Goal: Task Accomplishment & Management: Complete application form

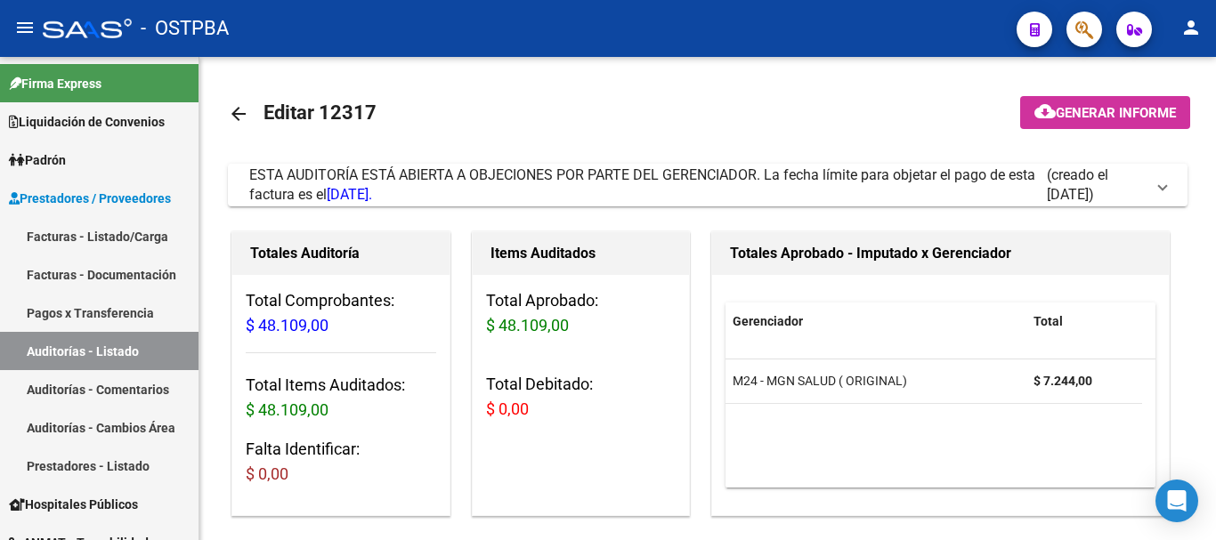
scroll to position [0, 101]
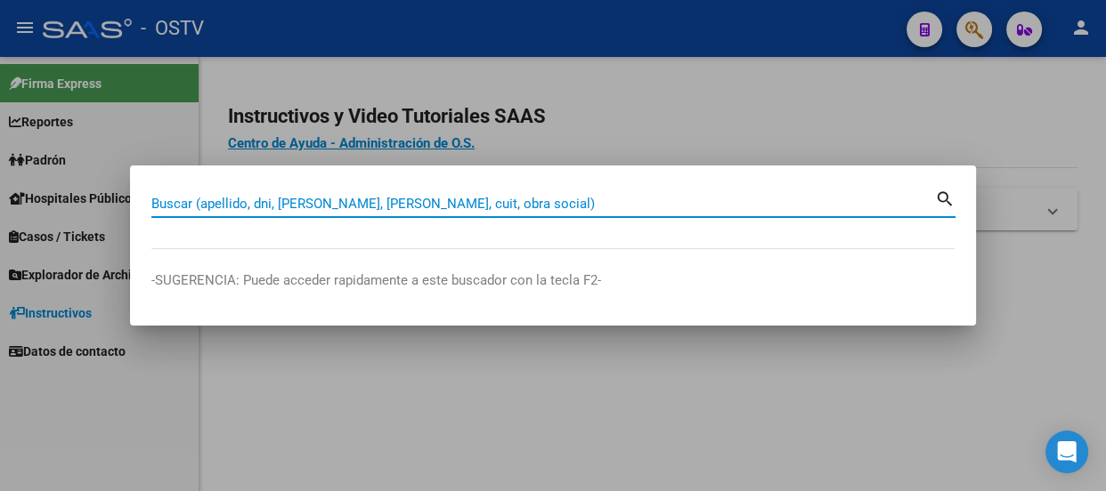
paste input "4213730"
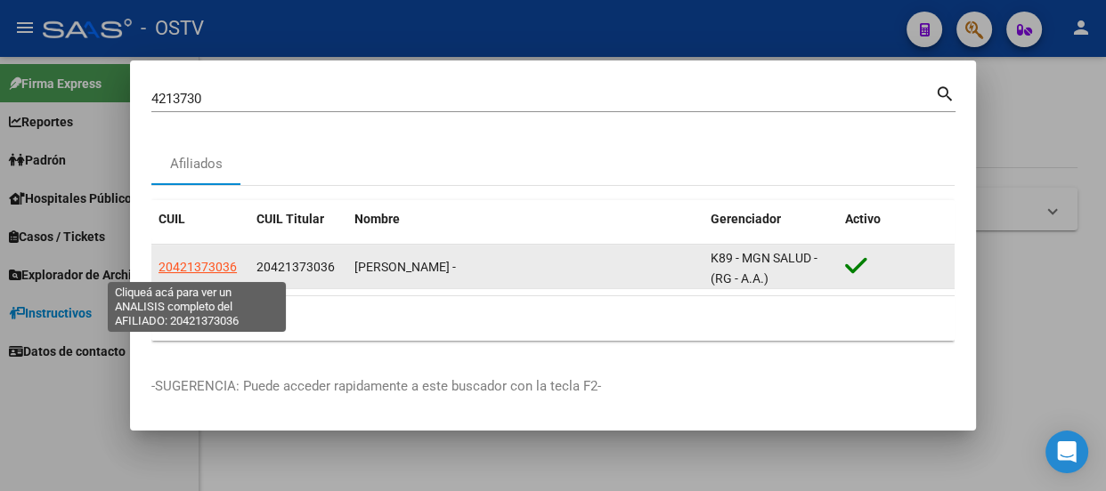
click at [197, 274] on span "20421373036" at bounding box center [197, 267] width 78 height 14
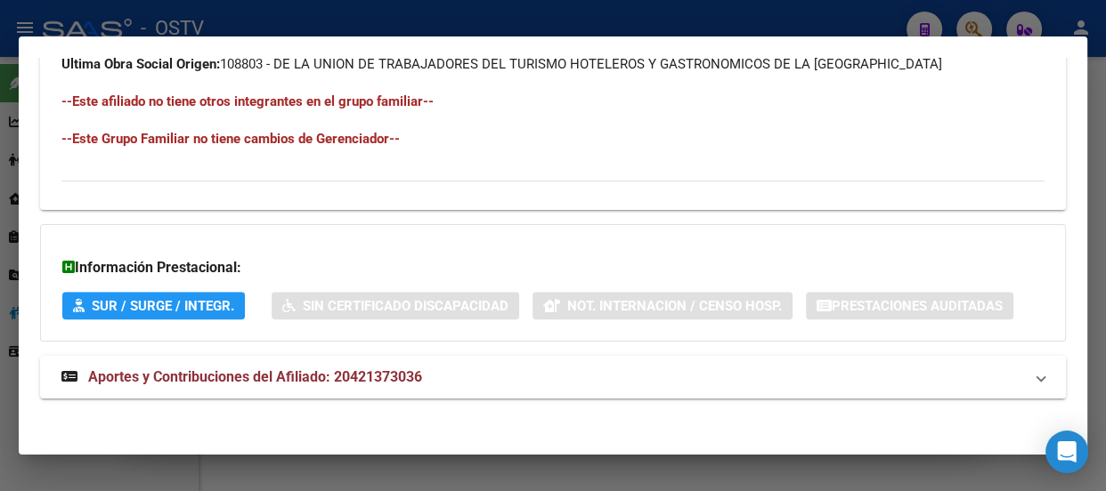
scroll to position [1103, 0]
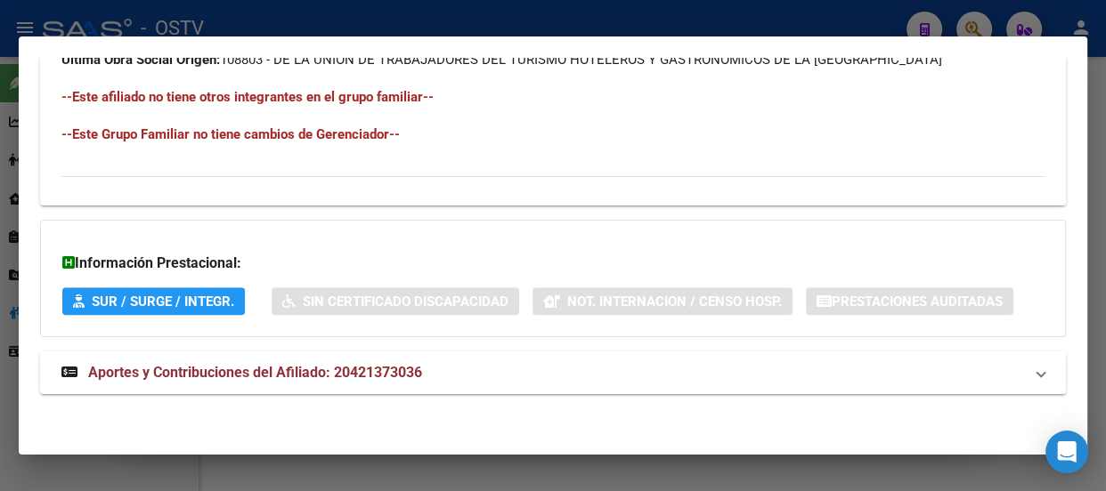
click at [438, 366] on mat-panel-title "Aportes y Contribuciones del Afiliado: 20421373036" at bounding box center [541, 372] width 961 height 21
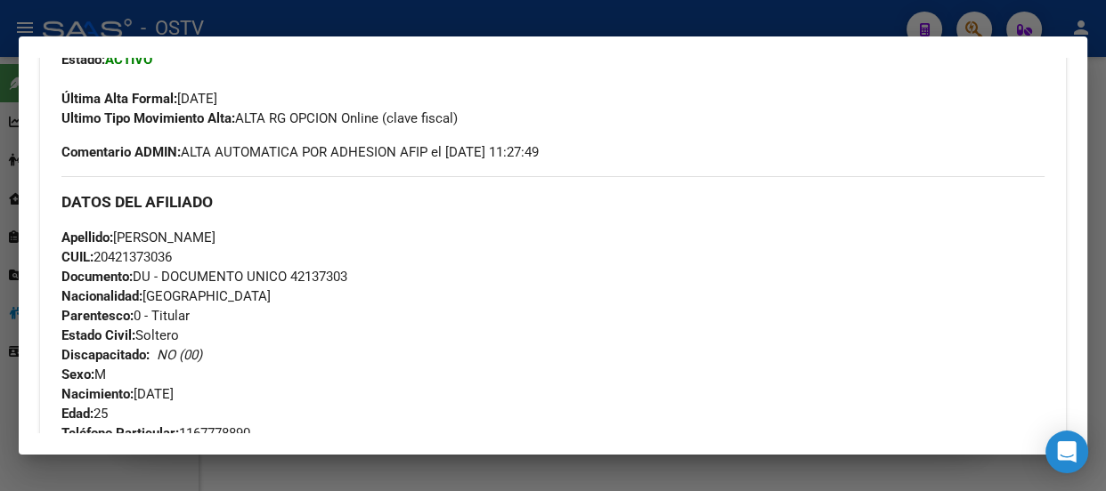
scroll to position [427, 0]
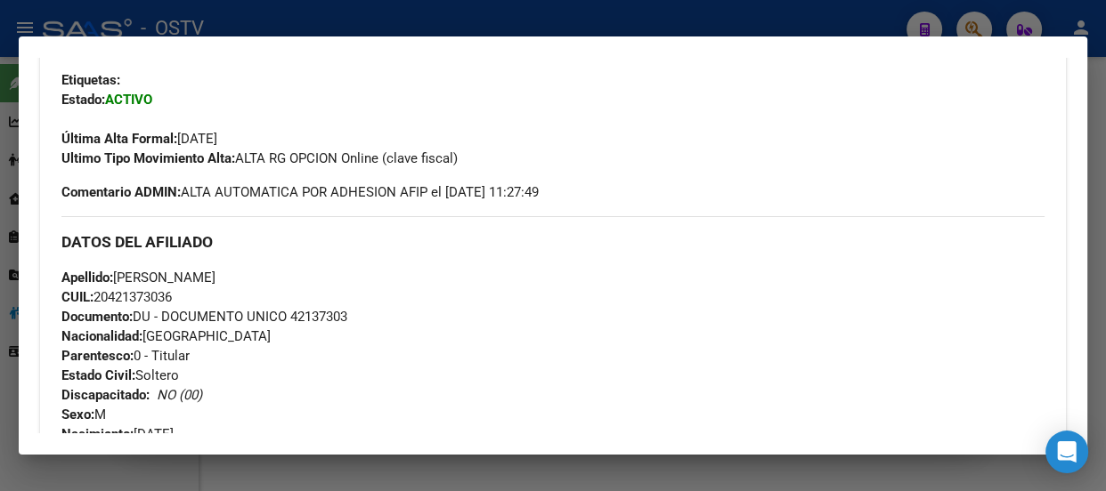
click at [313, 311] on span "Documento: DU - DOCUMENTO UNICO 42137303" at bounding box center [204, 317] width 286 height 16
copy span "42137303"
click at [579, 238] on h3 "DATOS DEL AFILIADO" at bounding box center [552, 242] width 983 height 20
click at [384, 232] on h3 "DATOS DEL AFILIADO" at bounding box center [552, 242] width 983 height 20
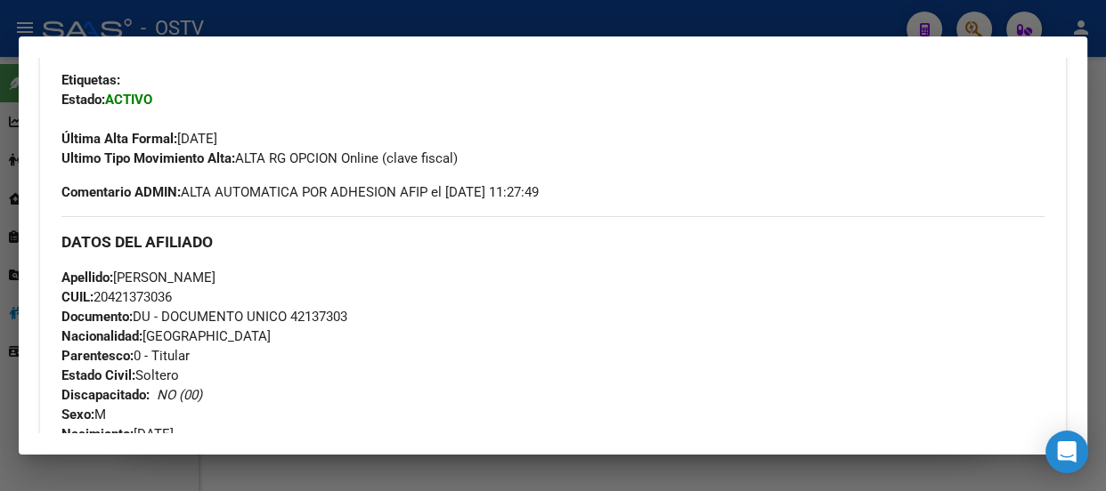
click at [500, 247] on h3 "DATOS DEL AFILIADO" at bounding box center [552, 242] width 983 height 20
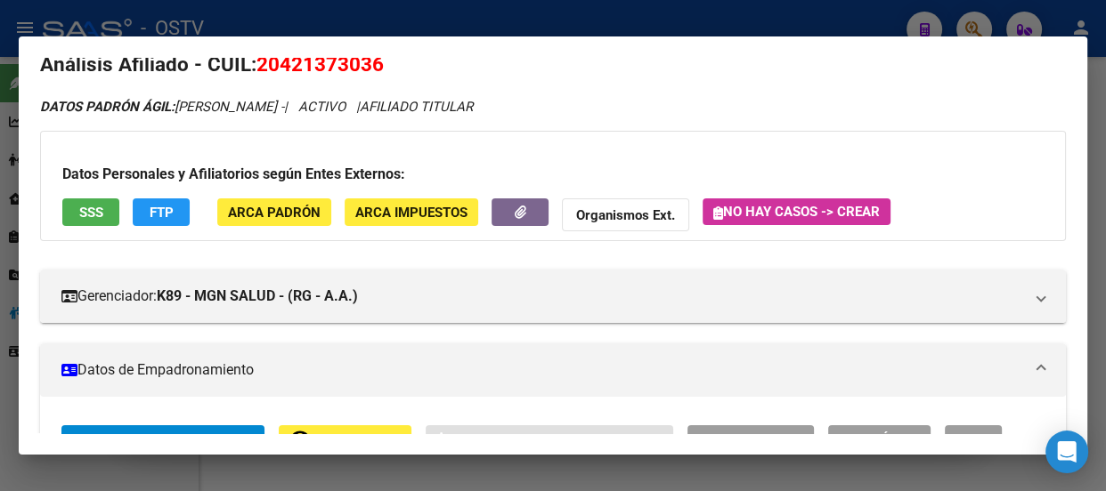
scroll to position [23, 0]
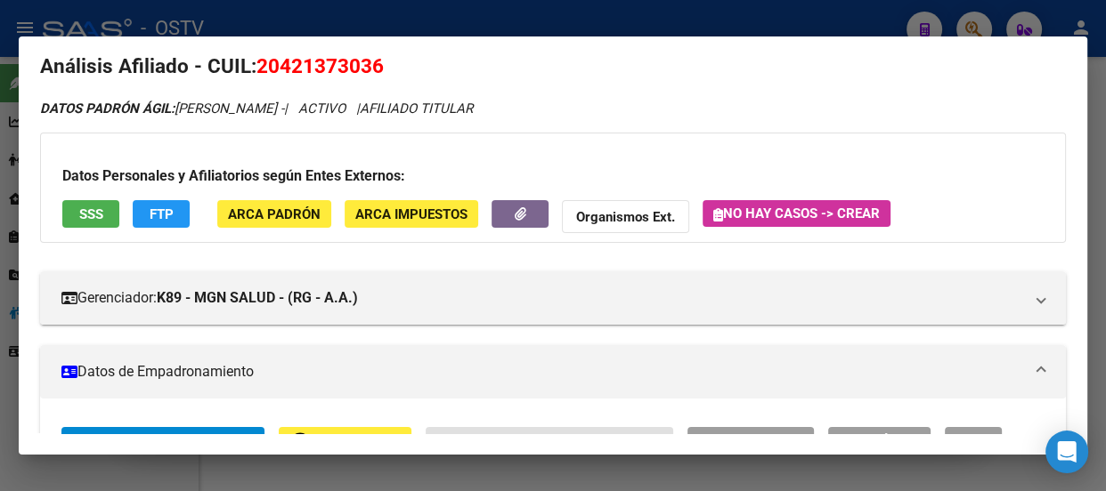
click at [249, 17] on div at bounding box center [553, 245] width 1106 height 491
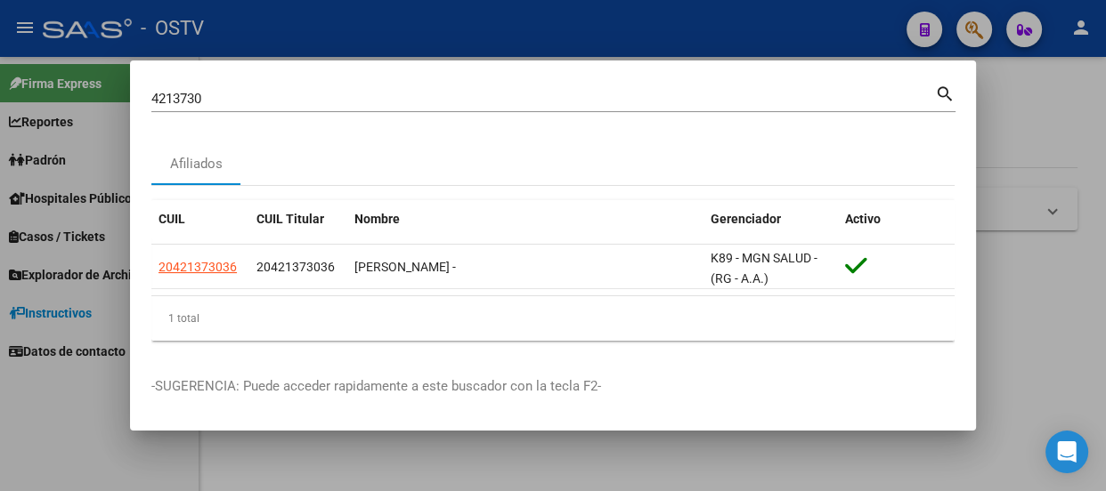
click at [310, 96] on input "4213730" at bounding box center [542, 99] width 783 height 16
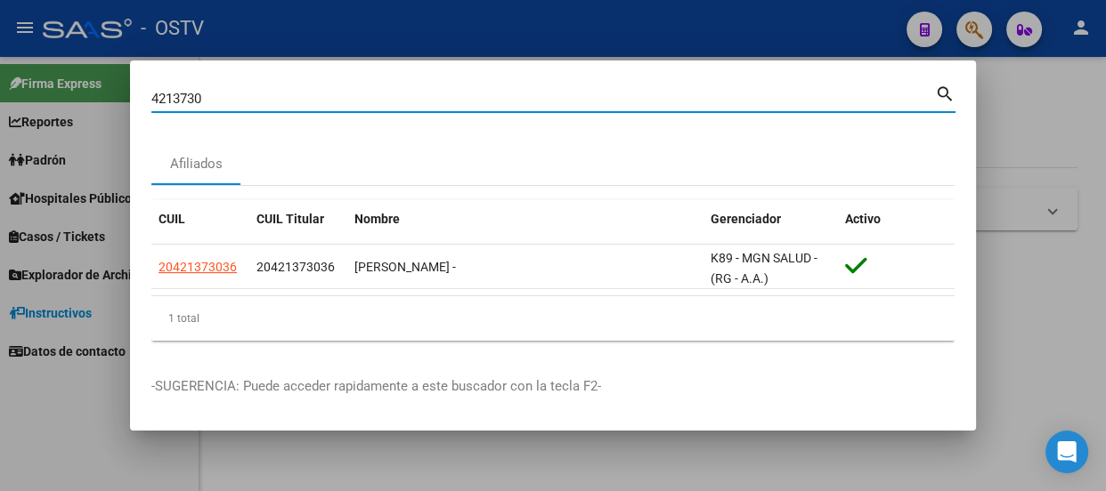
click at [310, 96] on input "4213730" at bounding box center [542, 99] width 783 height 16
paste input "20289575"
type input "20289575"
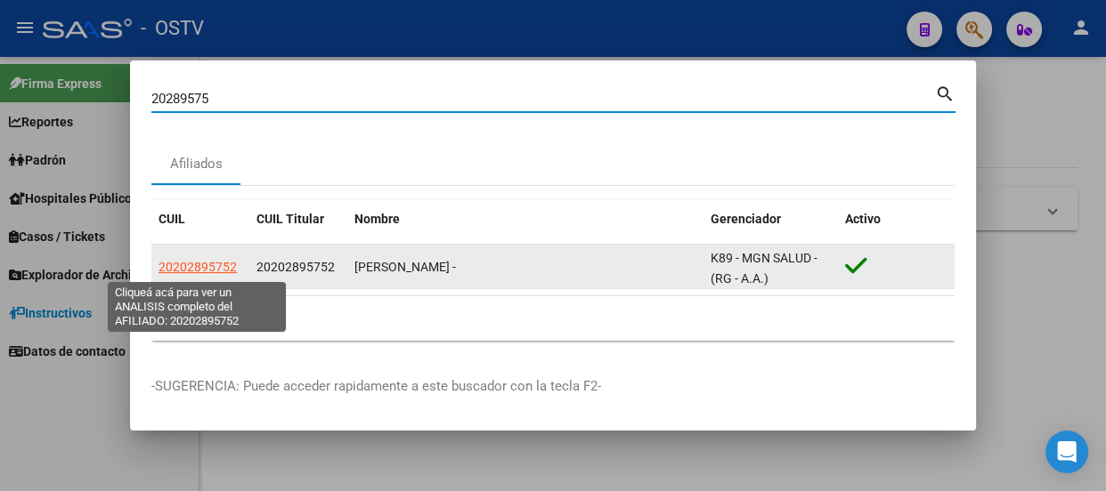
click at [191, 271] on span "20202895752" at bounding box center [197, 267] width 78 height 14
type textarea "20202895752"
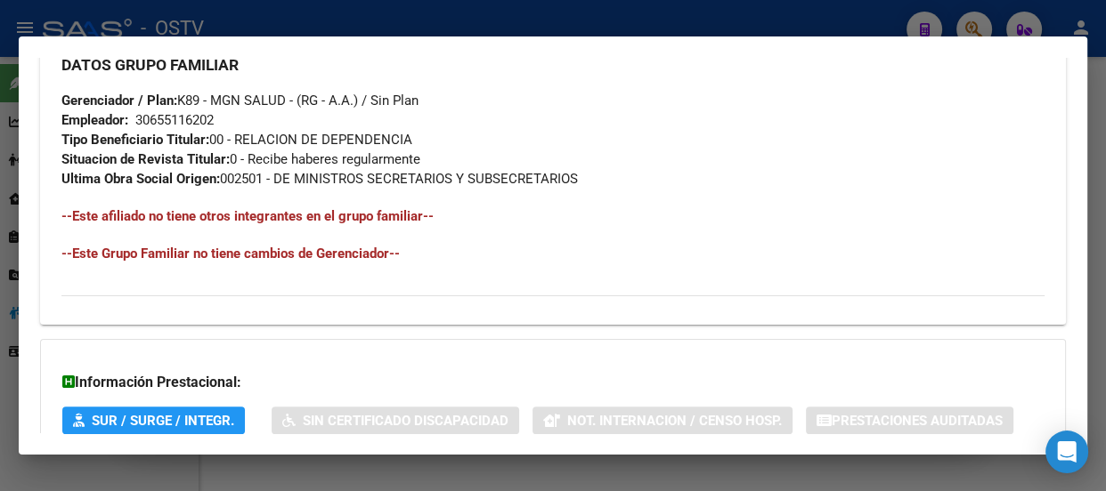
scroll to position [1103, 0]
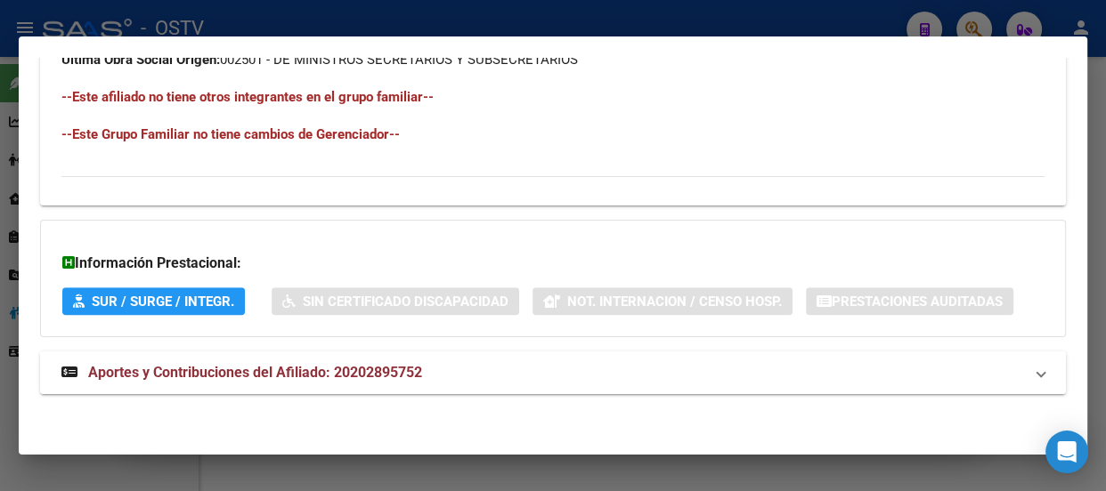
click at [408, 362] on strong "Aportes y Contribuciones del Afiliado: 20202895752" at bounding box center [241, 372] width 361 height 21
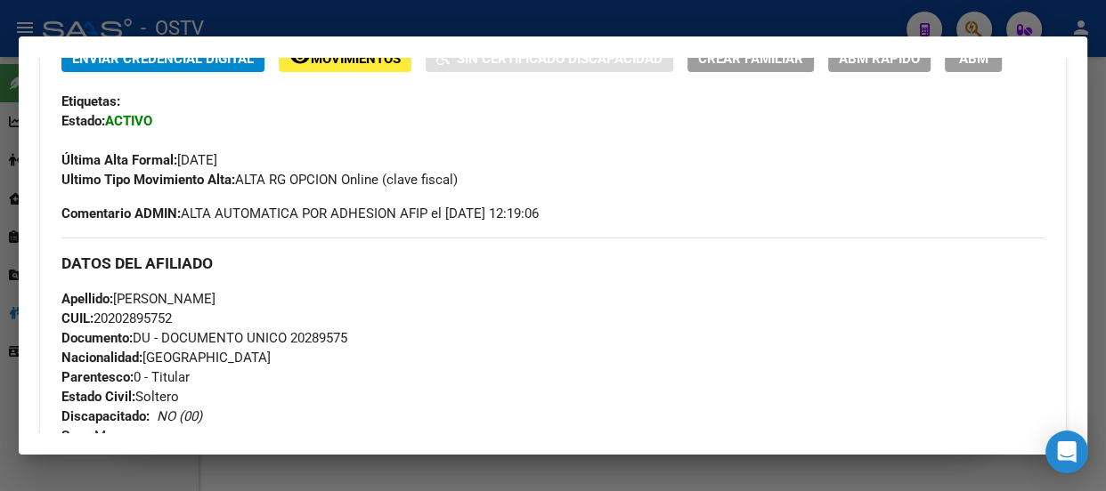
scroll to position [398, 0]
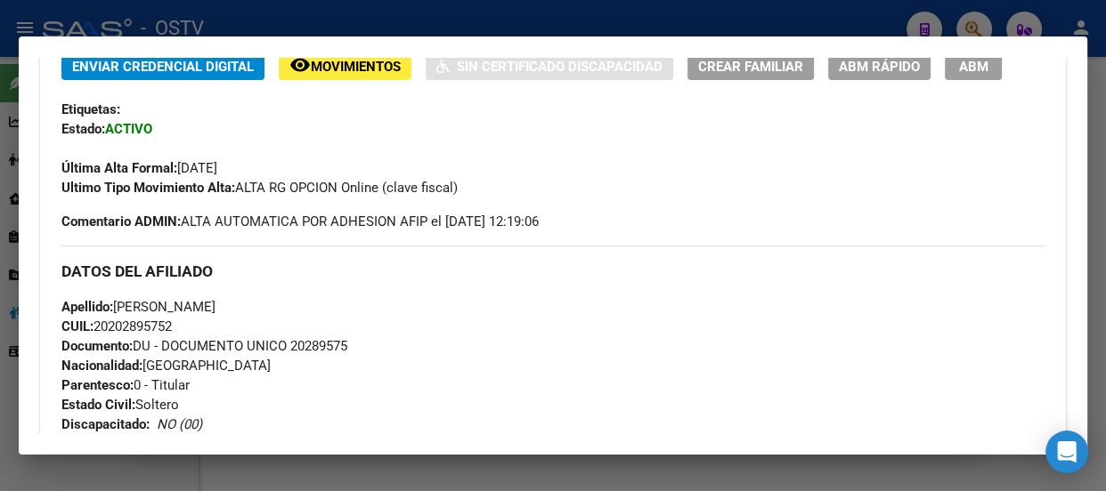
click at [434, 5] on div at bounding box center [553, 245] width 1106 height 491
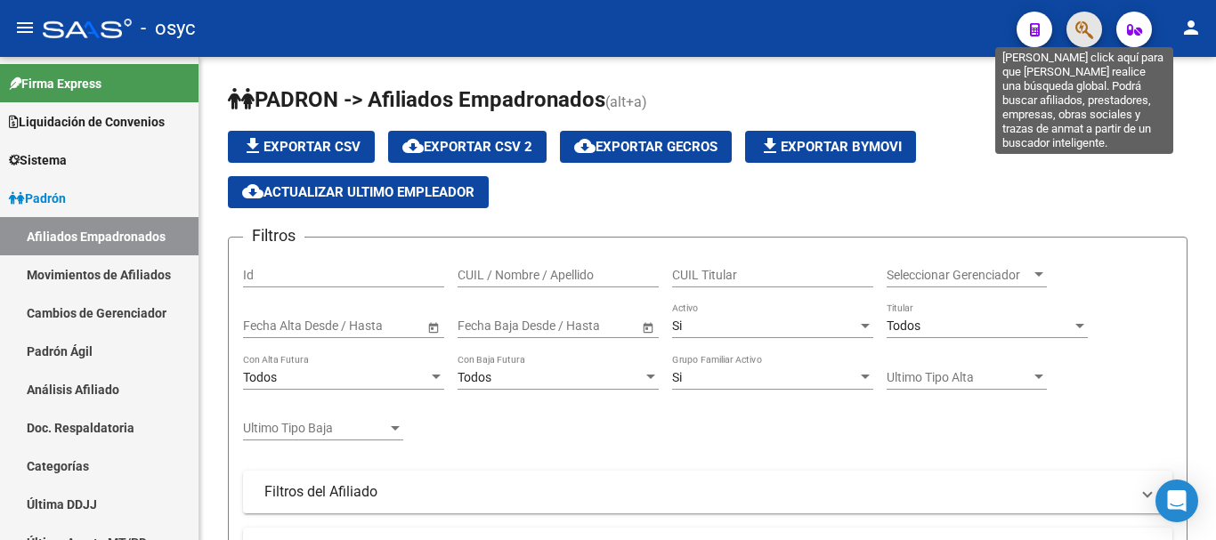
click at [1084, 36] on icon "button" at bounding box center [1084, 30] width 18 height 20
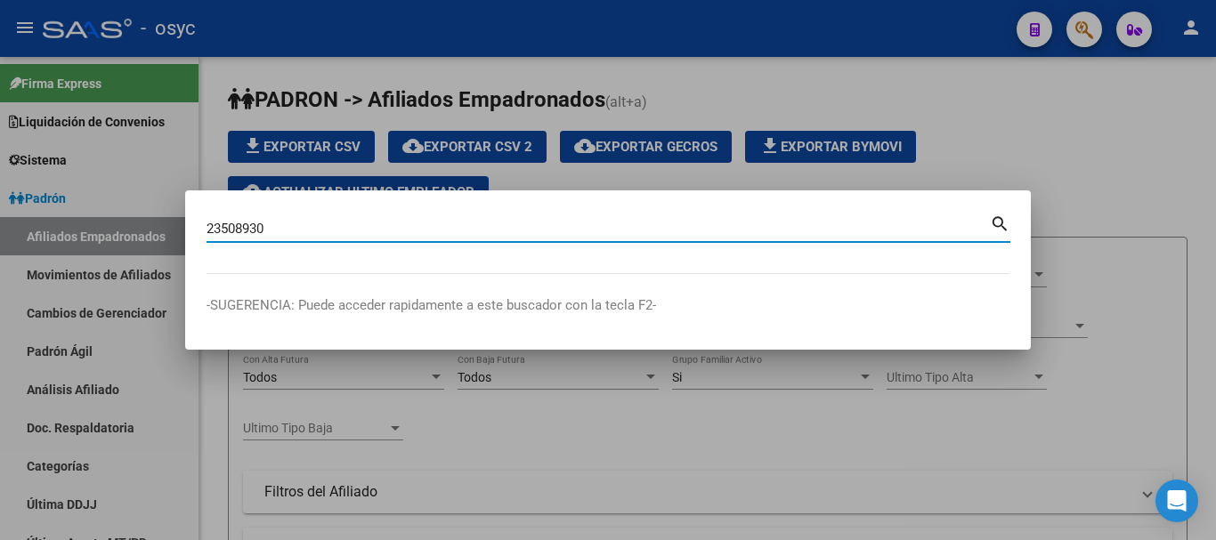
type input "23508930"
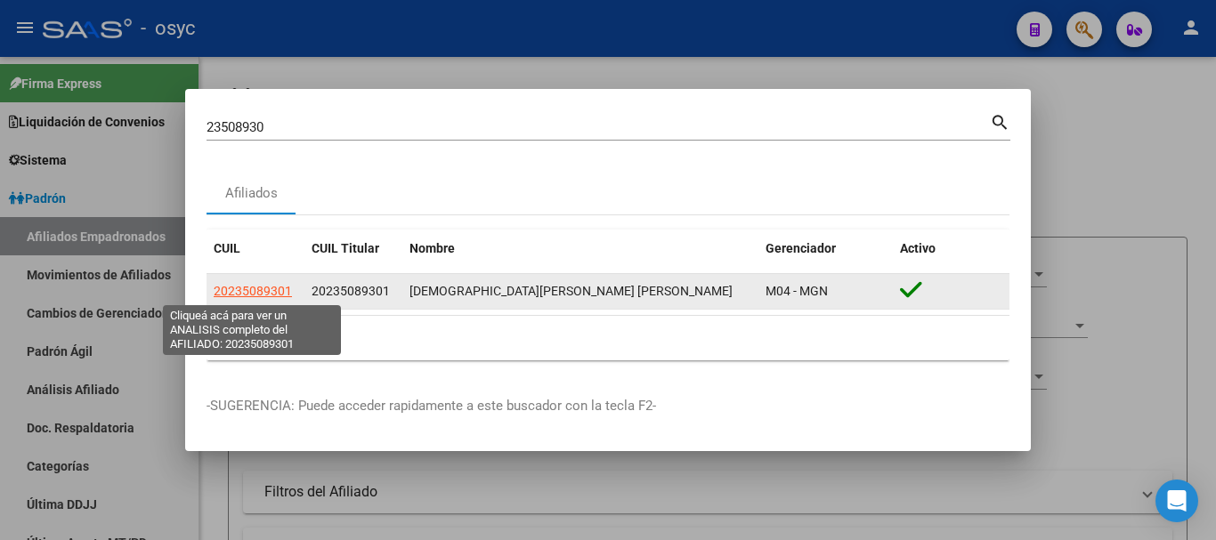
click at [267, 289] on span "20235089301" at bounding box center [253, 291] width 78 height 14
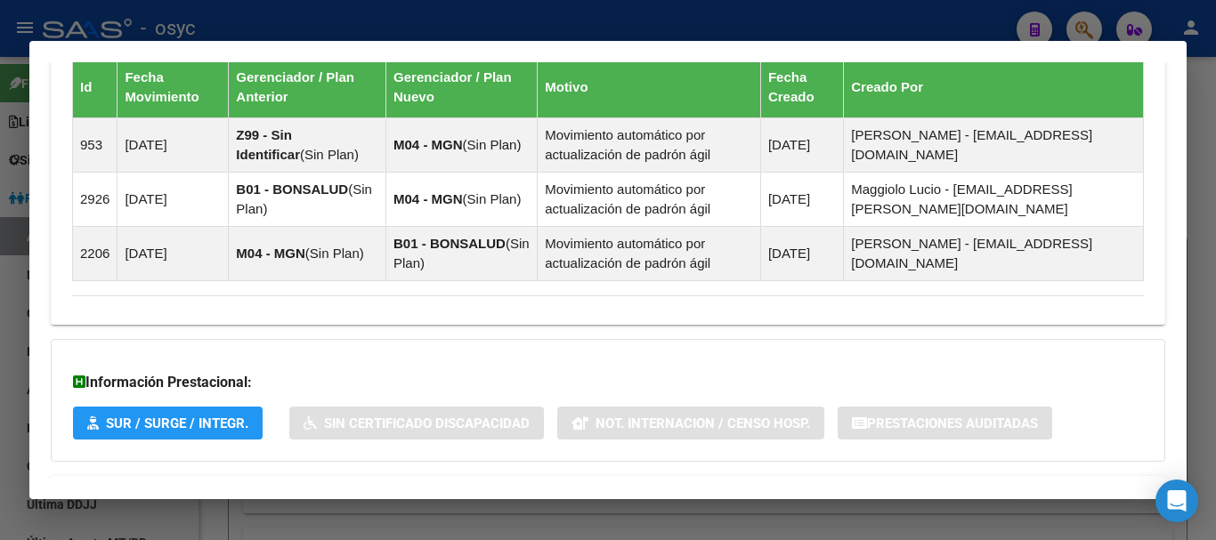
scroll to position [1195, 0]
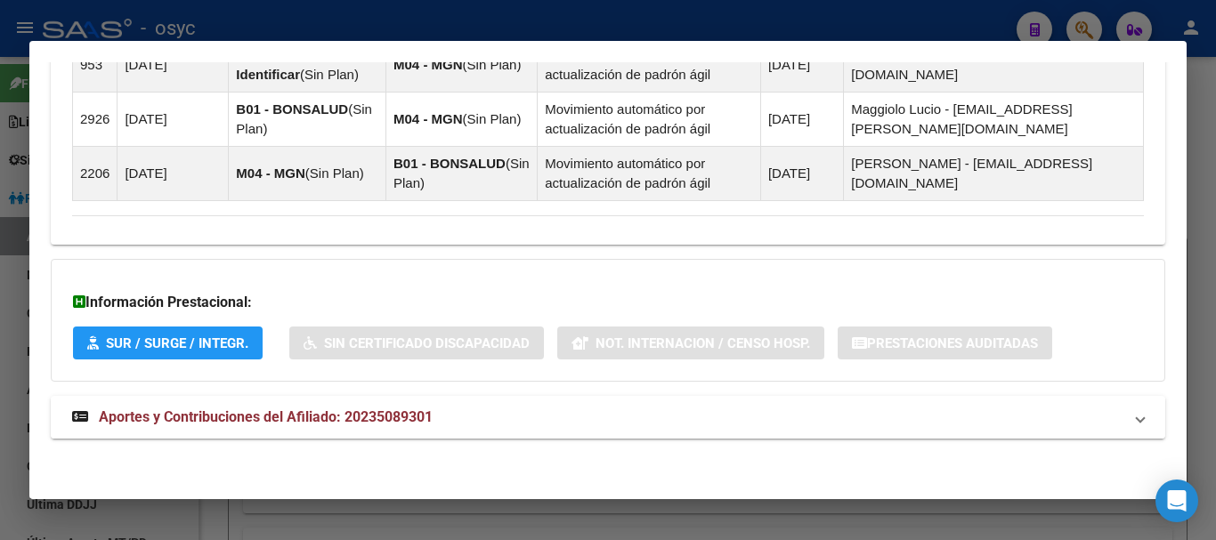
click at [625, 399] on mat-expansion-panel-header "Aportes y Contribuciones del Afiliado: 20235089301" at bounding box center [608, 417] width 1115 height 43
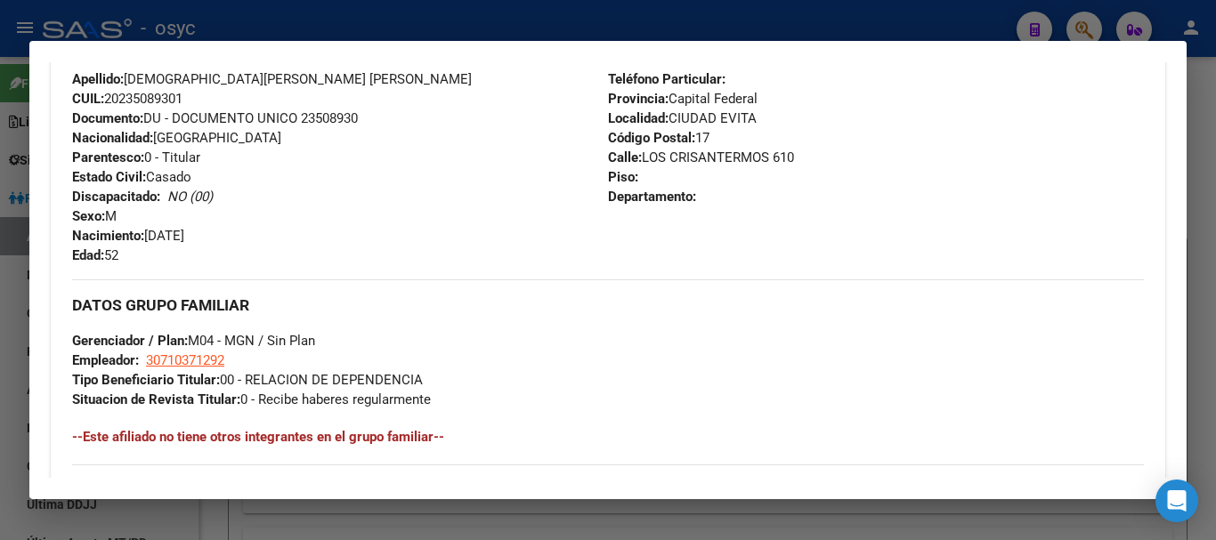
scroll to position [296, 0]
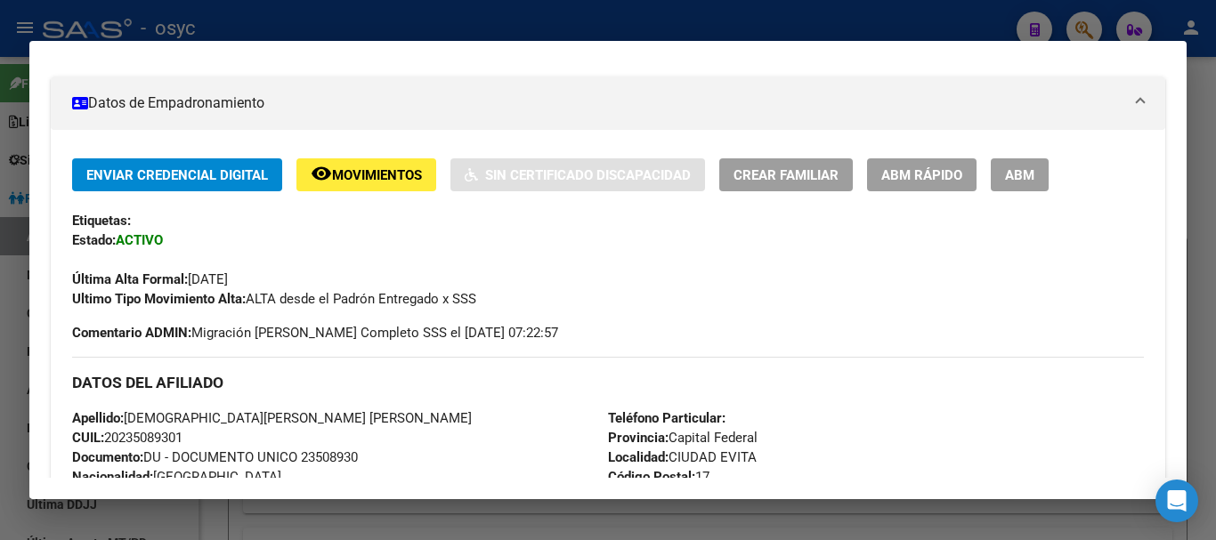
drag, startPoint x: 556, startPoint y: 28, endPoint x: 580, endPoint y: 28, distance: 24.0
click at [558, 28] on div at bounding box center [608, 270] width 1216 height 540
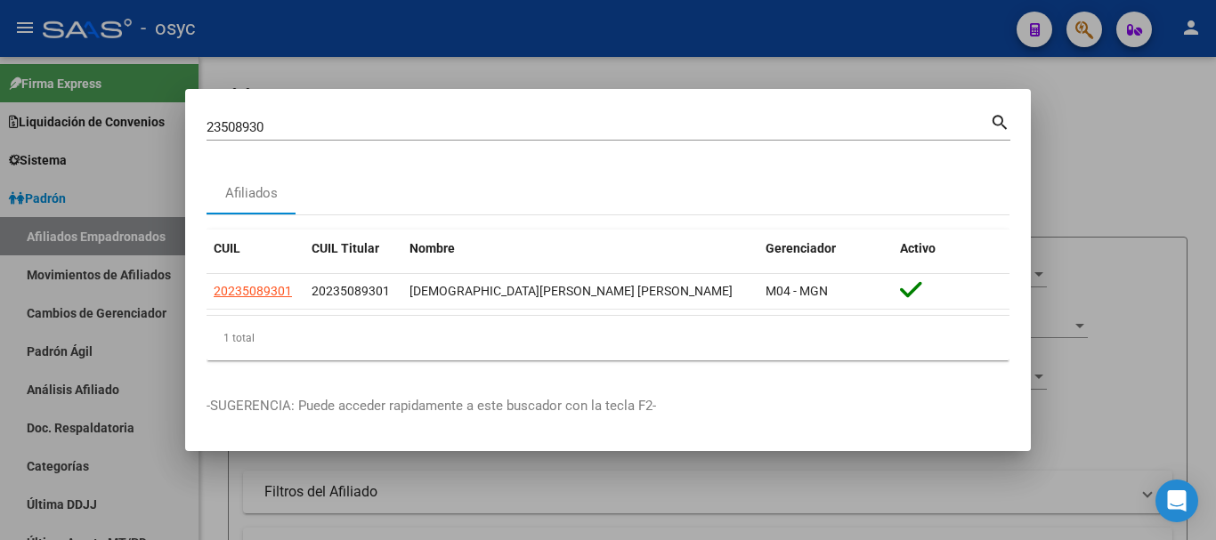
click at [604, 53] on div at bounding box center [608, 270] width 1216 height 540
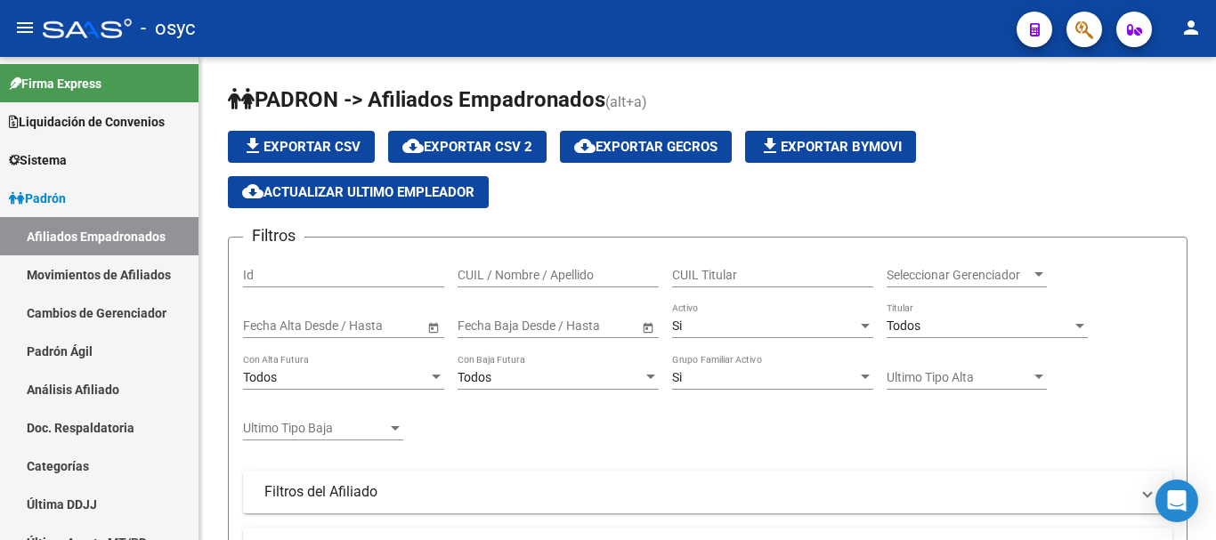
click at [1072, 21] on button "button" at bounding box center [1084, 30] width 36 height 36
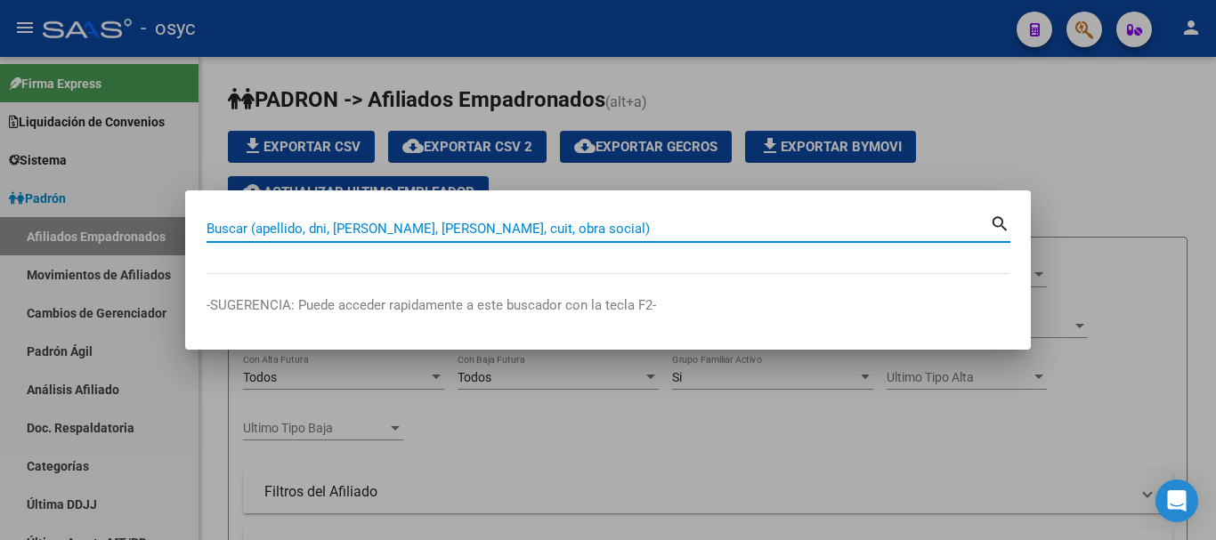
paste input "20202895752"
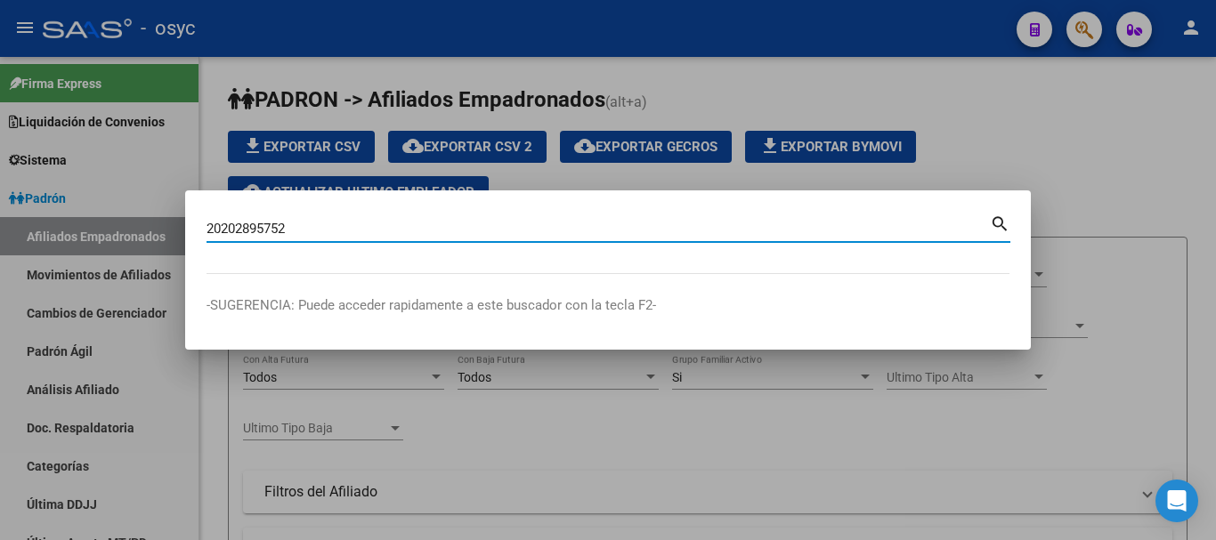
type input "20202895752"
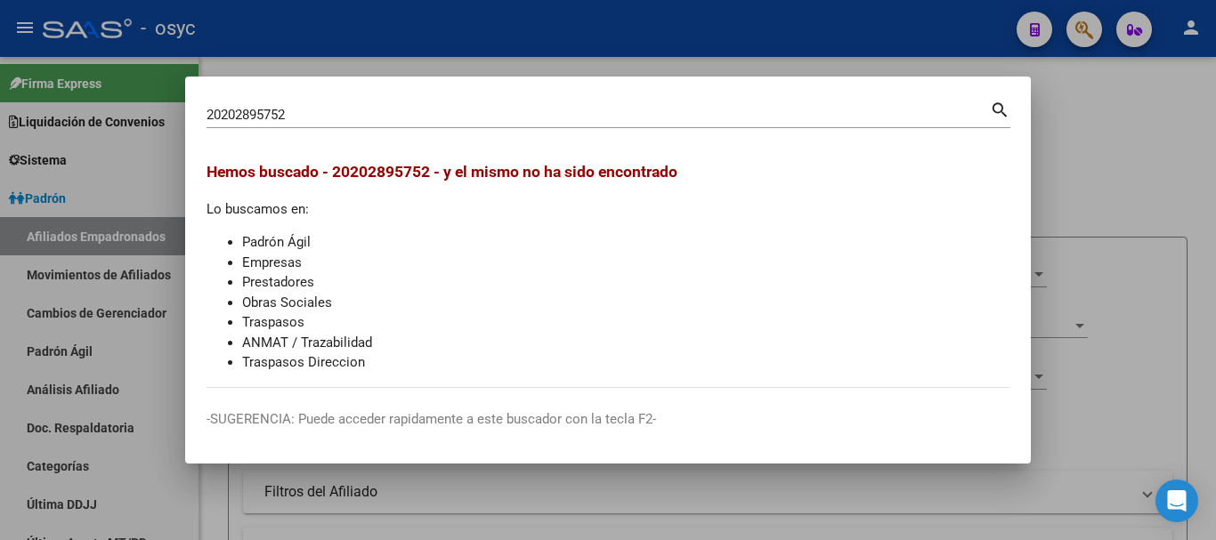
click at [1072, 21] on div at bounding box center [608, 270] width 1216 height 540
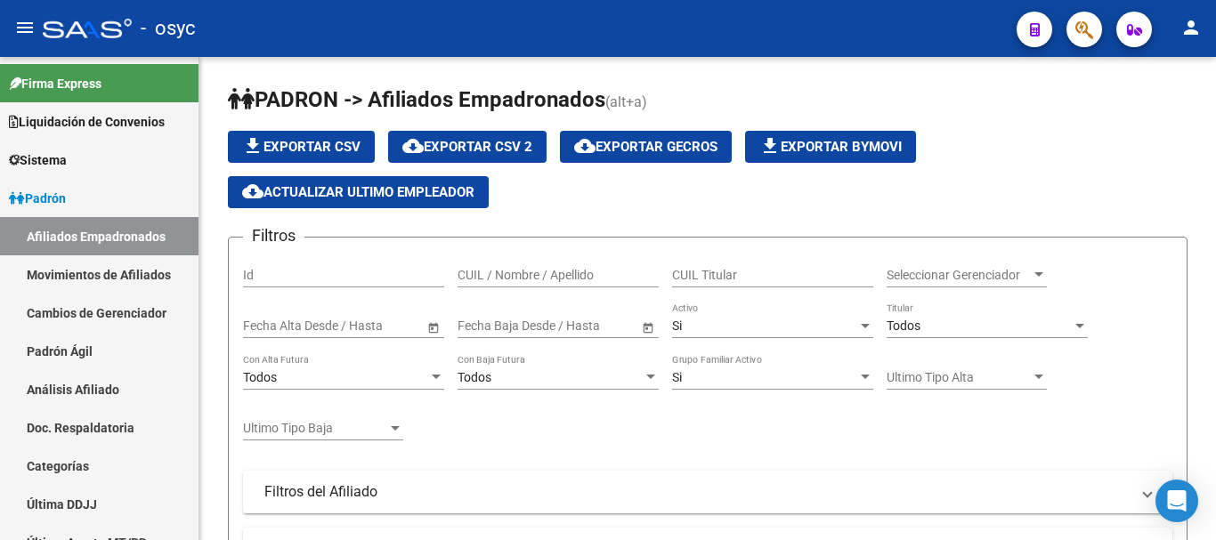
click at [1072, 21] on button "button" at bounding box center [1084, 30] width 36 height 36
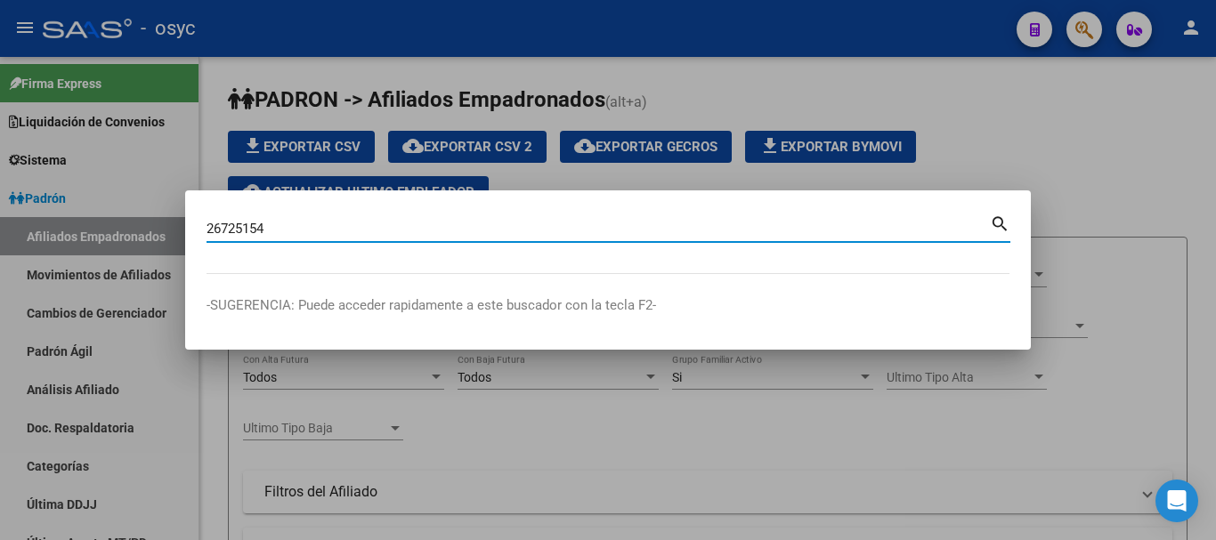
type input "26725154"
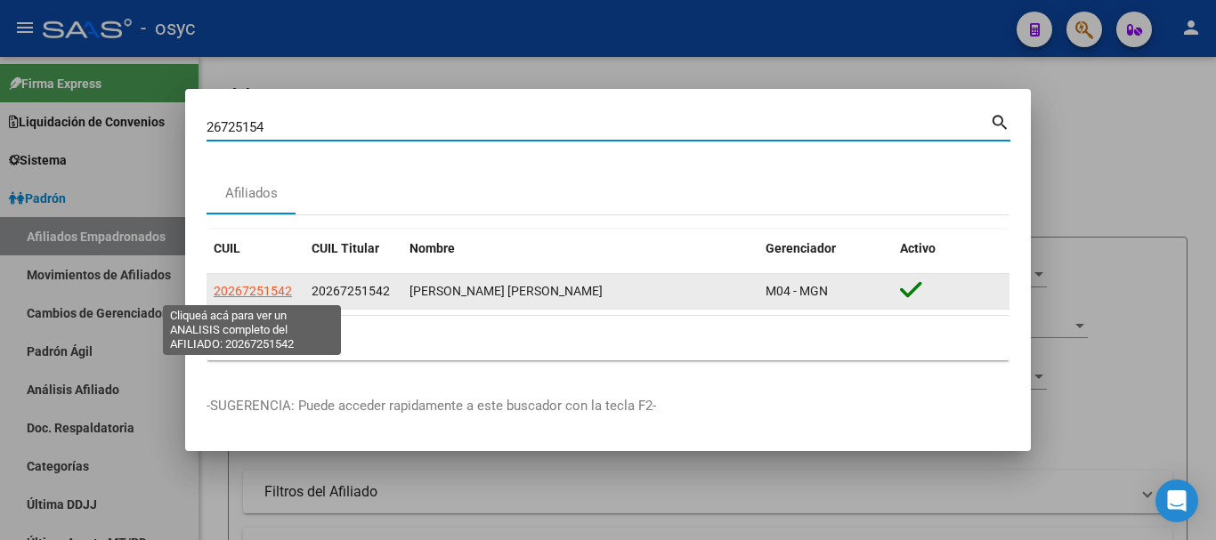
click at [262, 289] on span "20267251542" at bounding box center [253, 291] width 78 height 14
type textarea "20267251542"
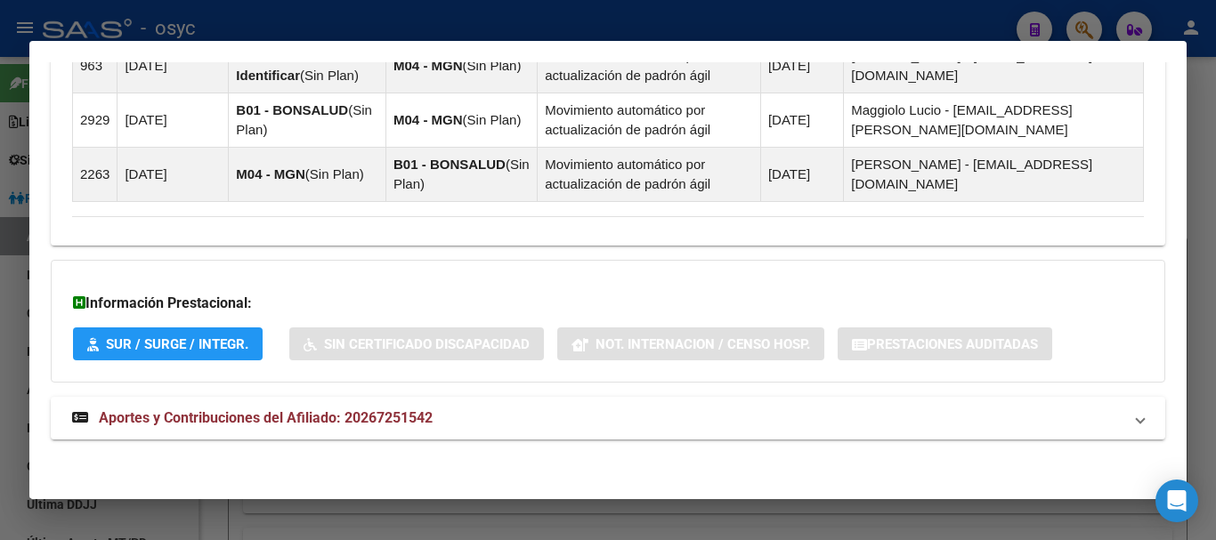
scroll to position [1342, 0]
drag, startPoint x: 602, startPoint y: 417, endPoint x: 656, endPoint y: 317, distance: 113.5
click at [607, 405] on mat-expansion-panel-header "Aportes y Contribuciones del Afiliado: 20267251542" at bounding box center [608, 417] width 1115 height 43
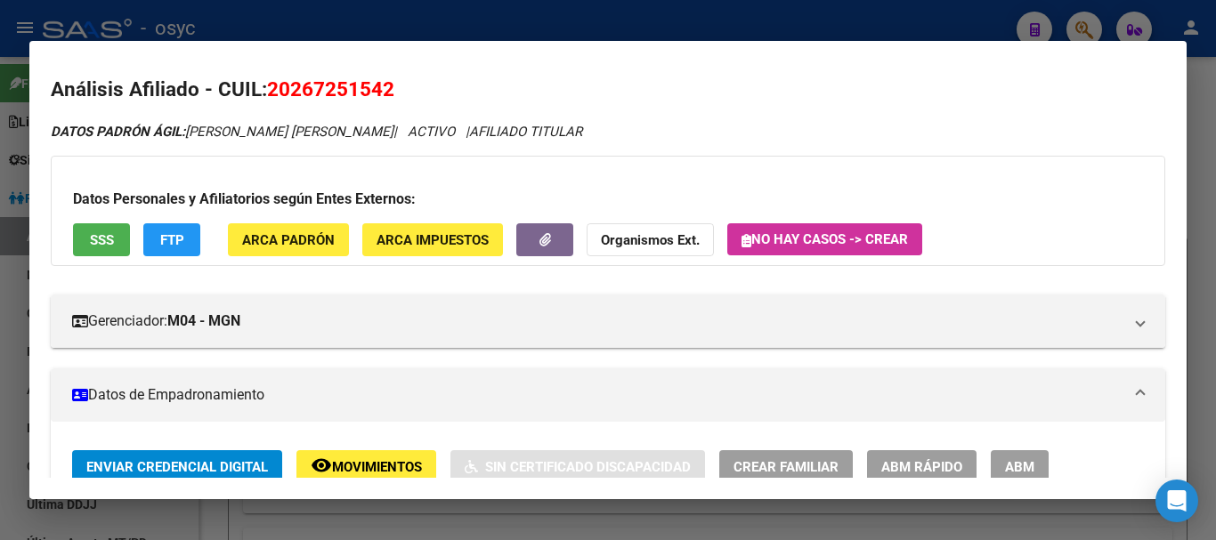
scroll to position [0, 0]
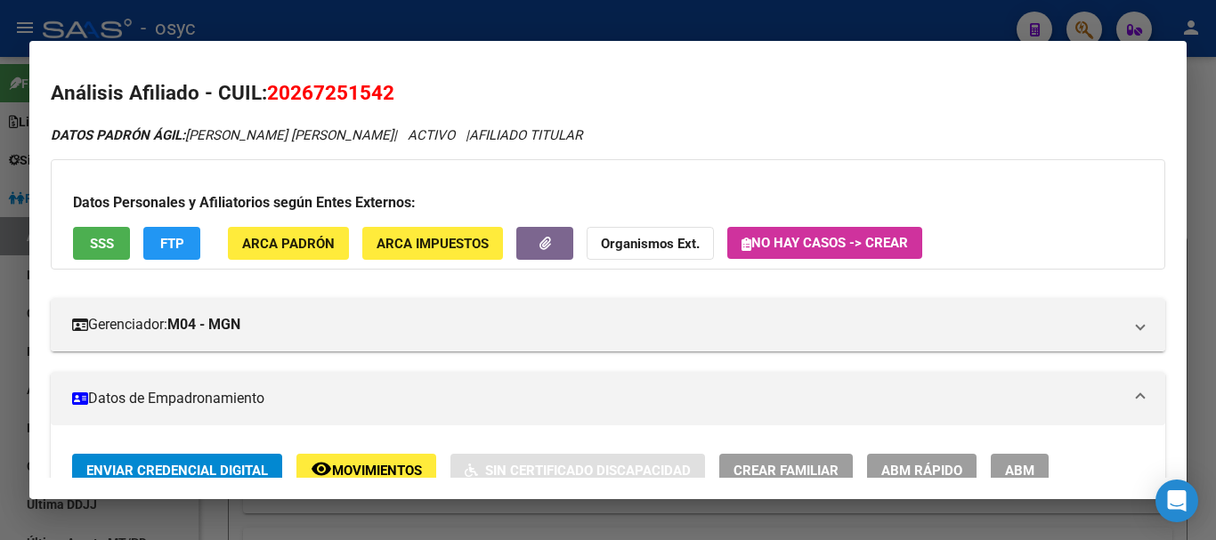
click at [522, 16] on div at bounding box center [608, 270] width 1216 height 540
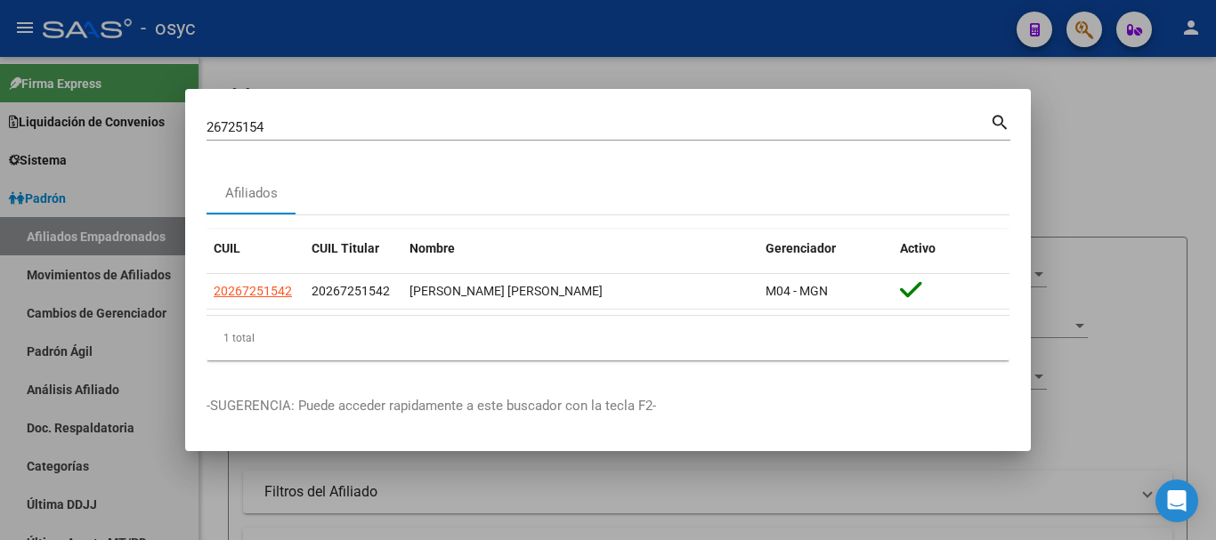
click at [296, 115] on div "26725154 Buscar (apellido, dni, cuil, nro traspaso, cuit, obra social)" at bounding box center [598, 127] width 783 height 27
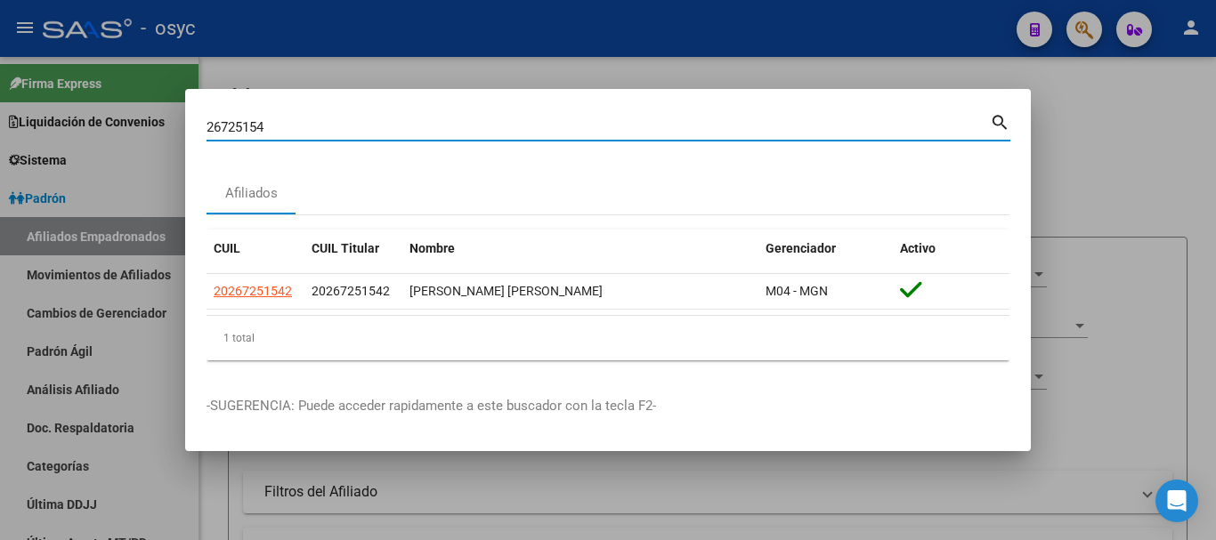
click at [296, 115] on div "26725154 Buscar (apellido, dni, cuil, nro traspaso, cuit, obra social)" at bounding box center [598, 127] width 783 height 27
click at [289, 123] on input "26725154" at bounding box center [598, 127] width 783 height 16
type input "27851158"
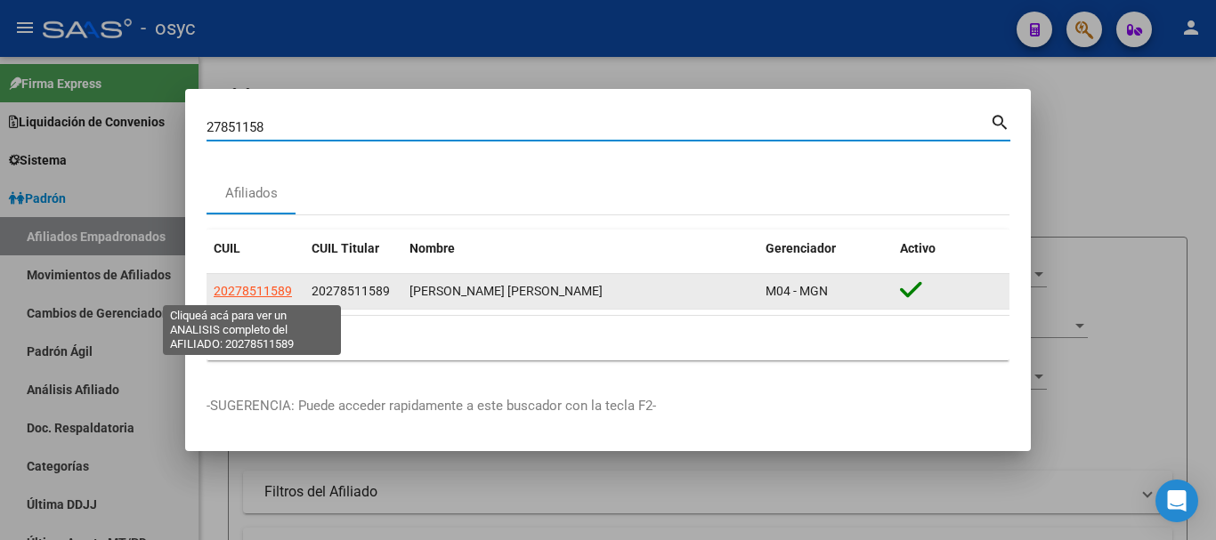
click at [259, 287] on span "20278511589" at bounding box center [253, 291] width 78 height 14
type textarea "20278511589"
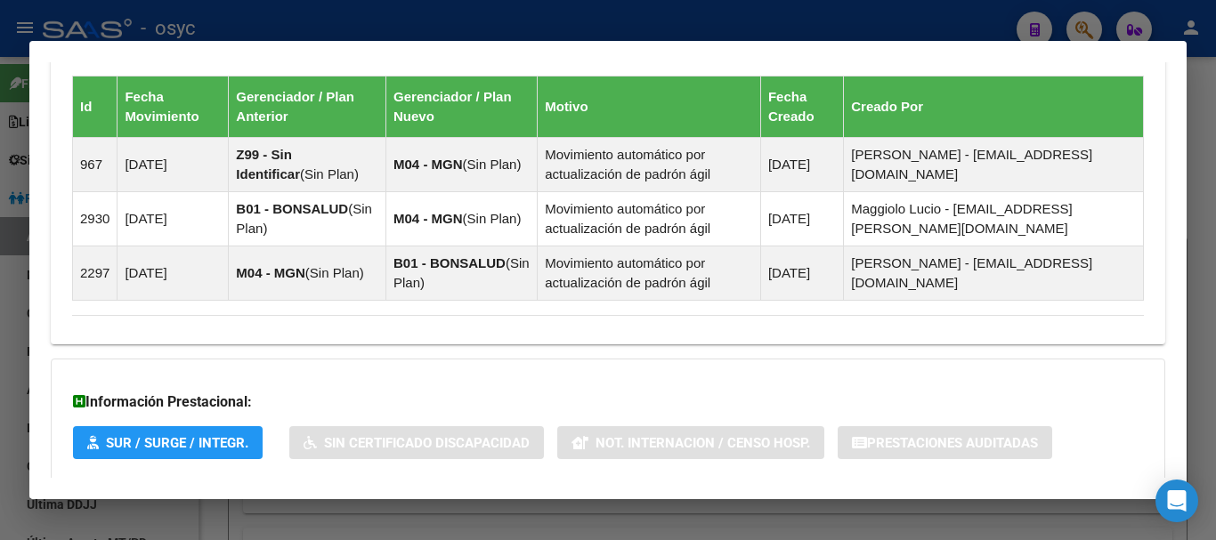
scroll to position [1195, 0]
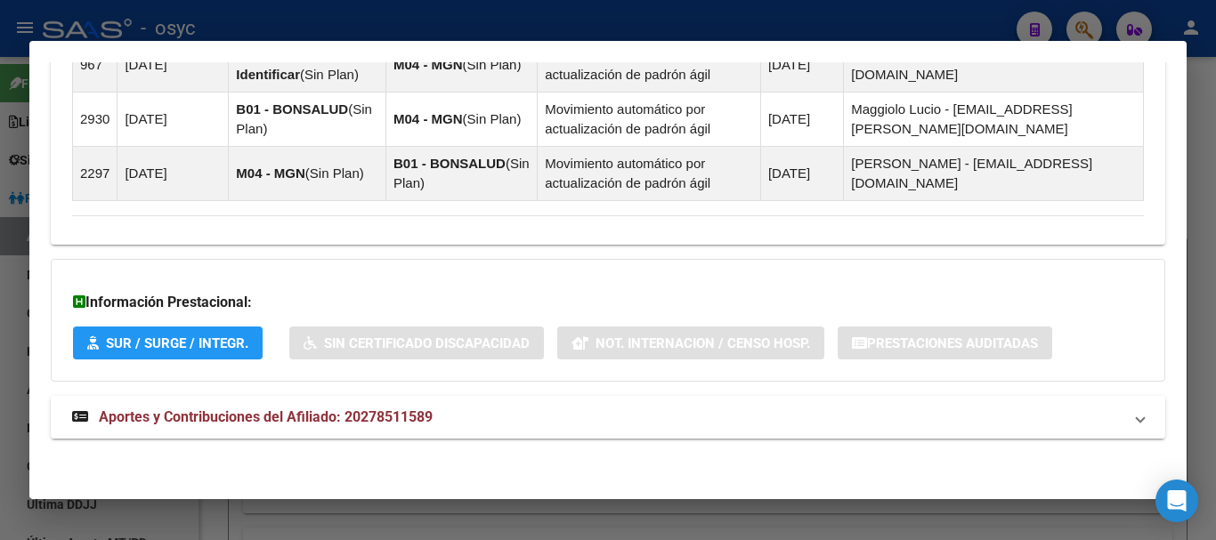
click at [480, 407] on mat-expansion-panel-header "Aportes y Contribuciones del Afiliado: 20278511589" at bounding box center [608, 417] width 1115 height 43
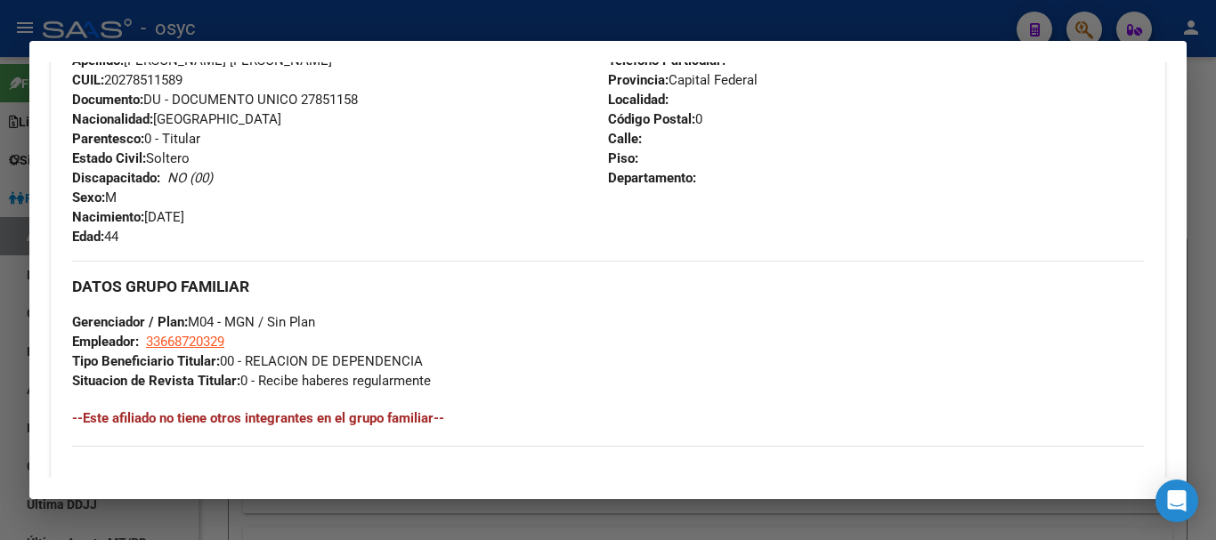
scroll to position [1275, 0]
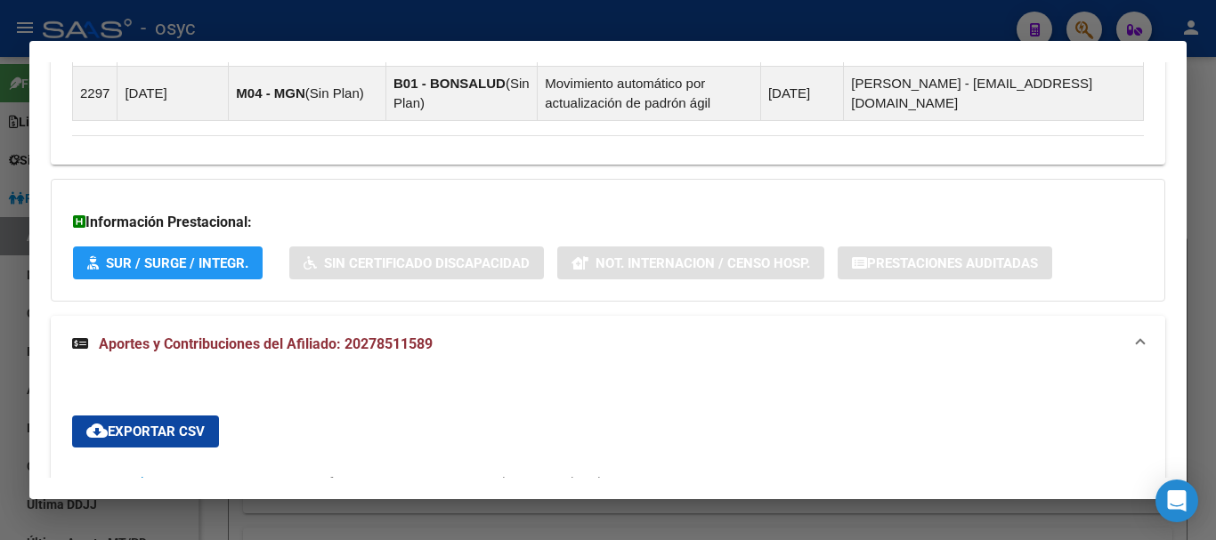
drag, startPoint x: 815, startPoint y: 158, endPoint x: 690, endPoint y: 215, distance: 138.2
click at [690, 215] on h3 "Información Prestacional:" at bounding box center [608, 222] width 1070 height 21
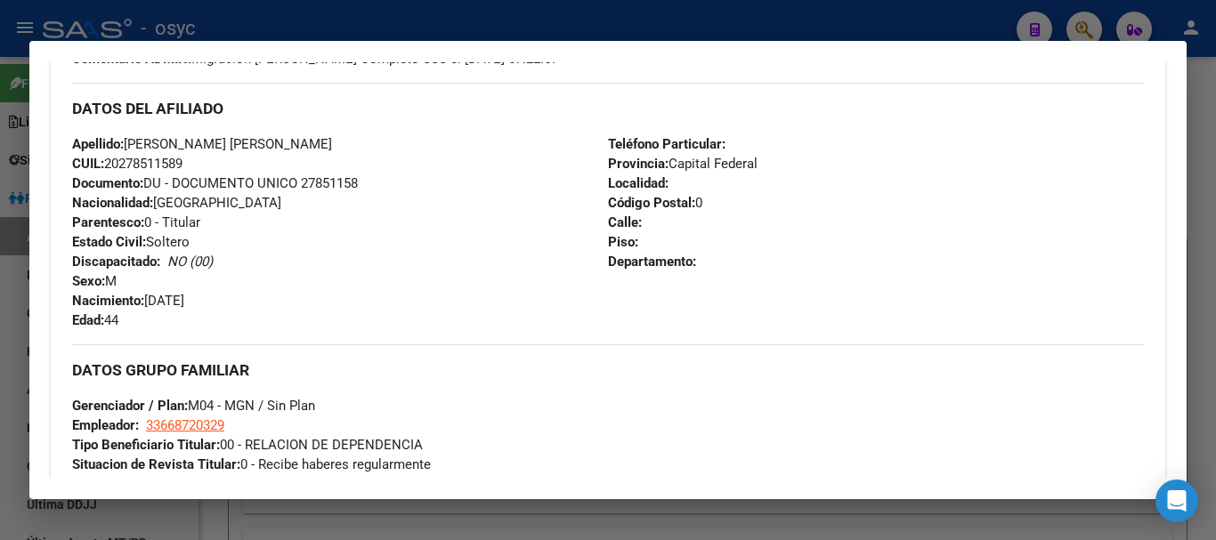
scroll to position [385, 0]
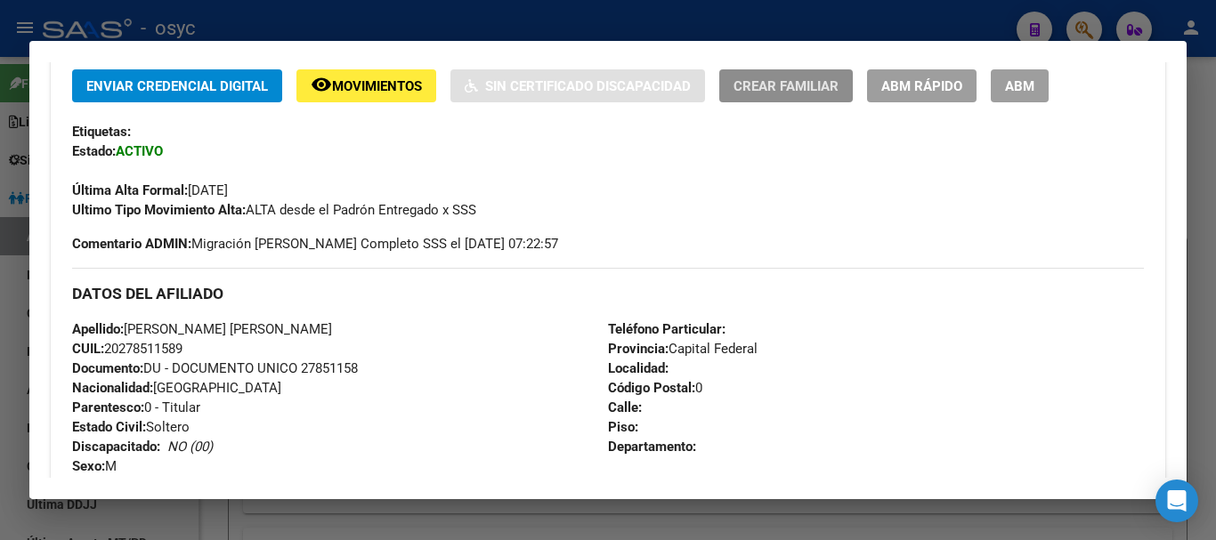
drag, startPoint x: 836, startPoint y: 109, endPoint x: 750, endPoint y: 359, distance: 263.8
click at [350, 304] on div "DATOS DEL AFILIADO" at bounding box center [608, 294] width 1072 height 52
click at [253, 21] on div at bounding box center [608, 270] width 1216 height 540
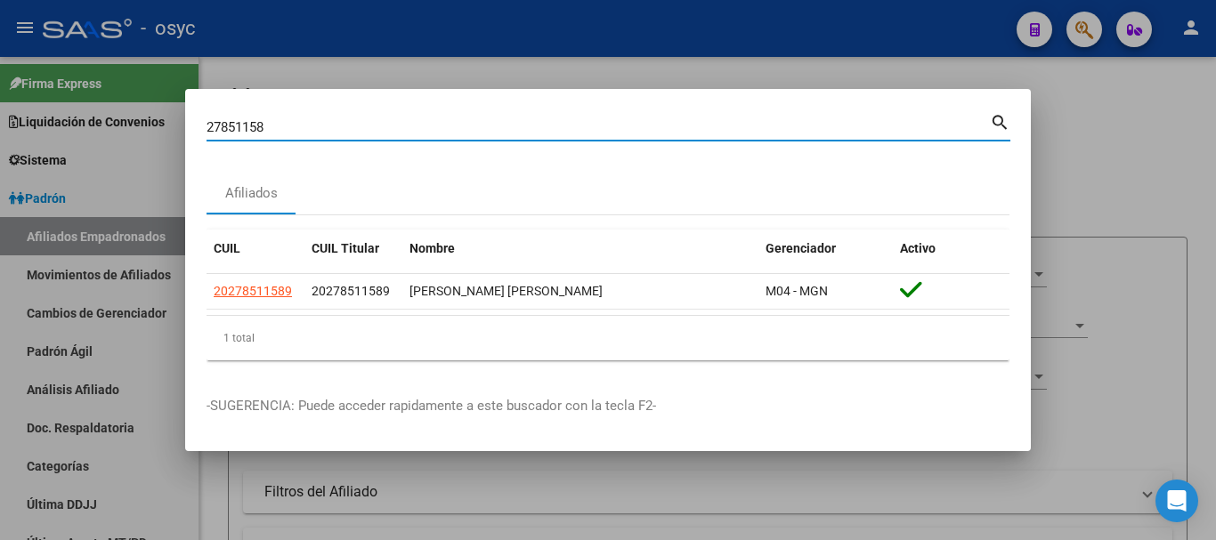
click at [318, 126] on input "27851158" at bounding box center [598, 127] width 783 height 16
type input "32776551"
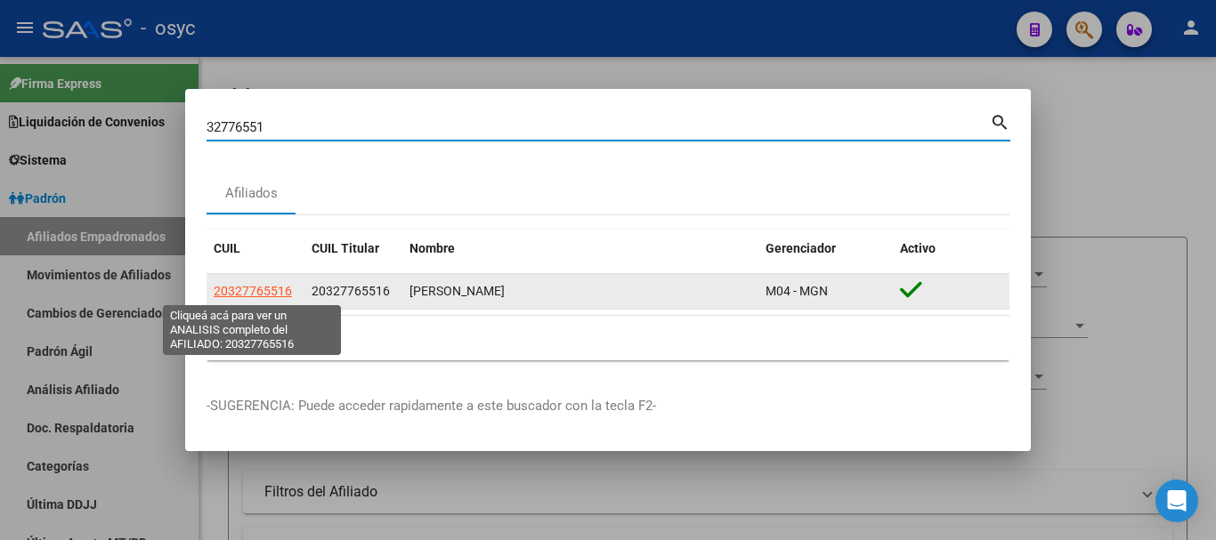
click at [258, 282] on app-link-go-to "20327765516" at bounding box center [253, 291] width 78 height 20
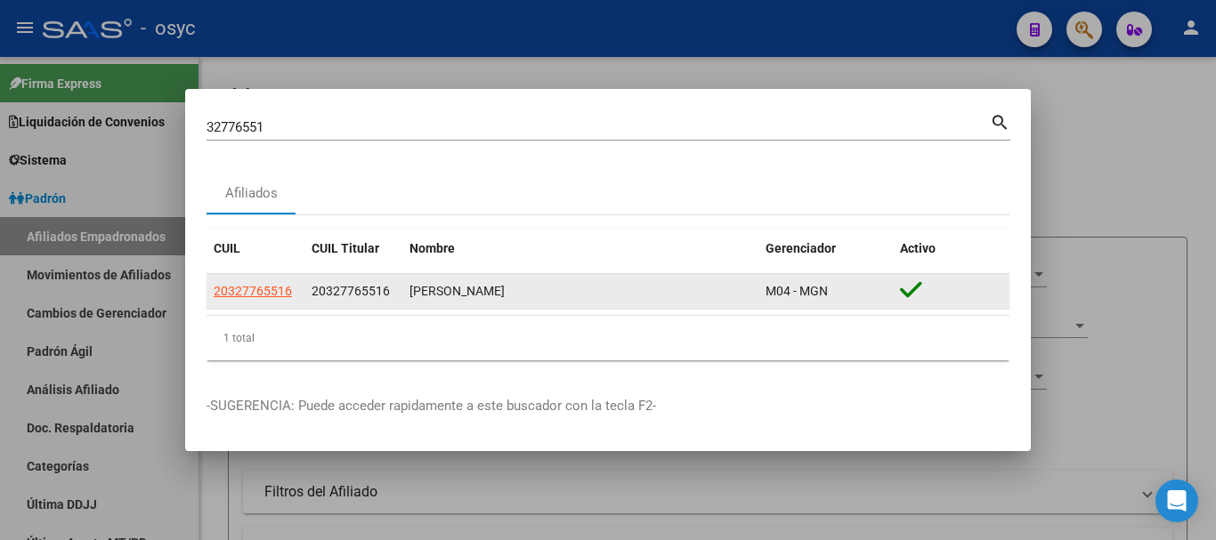
click at [277, 301] on app-link-go-to "20327765516" at bounding box center [253, 291] width 78 height 20
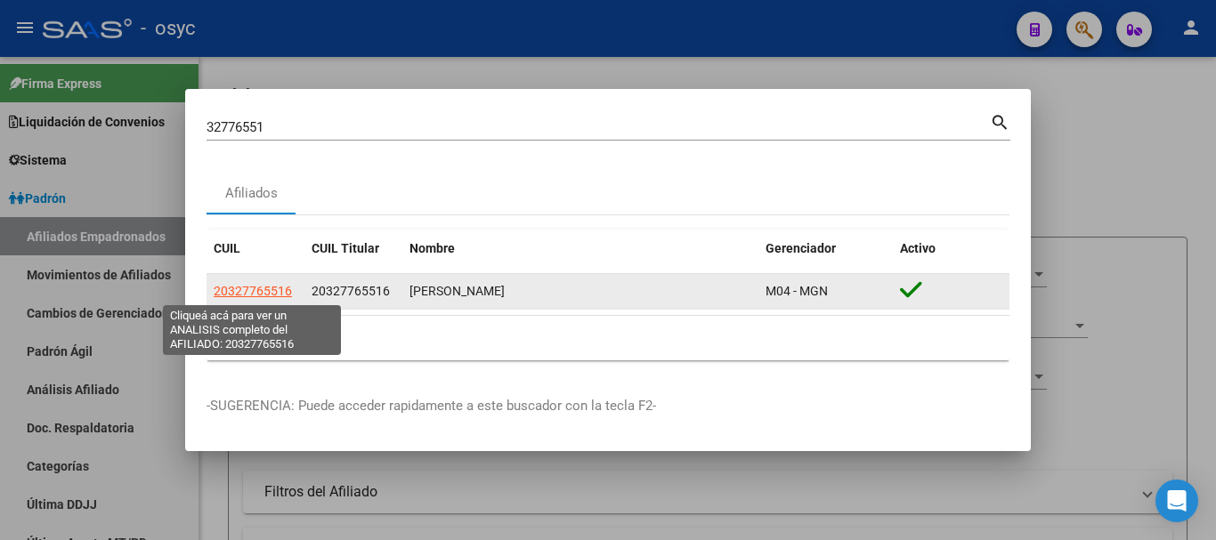
click at [282, 292] on span "20327765516" at bounding box center [253, 291] width 78 height 14
type textarea "20327765516"
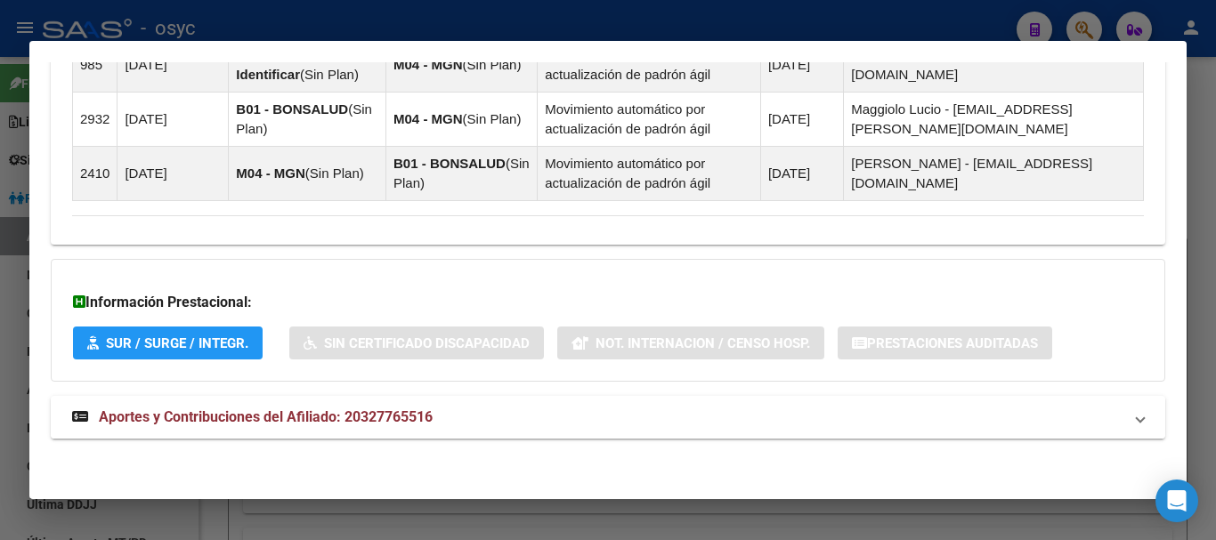
click at [466, 421] on mat-panel-title "Aportes y Contribuciones del Afiliado: 20327765516" at bounding box center [597, 417] width 1050 height 21
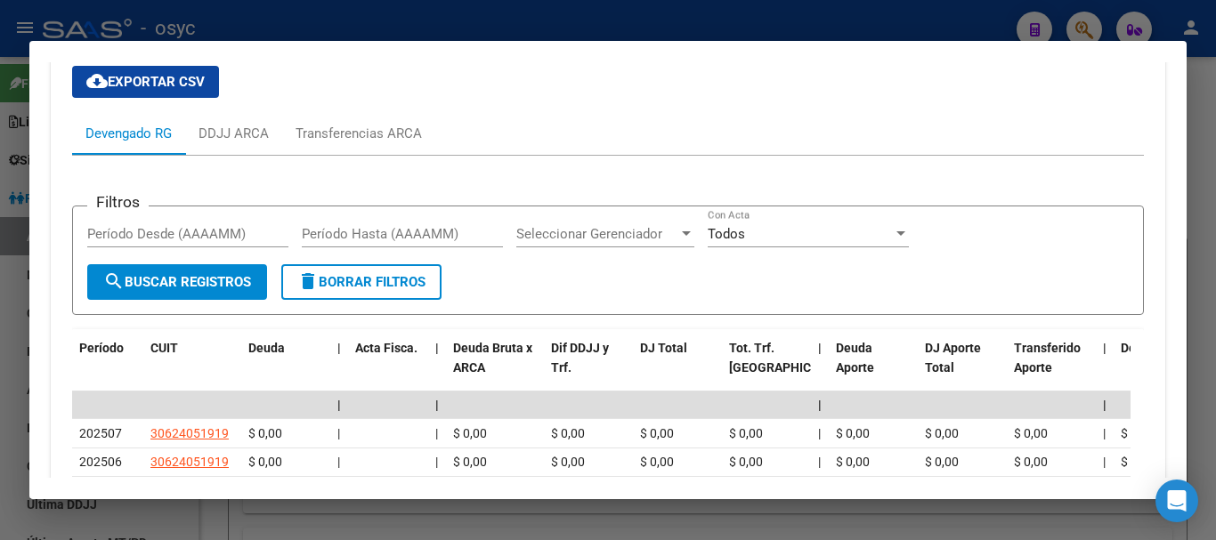
scroll to position [1652, 0]
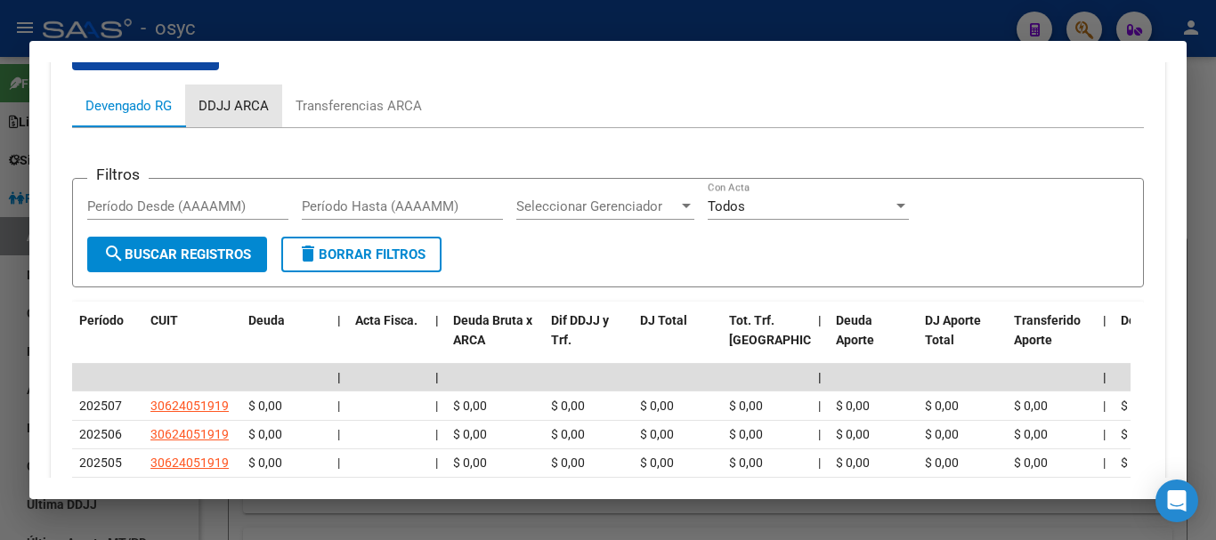
click at [242, 93] on div "DDJJ ARCA" at bounding box center [233, 106] width 97 height 43
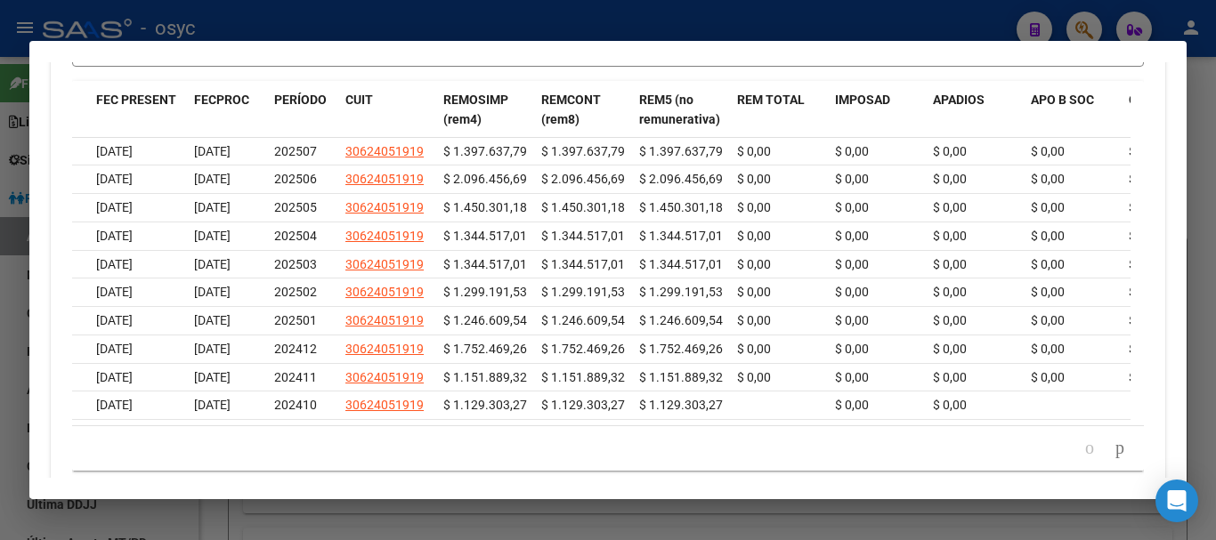
scroll to position [0, 0]
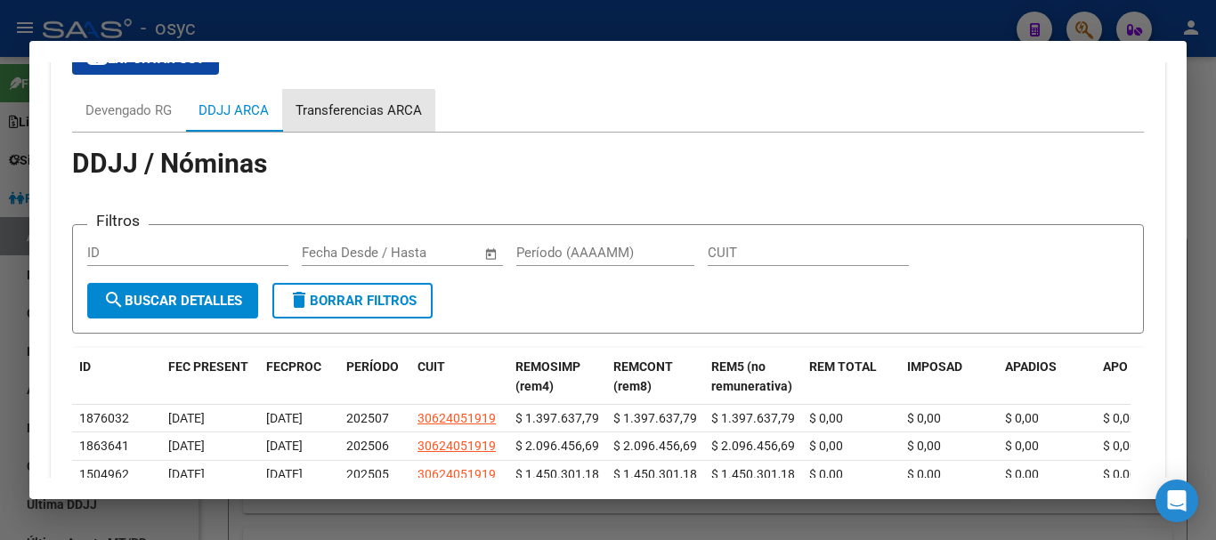
click at [354, 116] on div "Transferencias ARCA" at bounding box center [359, 111] width 126 height 20
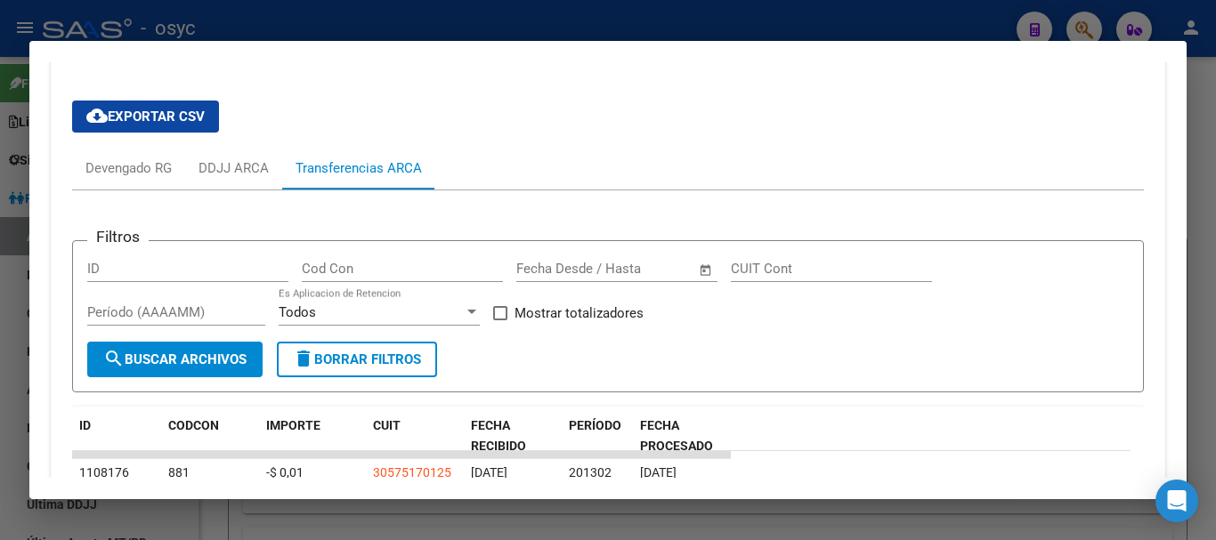
scroll to position [1546, 0]
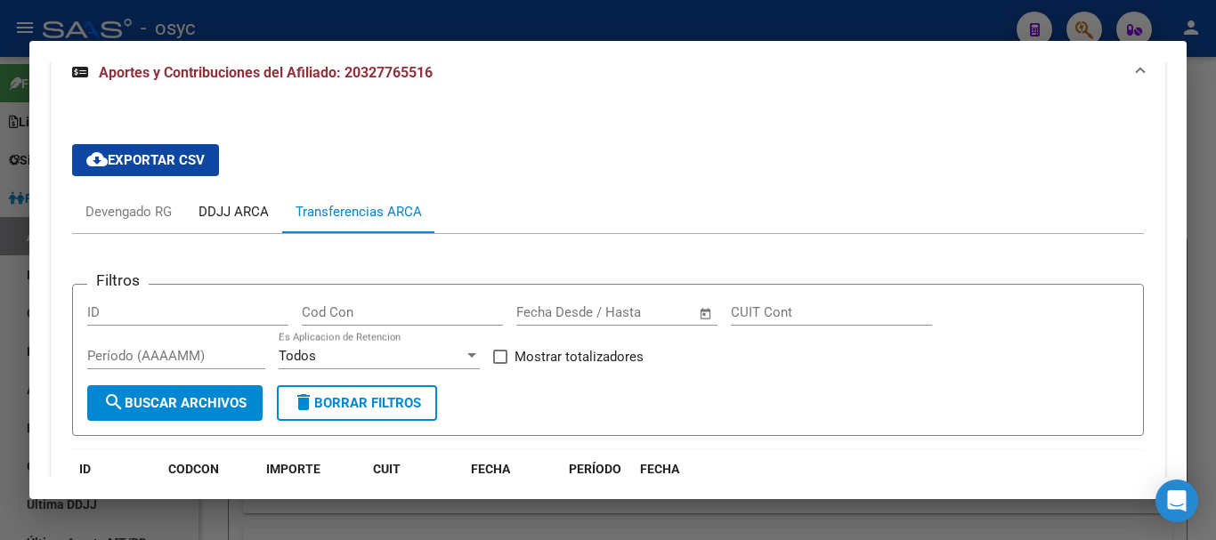
click at [239, 209] on div "DDJJ ARCA" at bounding box center [234, 212] width 70 height 20
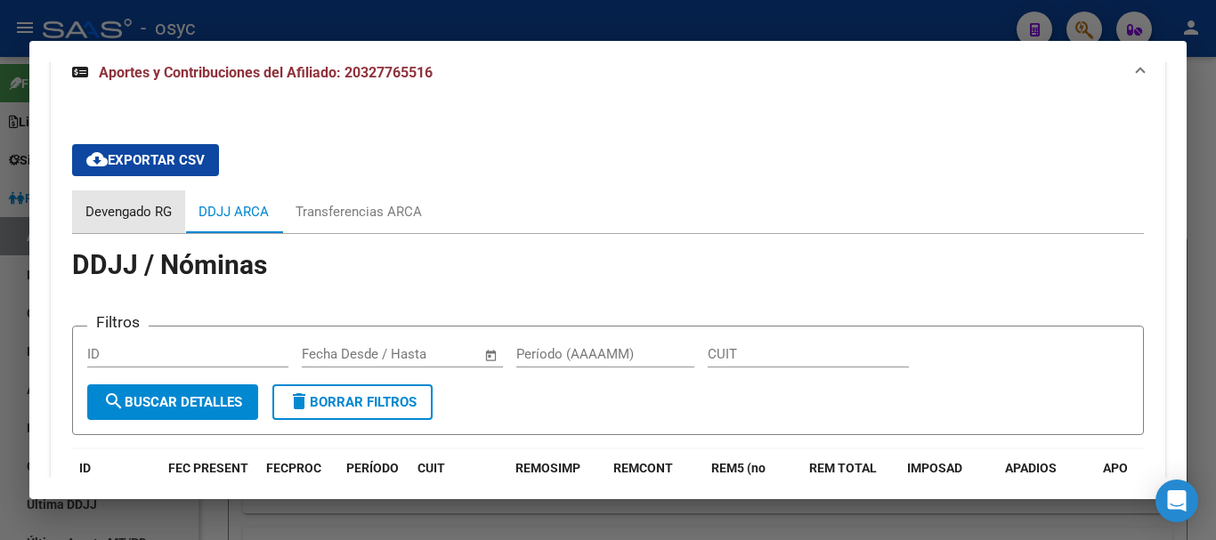
click at [136, 215] on div "Devengado RG" at bounding box center [128, 212] width 86 height 20
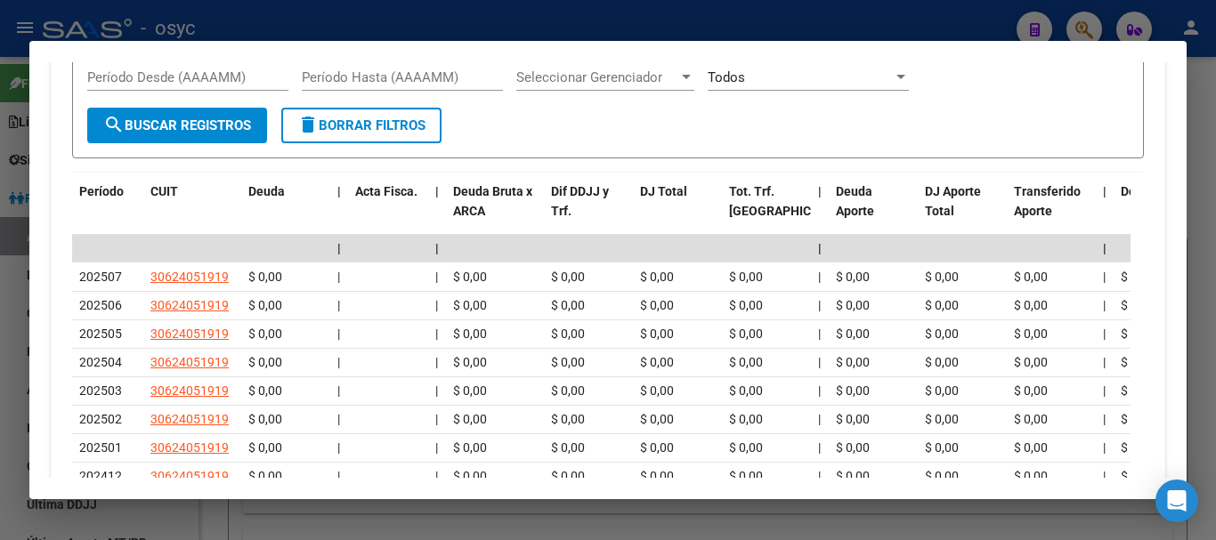
scroll to position [1724, 0]
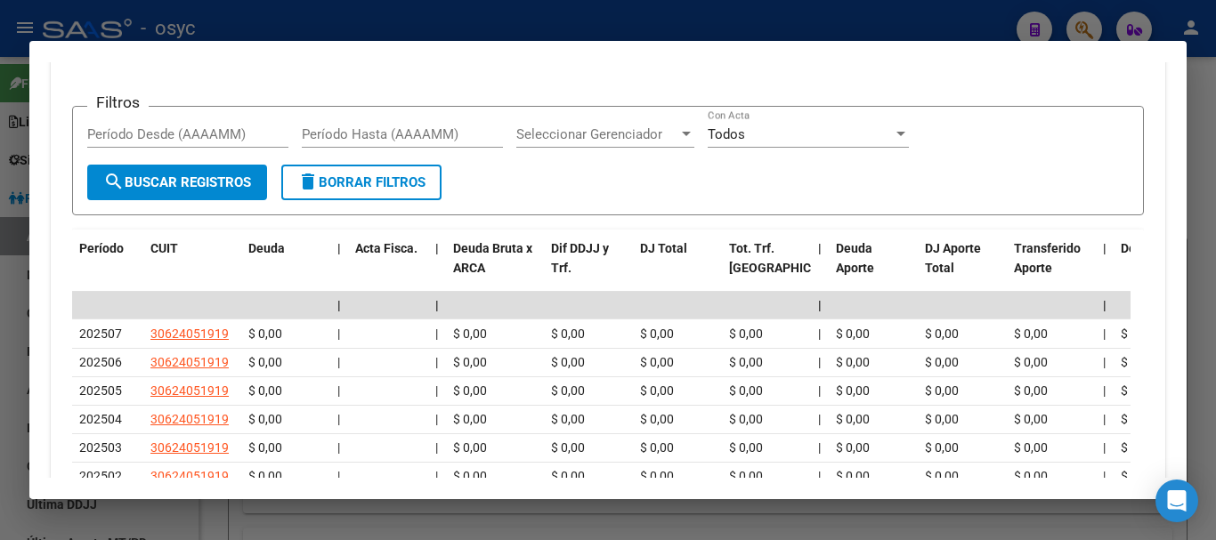
click at [297, 11] on div at bounding box center [608, 270] width 1216 height 540
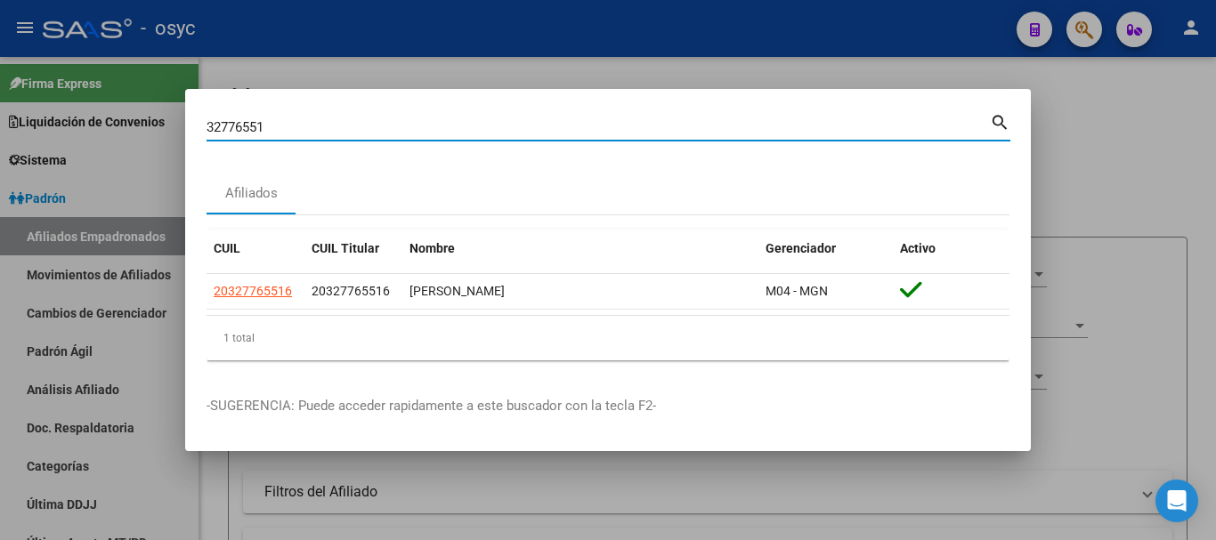
drag, startPoint x: 303, startPoint y: 128, endPoint x: 153, endPoint y: 127, distance: 149.6
click at [153, 127] on div "32776551 Buscar (apellido, dni, cuil, nro traspaso, cuit, obra social) search A…" at bounding box center [608, 270] width 1216 height 540
type input "39348227"
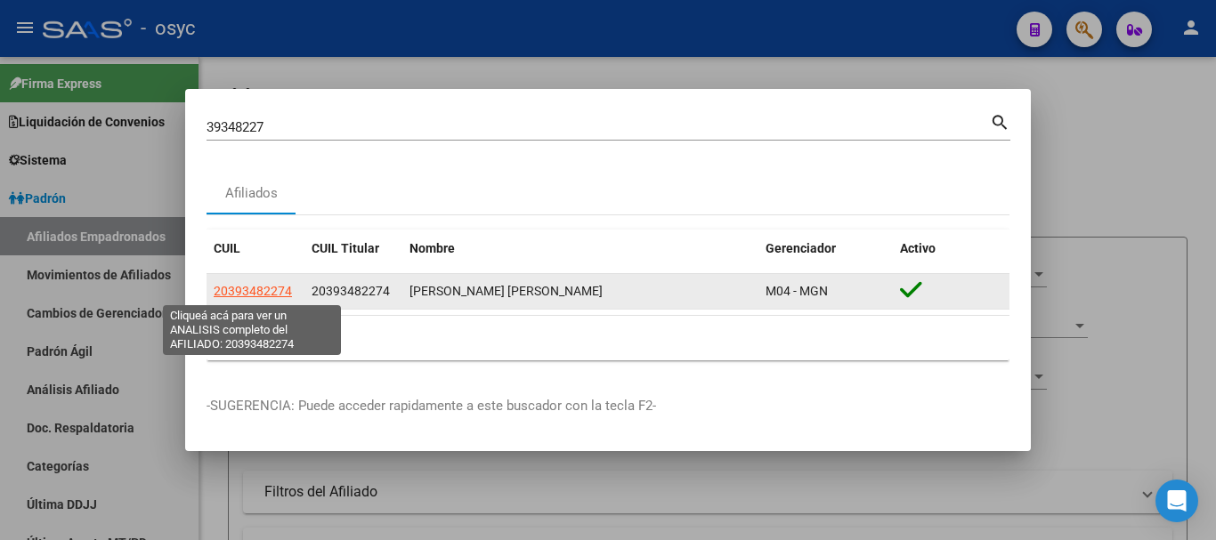
click at [283, 292] on span "20393482274" at bounding box center [253, 291] width 78 height 14
type textarea "20393482274"
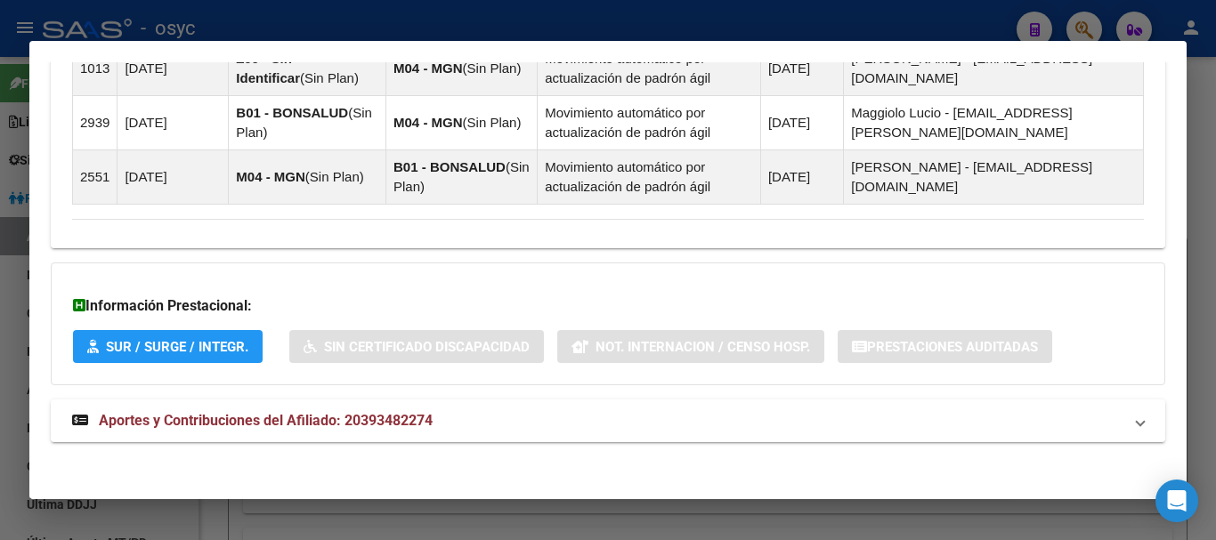
scroll to position [1195, 0]
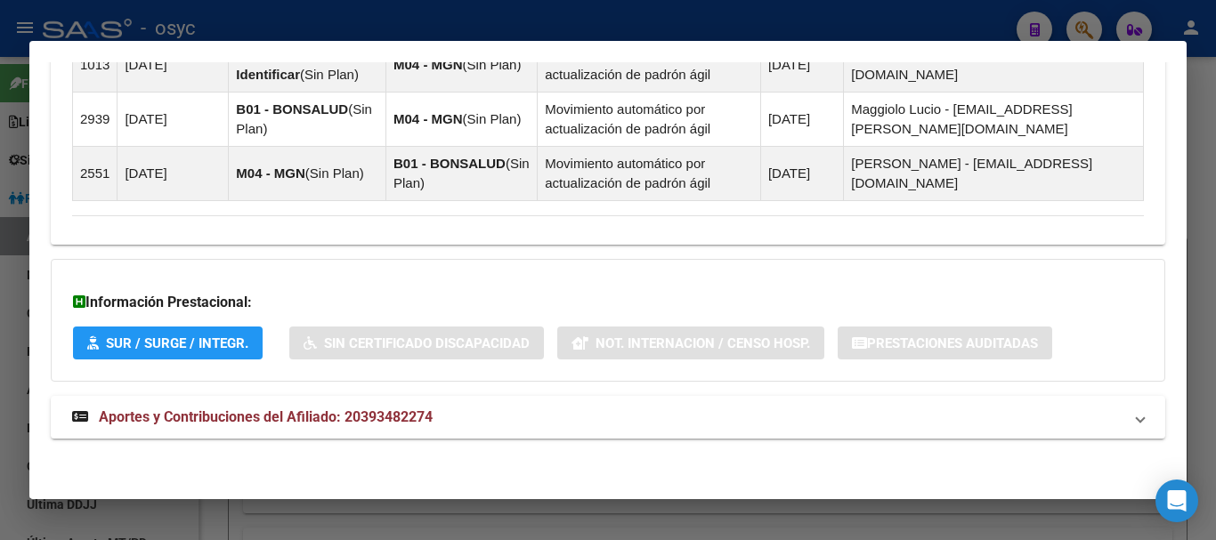
click at [482, 403] on mat-expansion-panel-header "Aportes y Contribuciones del Afiliado: 20393482274" at bounding box center [608, 417] width 1115 height 43
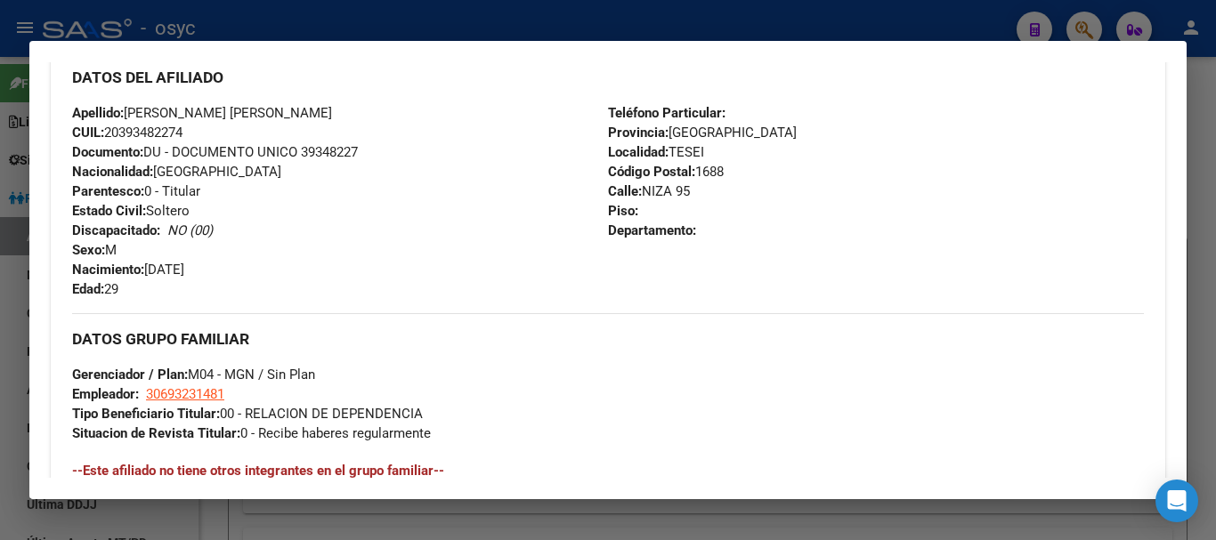
scroll to position [335, 0]
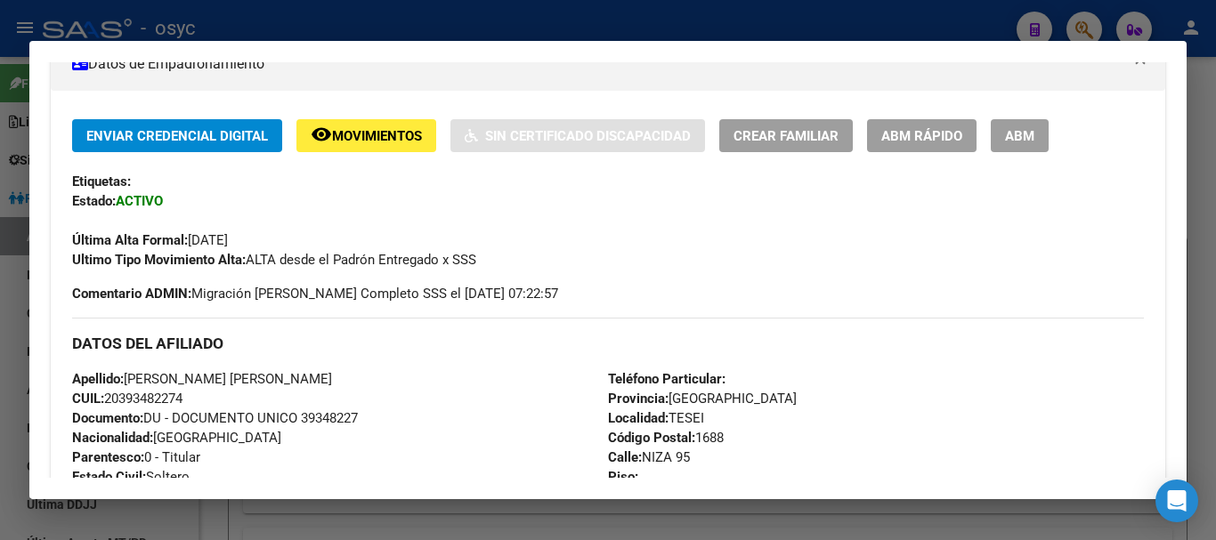
click at [554, 35] on div at bounding box center [608, 270] width 1216 height 540
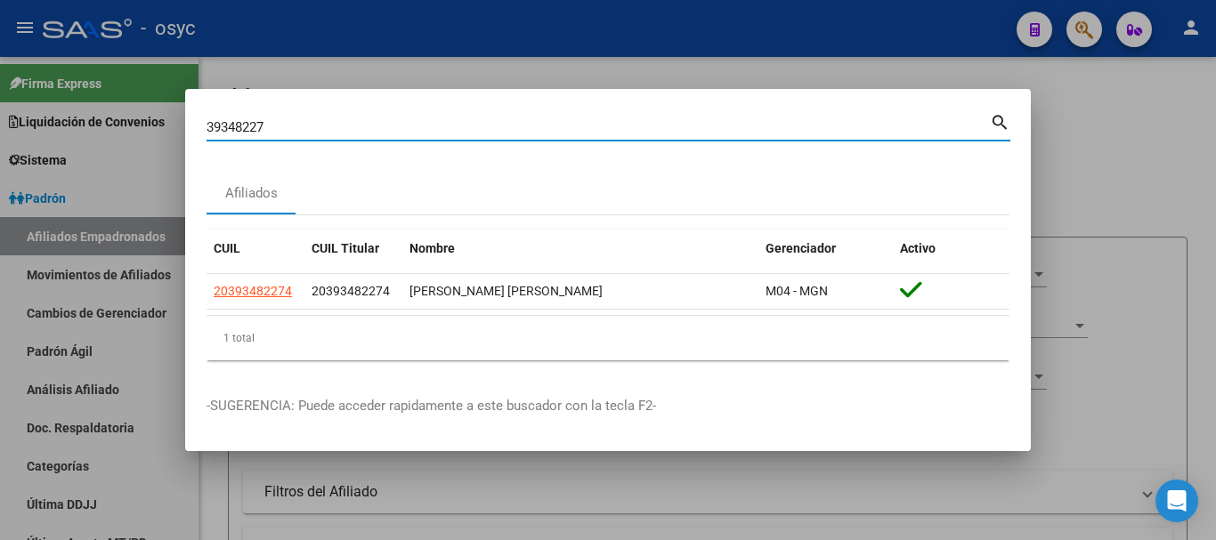
drag, startPoint x: 418, startPoint y: 123, endPoint x: 118, endPoint y: 123, distance: 300.9
click at [118, 123] on div "39348227 Buscar (apellido, dni, cuil, nro traspaso, cuit, obra social) search A…" at bounding box center [608, 270] width 1216 height 540
type input "17951184"
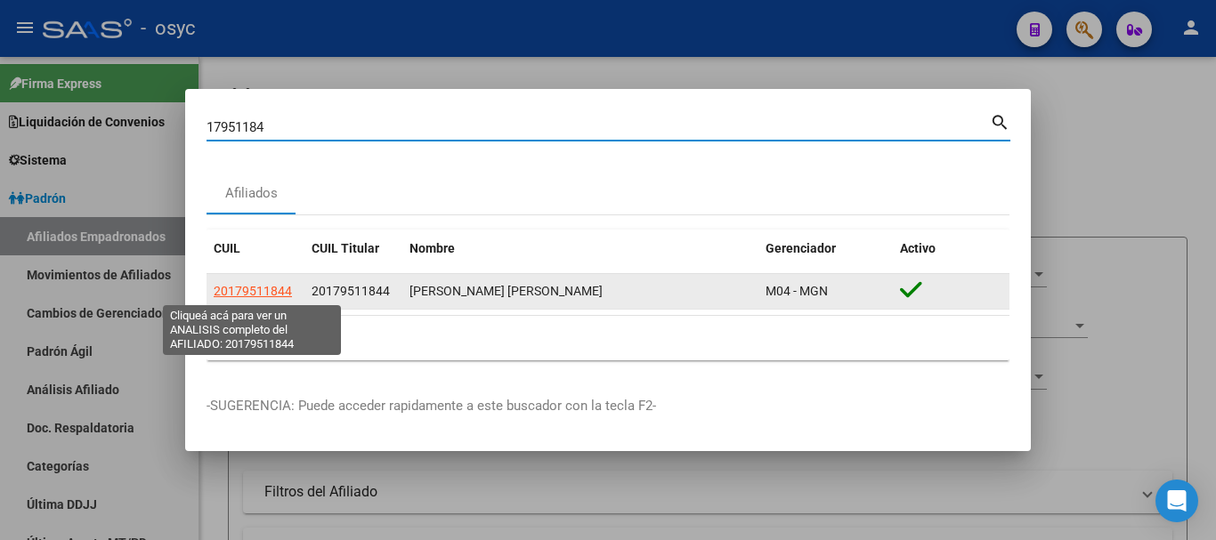
click at [282, 296] on span "20179511844" at bounding box center [253, 291] width 78 height 14
type textarea "20179511844"
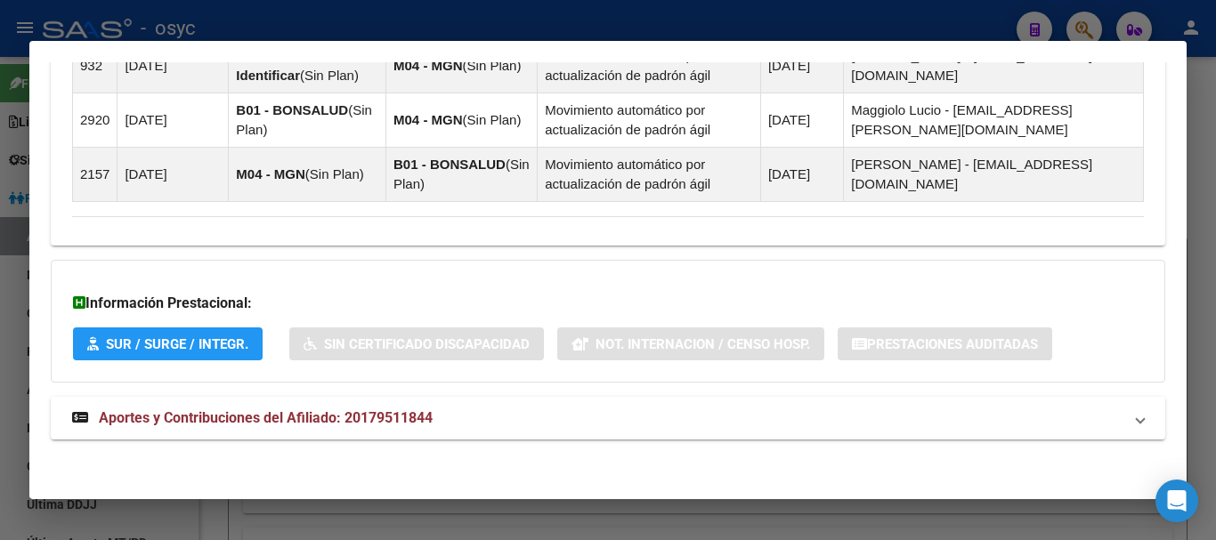
scroll to position [1195, 0]
click at [493, 409] on mat-panel-title "Aportes y Contribuciones del Afiliado: 20179511844" at bounding box center [597, 417] width 1050 height 21
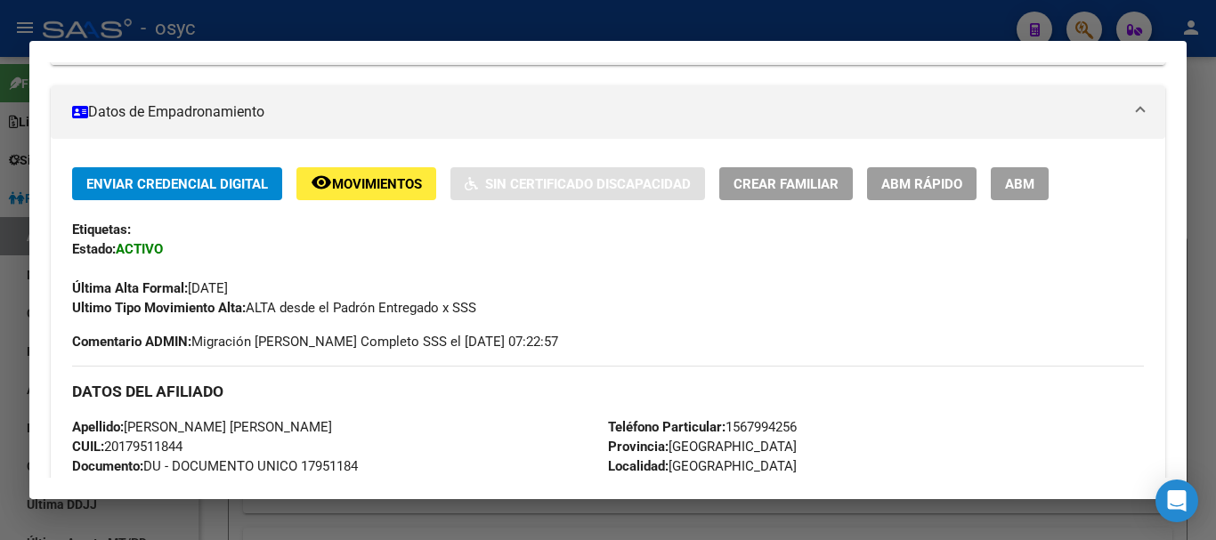
scroll to position [68, 0]
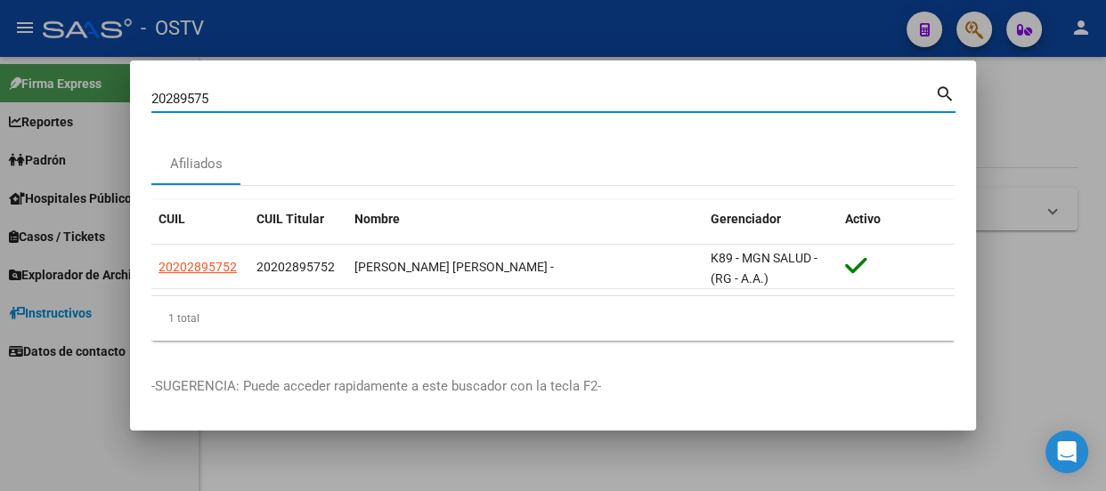
click at [243, 96] on input "20289575" at bounding box center [542, 99] width 783 height 16
click at [244, 96] on input "20289575" at bounding box center [542, 99] width 783 height 16
type input "26818832"
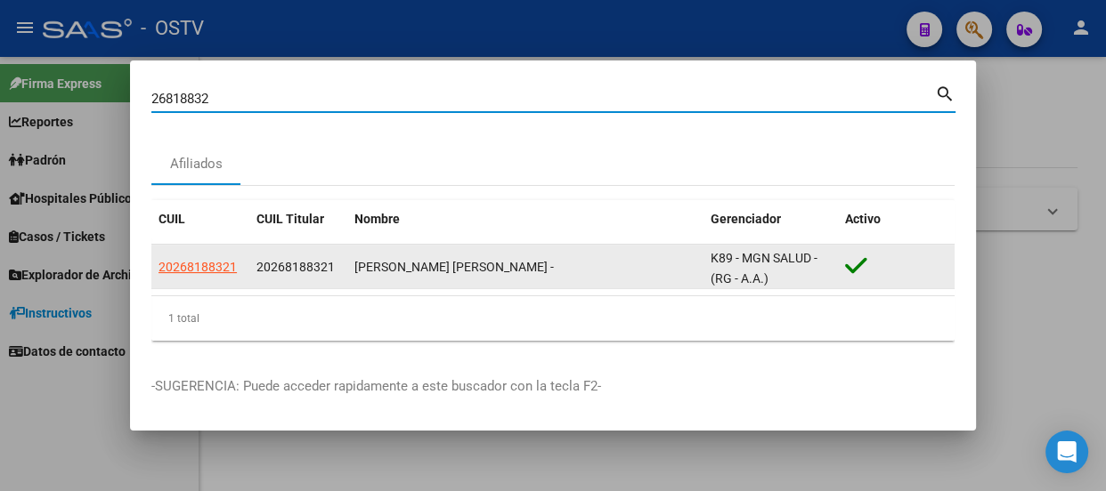
click at [220, 276] on app-link-go-to "20268188321" at bounding box center [197, 267] width 78 height 20
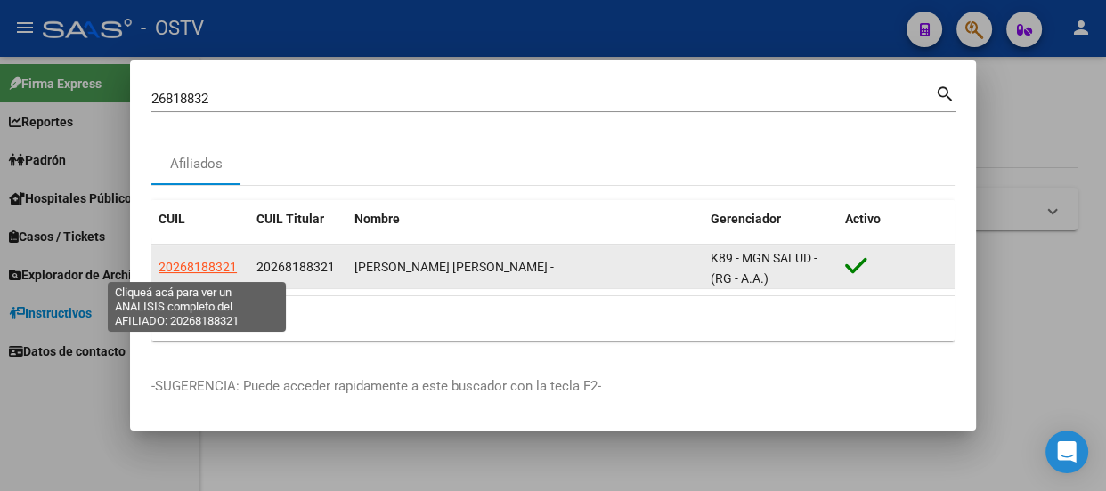
click at [223, 272] on span "20268188321" at bounding box center [197, 267] width 78 height 14
type textarea "20268188321"
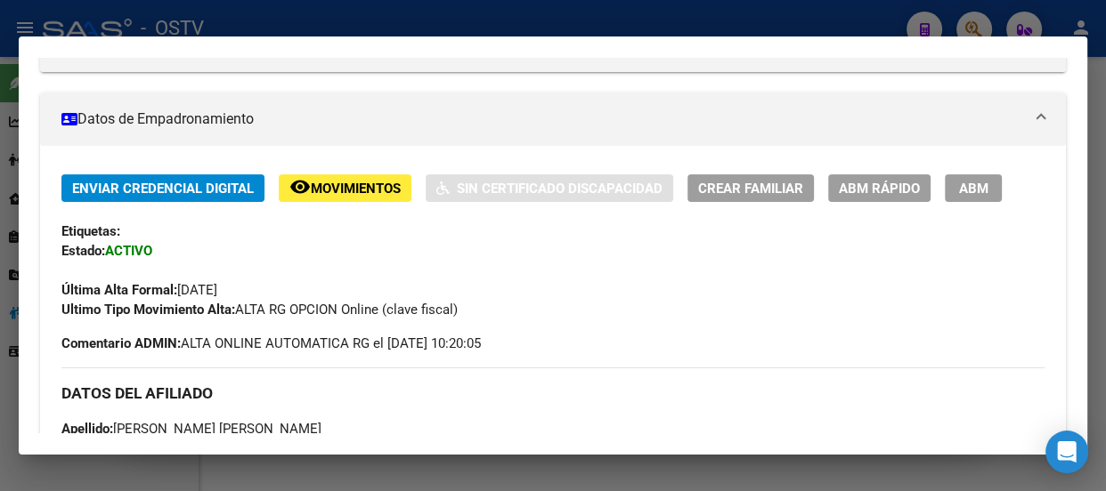
scroll to position [132, 0]
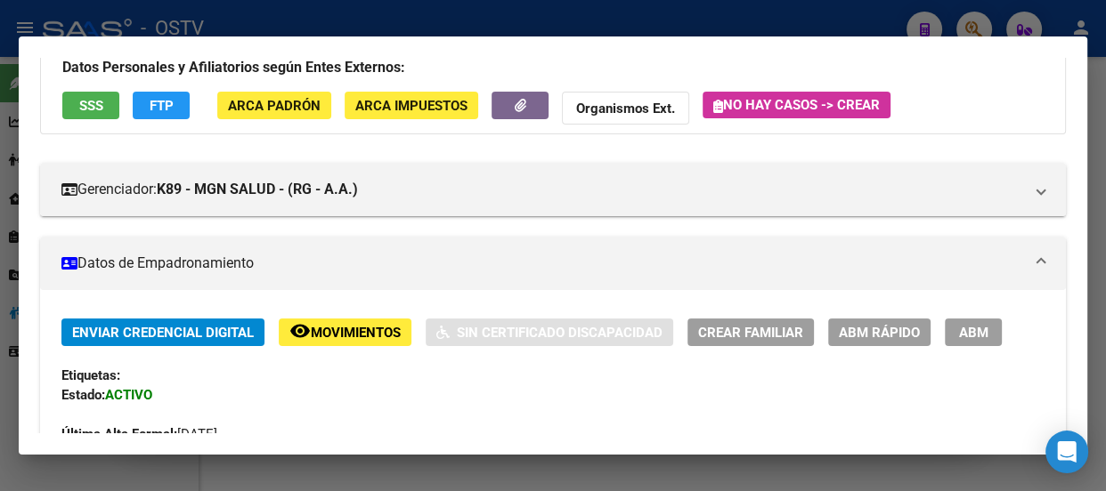
click at [974, 329] on span "ABM" at bounding box center [973, 333] width 29 height 16
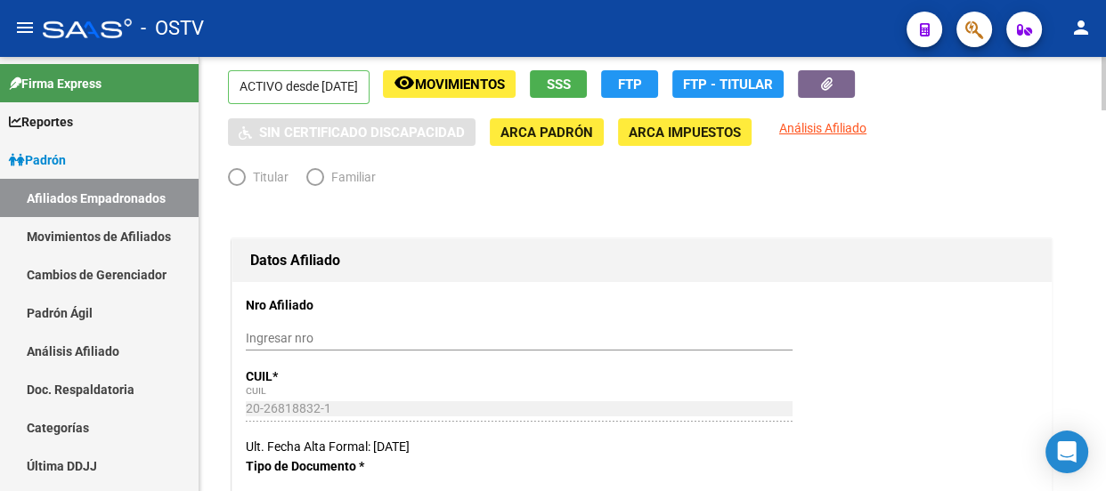
radio input "true"
type input "30-64480161-2"
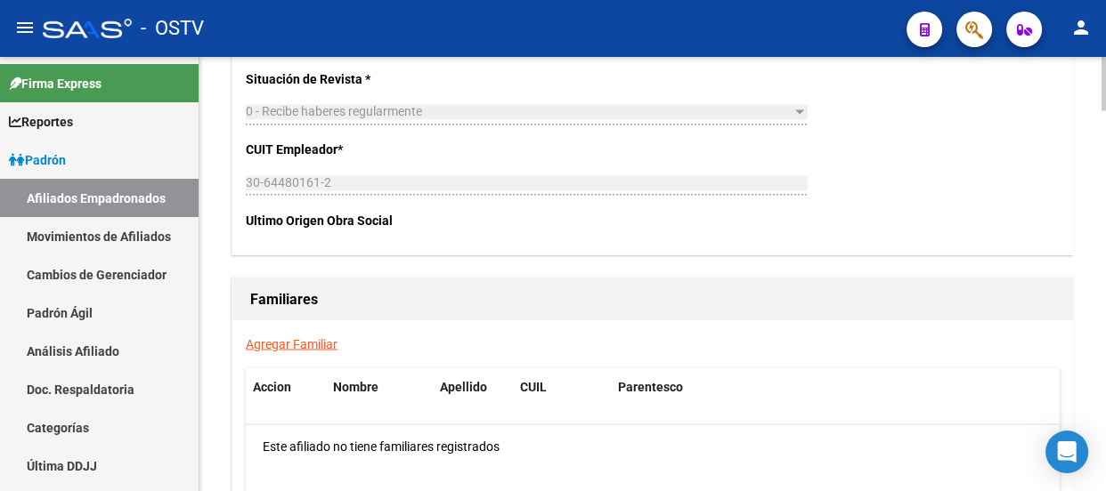
scroll to position [2832, 0]
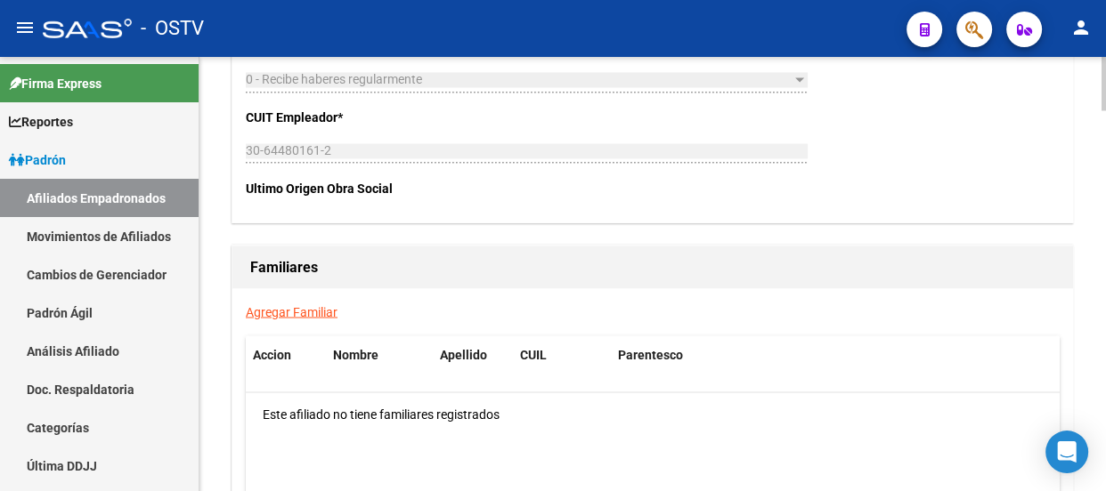
click at [329, 310] on link "Agregar Familiar" at bounding box center [292, 311] width 92 height 14
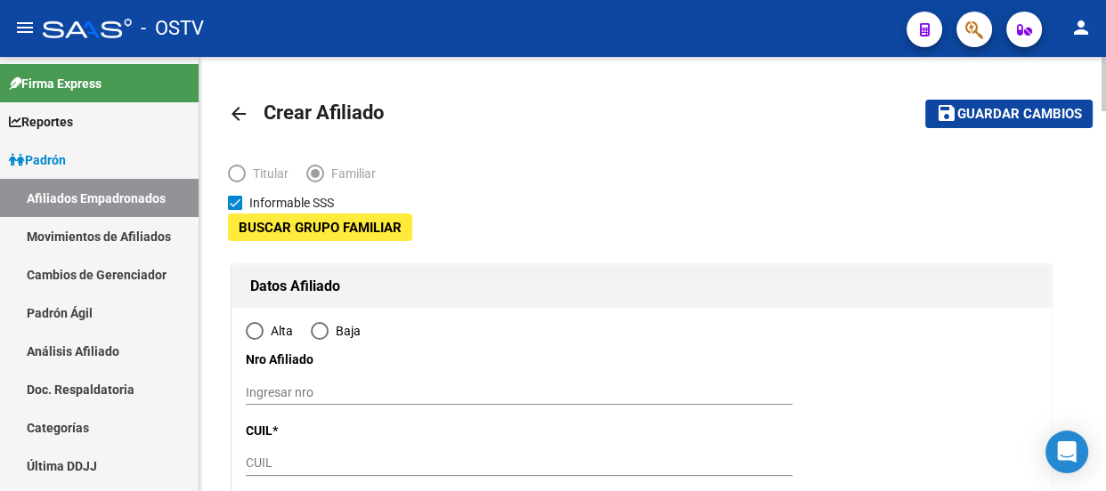
type input "30-64480161-2"
type input "PLATANOS"
type input "1885"
type input "[STREET_ADDRESS]:"
type input "-CA"
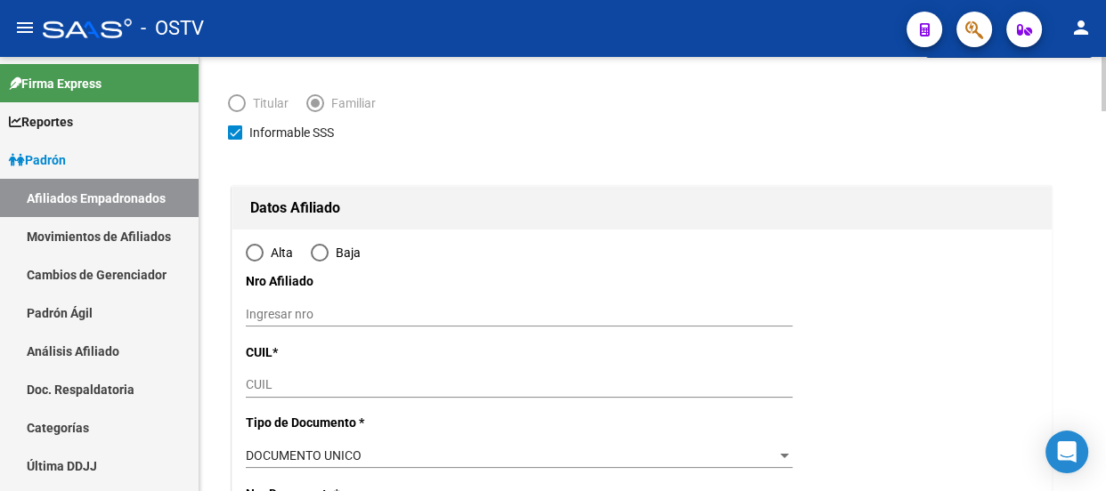
radio input "true"
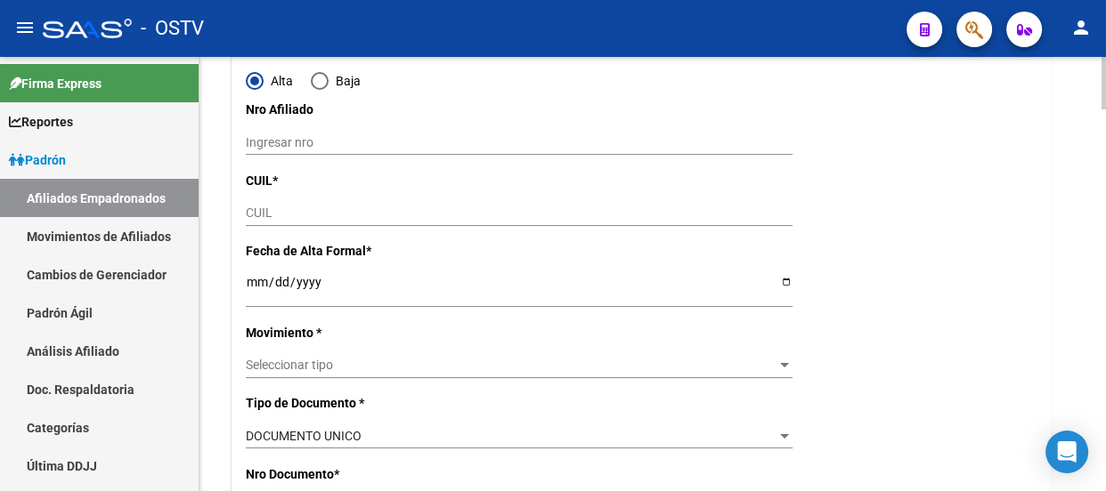
type input "30-64480161-2"
click at [288, 206] on input "CUIL" at bounding box center [519, 213] width 547 height 15
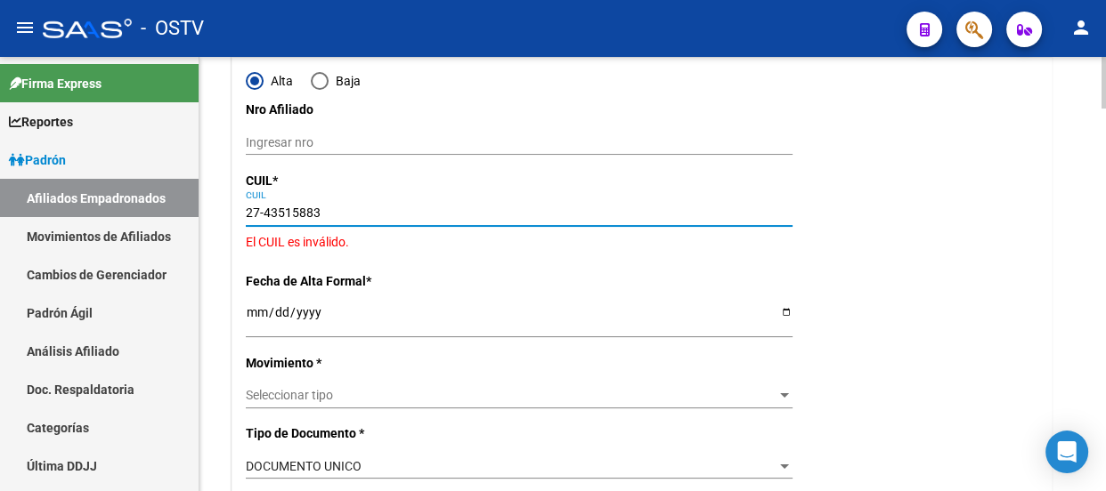
type input "27-43515883-3"
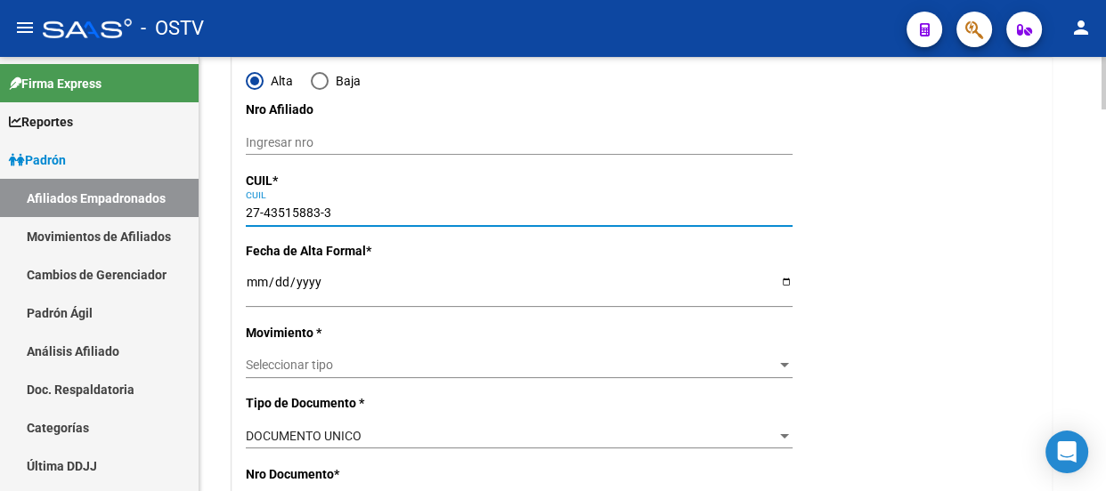
type input "43515883"
type input "[PERSON_NAME] [PERSON_NAME]"
type input "[DATE]"
type input "BERAZATEGUI"
type input "1884"
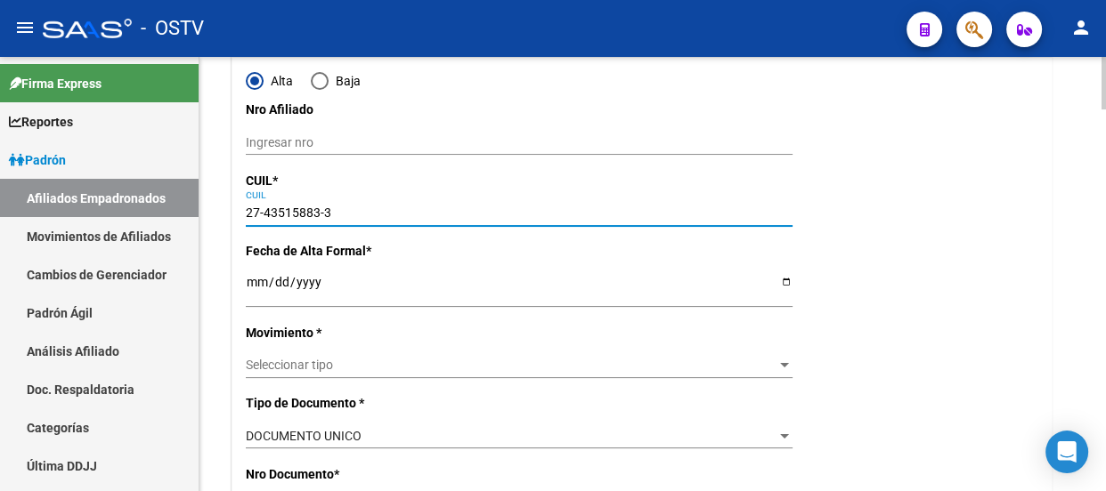
type input "MITRE"
type input "4676"
type input "27-43515883-3"
click at [247, 284] on input "Ingresar fecha" at bounding box center [519, 288] width 547 height 27
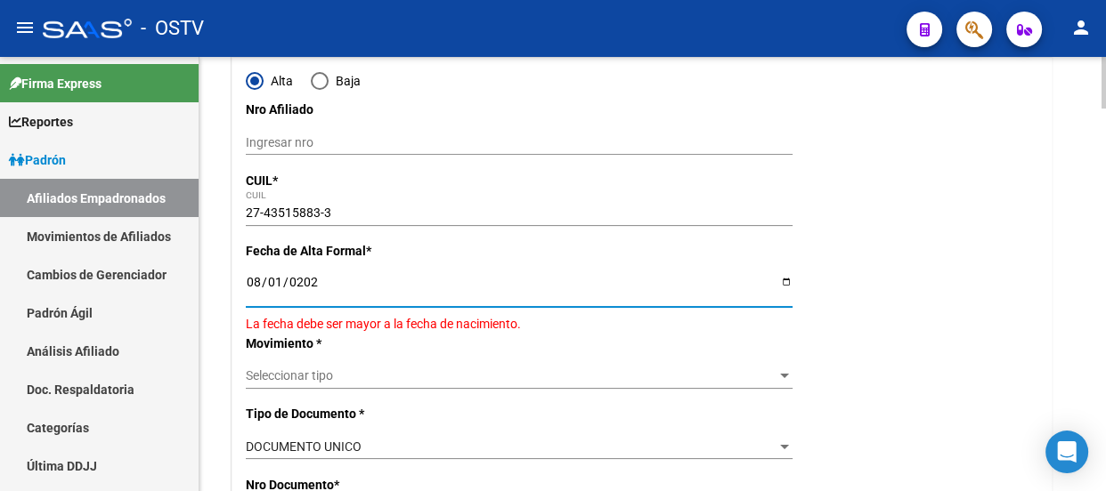
type input "[DATE]"
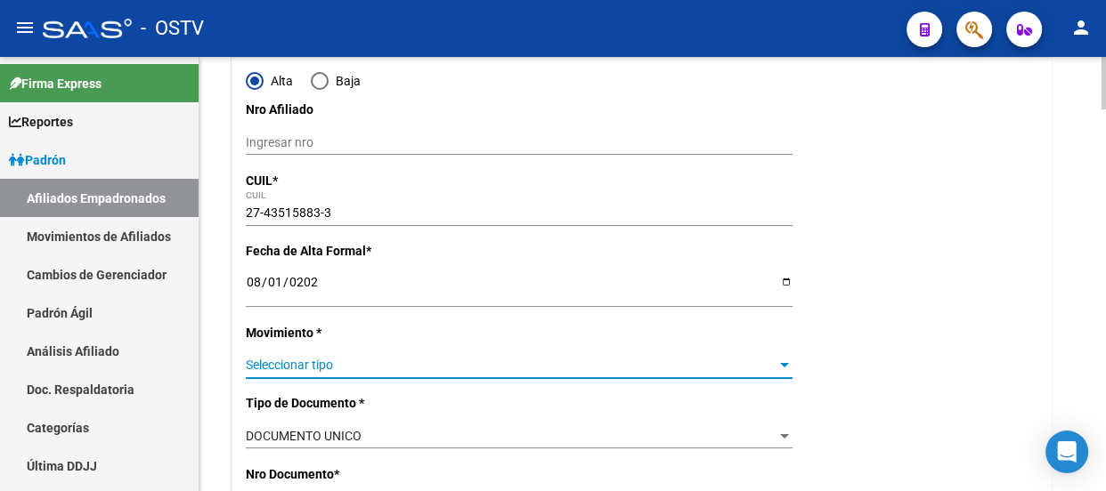
click at [308, 369] on span "Seleccionar tipo" at bounding box center [511, 365] width 531 height 15
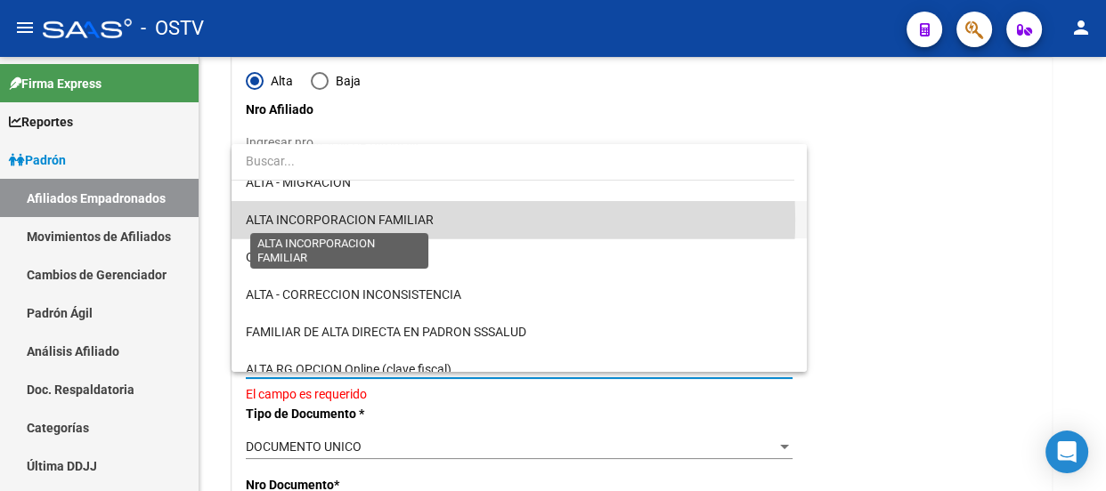
click at [365, 218] on span "ALTA INCORPORACION FAMILIAR" at bounding box center [340, 220] width 188 height 14
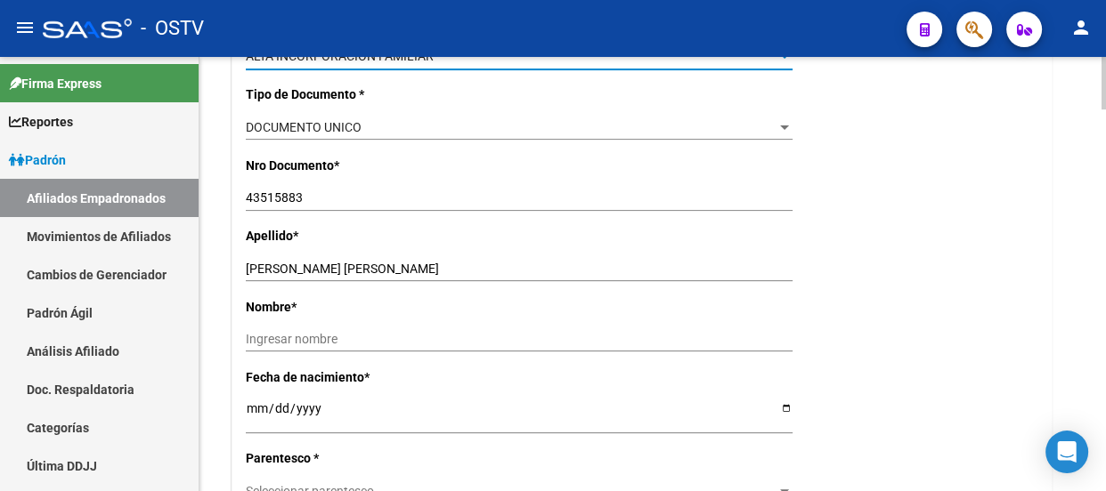
scroll to position [566, 0]
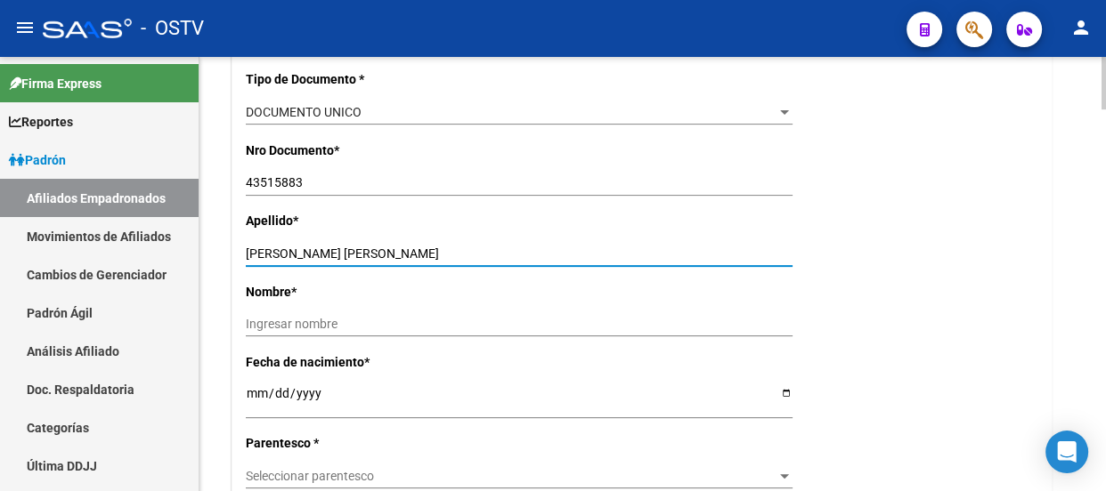
drag, startPoint x: 293, startPoint y: 247, endPoint x: 422, endPoint y: 243, distance: 129.2
click at [422, 243] on div "[PERSON_NAME] [PERSON_NAME] Ingresar apellido" at bounding box center [519, 253] width 547 height 25
type input "[PERSON_NAME]"
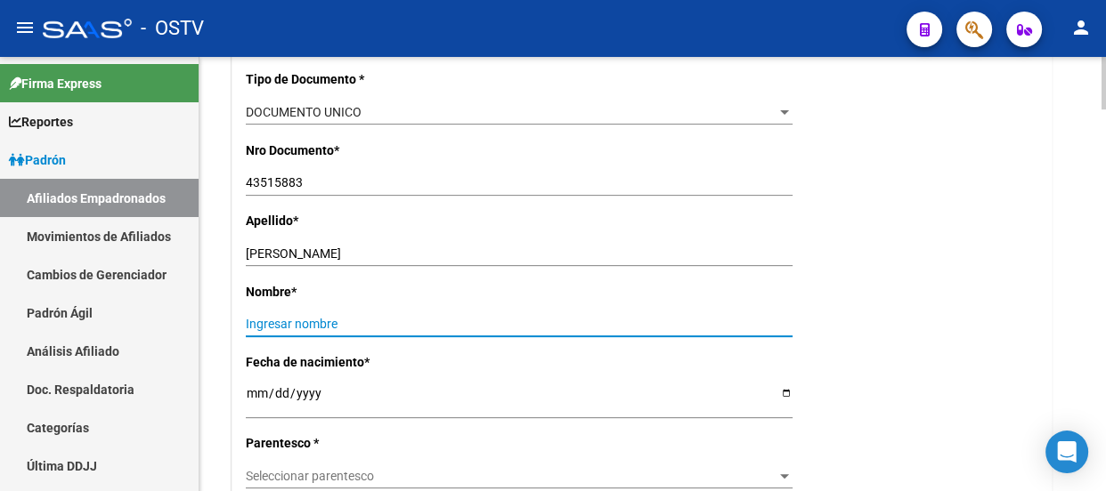
paste input "[PERSON_NAME]"
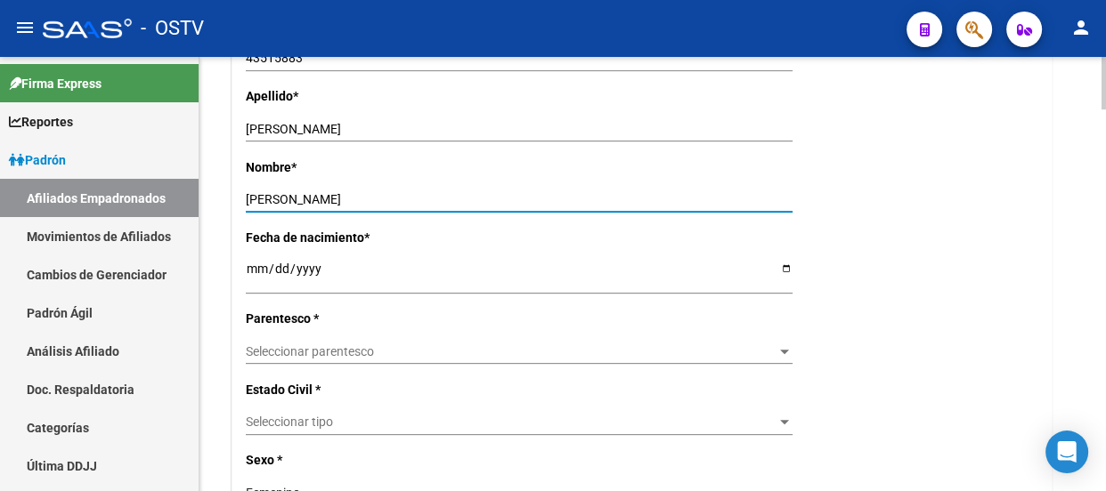
scroll to position [728, 0]
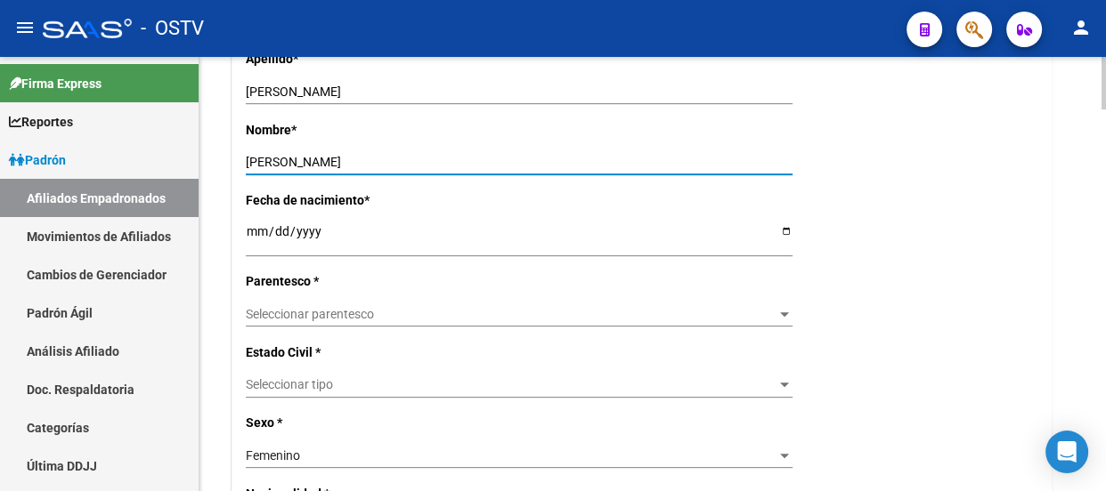
type input "[PERSON_NAME]"
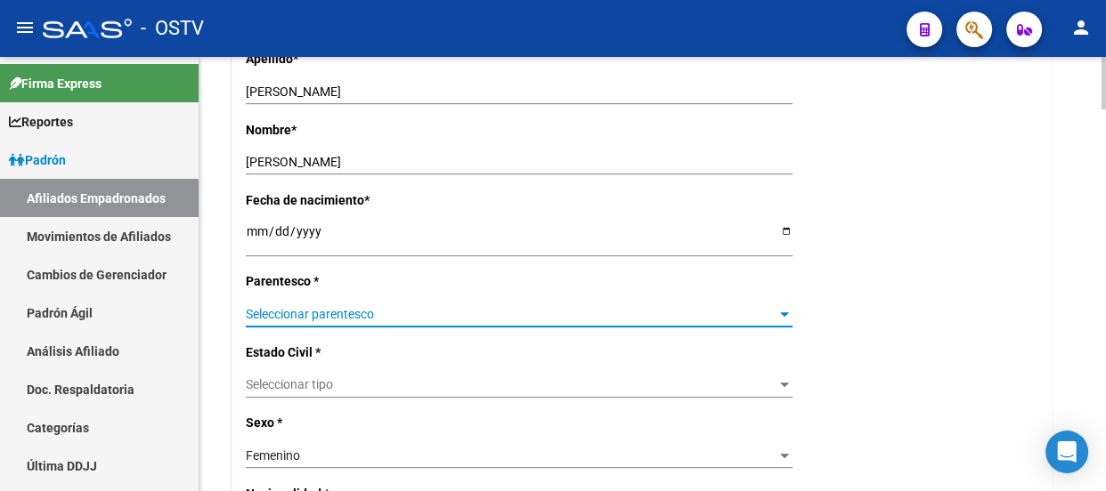
click at [336, 308] on span "Seleccionar parentesco" at bounding box center [511, 314] width 531 height 15
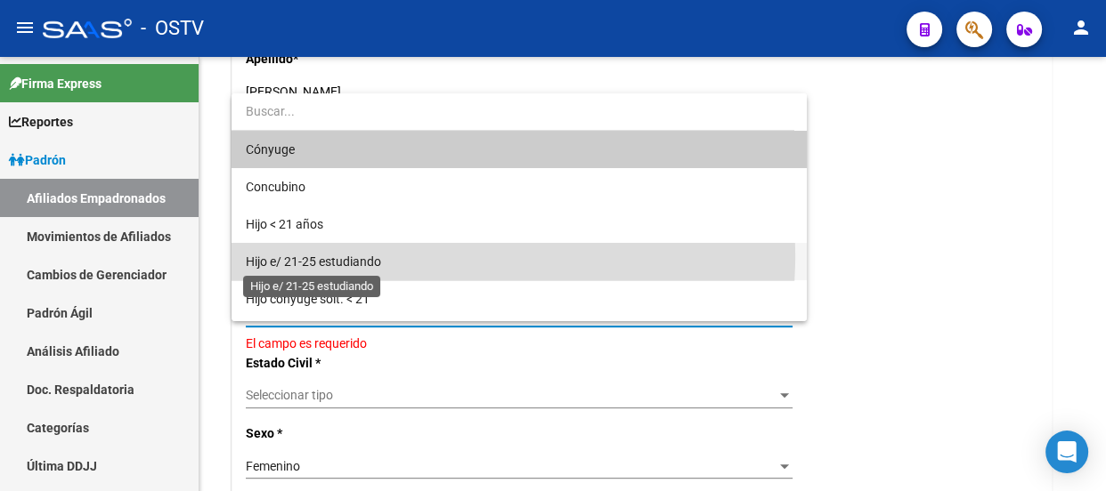
click at [352, 255] on span "Hijo e/ 21-25 estudiando" at bounding box center [313, 262] width 135 height 14
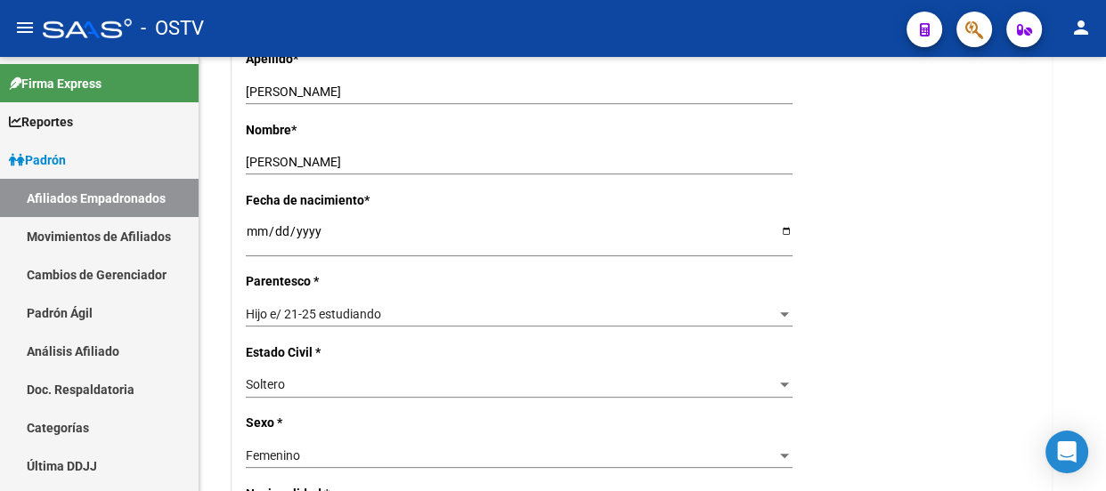
click at [367, 41] on div "- OSTV" at bounding box center [467, 28] width 849 height 39
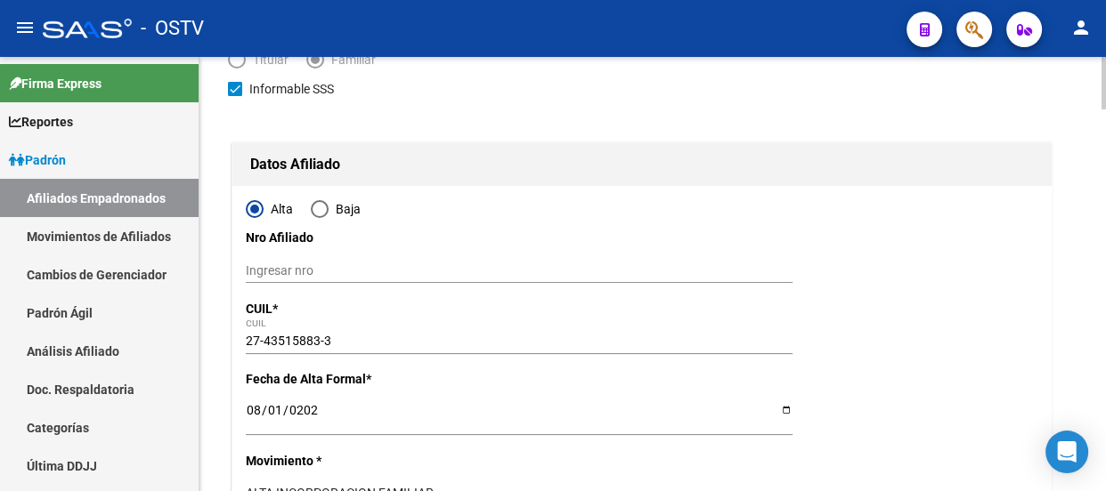
scroll to position [0, 0]
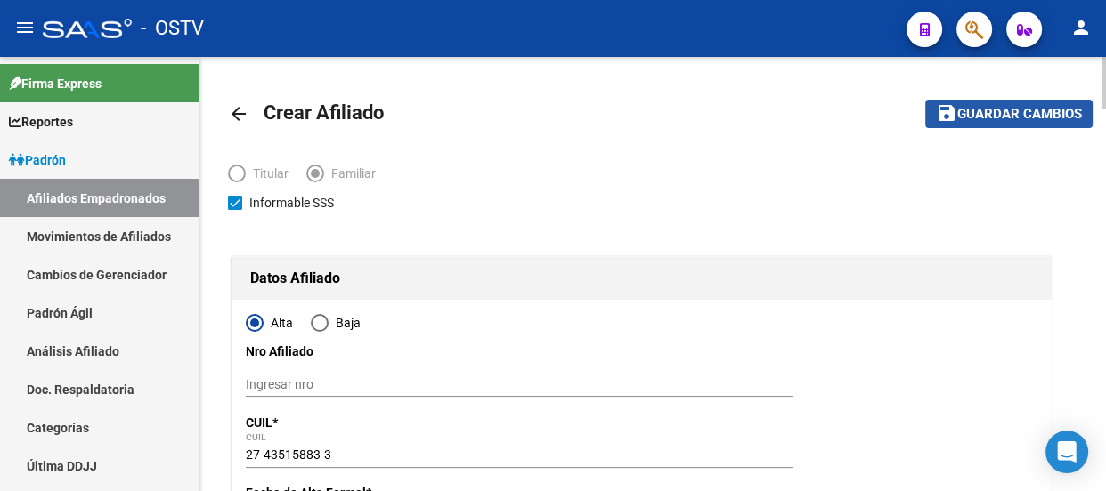
click at [1052, 107] on span "Guardar cambios" at bounding box center [1019, 115] width 125 height 16
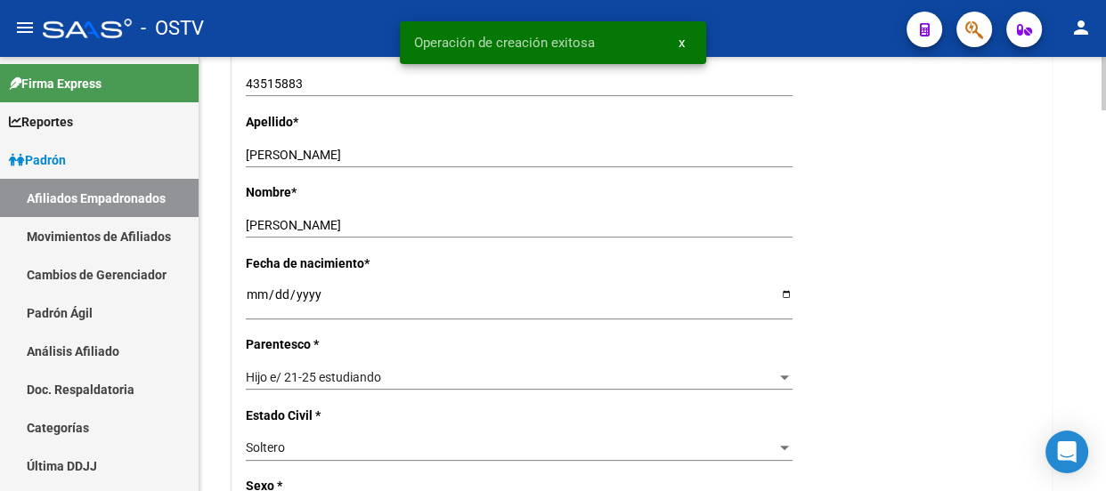
radio input "true"
type input "30-64480161-2"
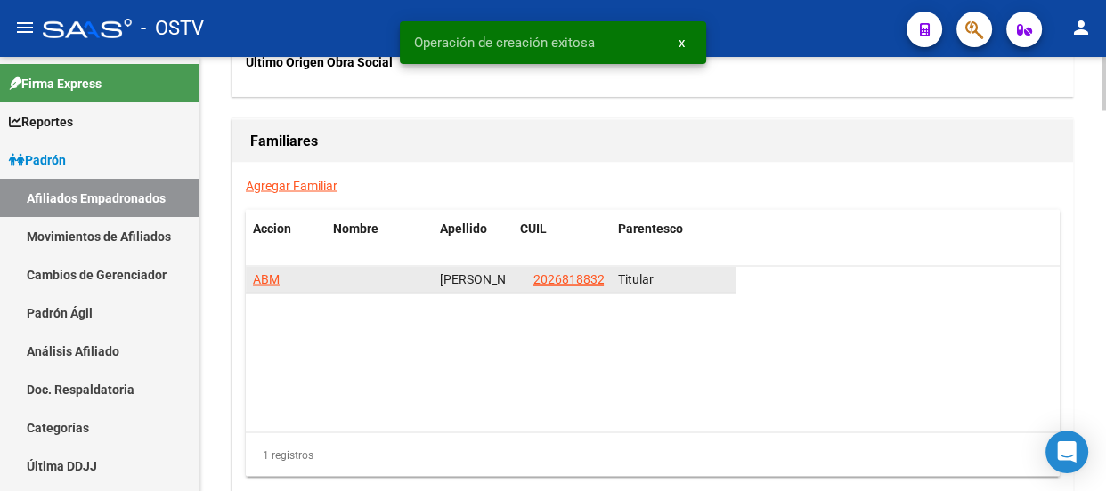
scroll to position [2957, 0]
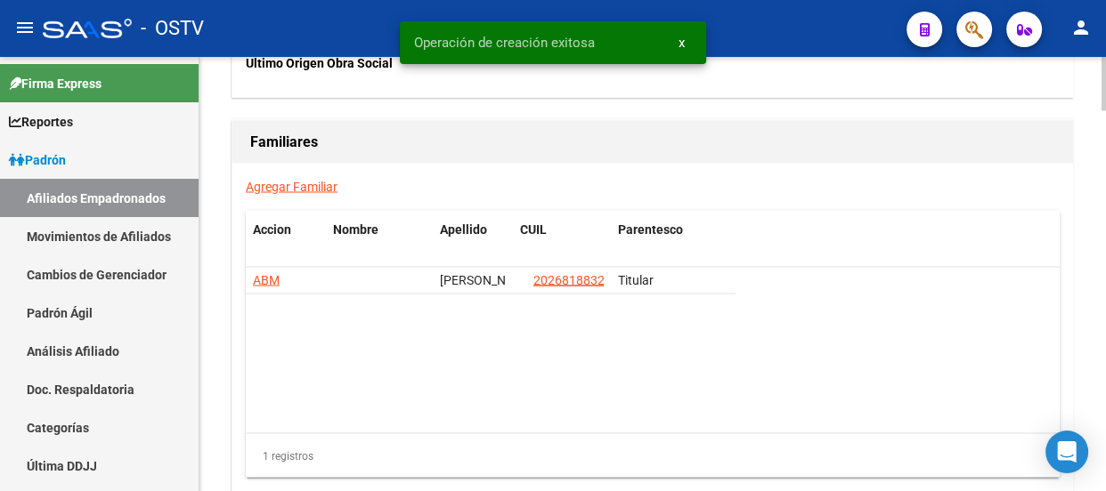
click at [299, 187] on link "Agregar Familiar" at bounding box center [292, 186] width 92 height 14
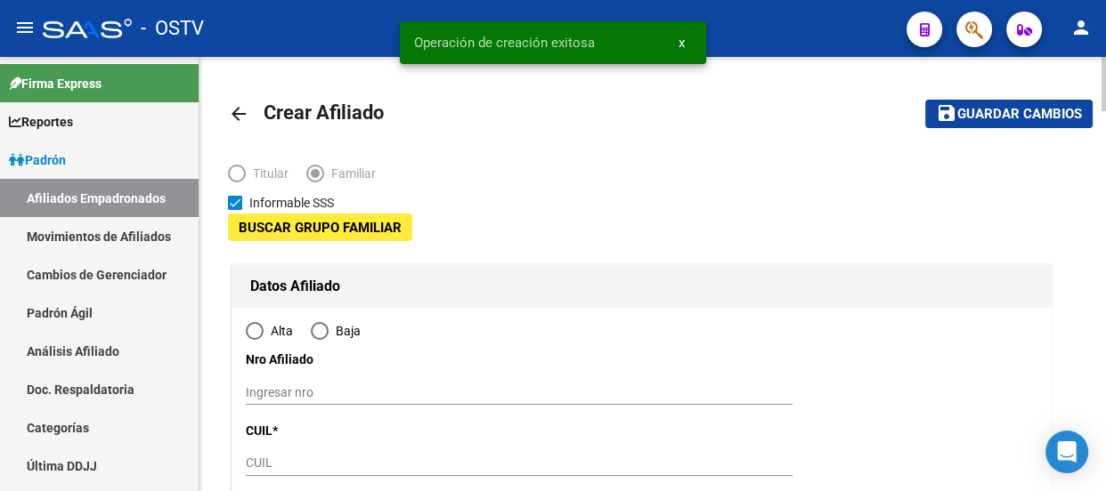
type input "30-64480161-2"
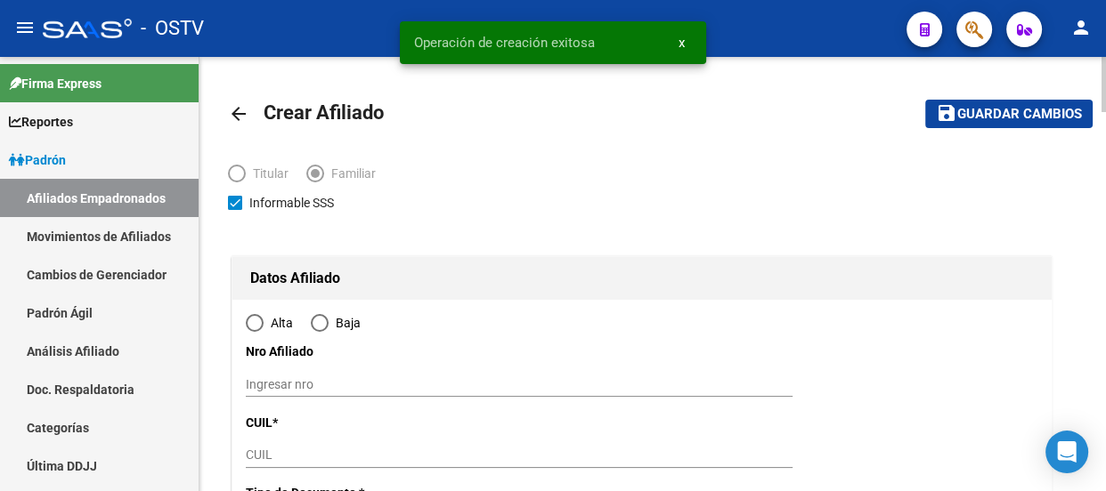
type input "PLATANOS"
type input "1885"
type input "[STREET_ADDRESS]:"
type input "-CA"
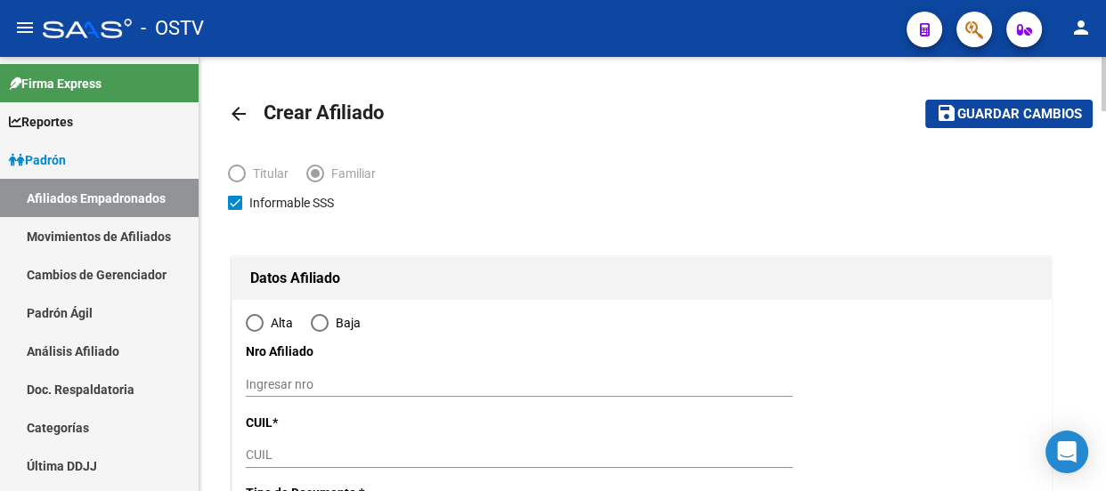
scroll to position [242, 0]
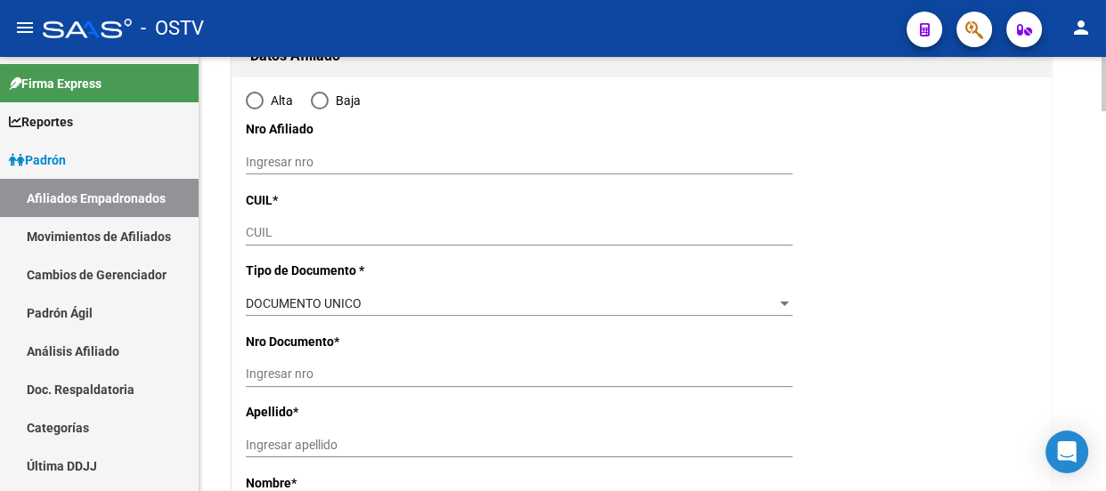
radio input "true"
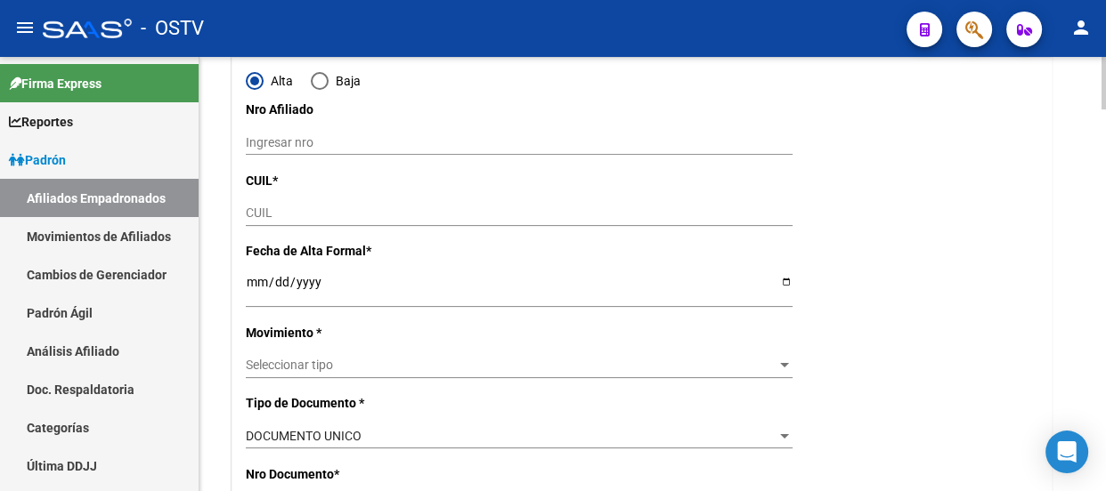
type input "30-64480161-2"
click at [298, 206] on input "CUIL" at bounding box center [519, 213] width 547 height 15
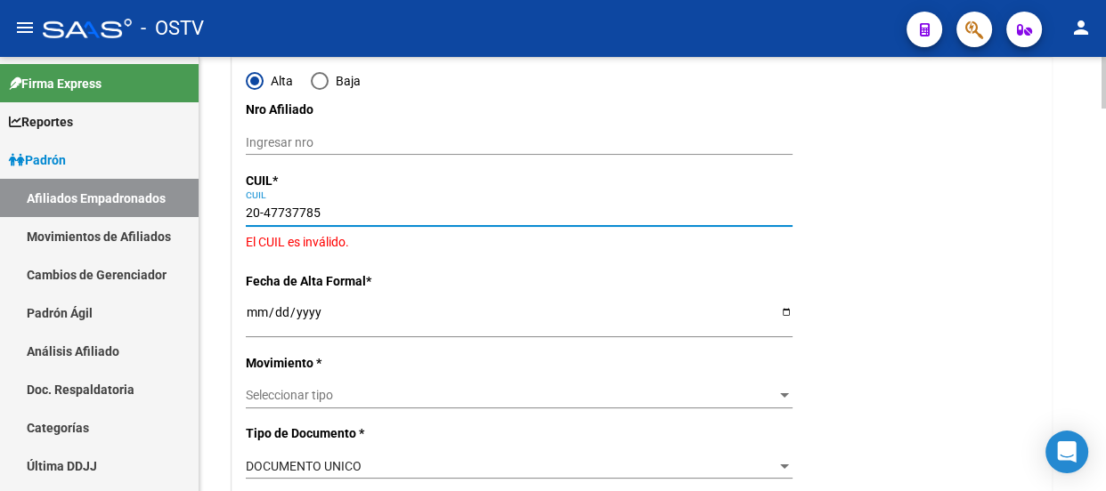
type input "20-47737785-9"
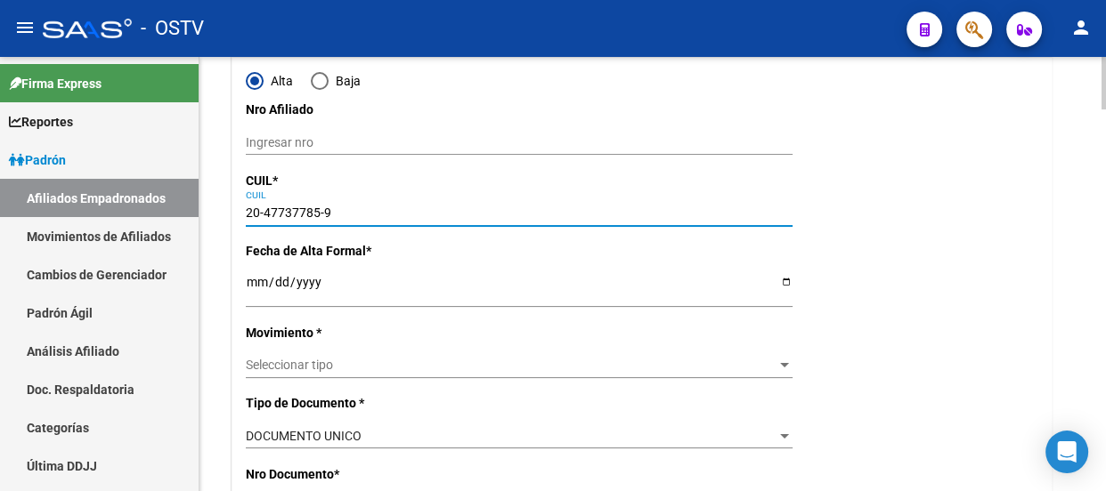
type input "47737785"
type input "[PERSON_NAME] [PERSON_NAME]"
type input "[DATE]"
type input "BERAZATEGUI"
type input "1884"
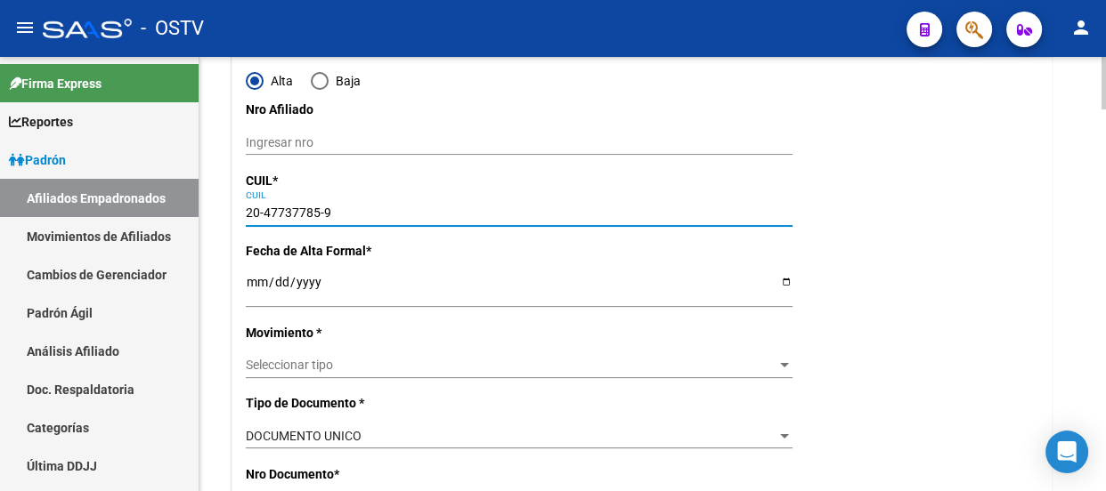
type input "43 Y 161"
type input "6051"
type input "20-47737785-9"
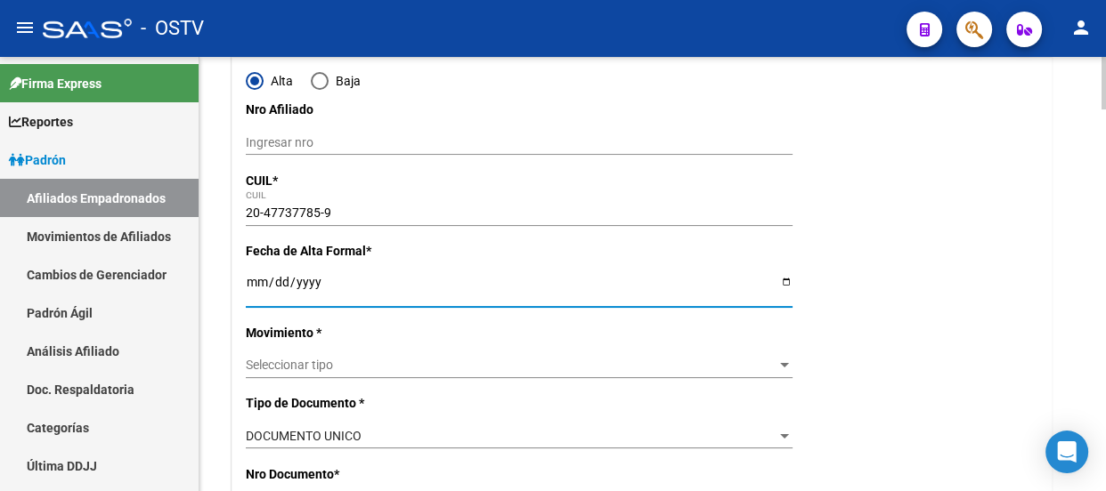
click at [248, 280] on input "Ingresar fecha" at bounding box center [519, 288] width 547 height 27
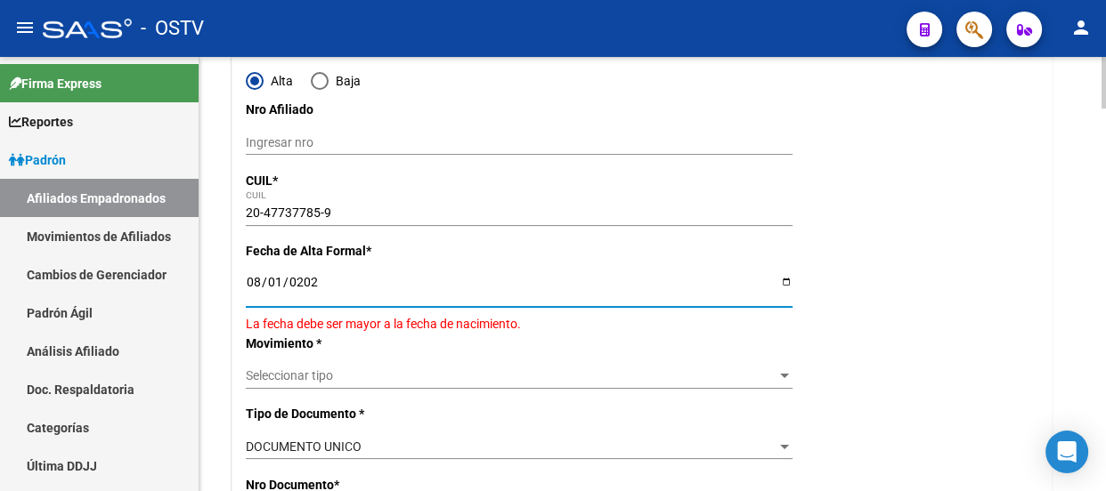
type input "[DATE]"
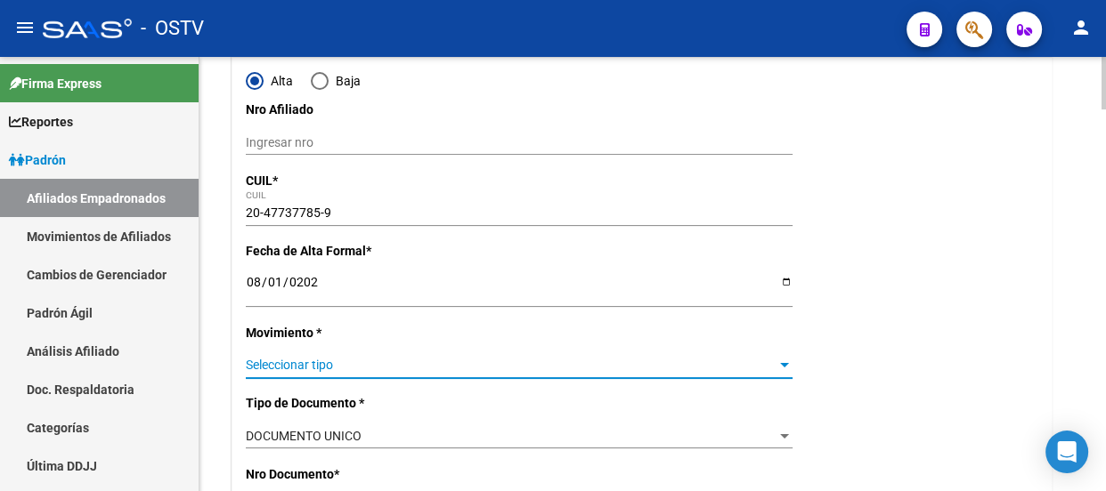
click at [283, 369] on span "Seleccionar tipo" at bounding box center [511, 365] width 531 height 15
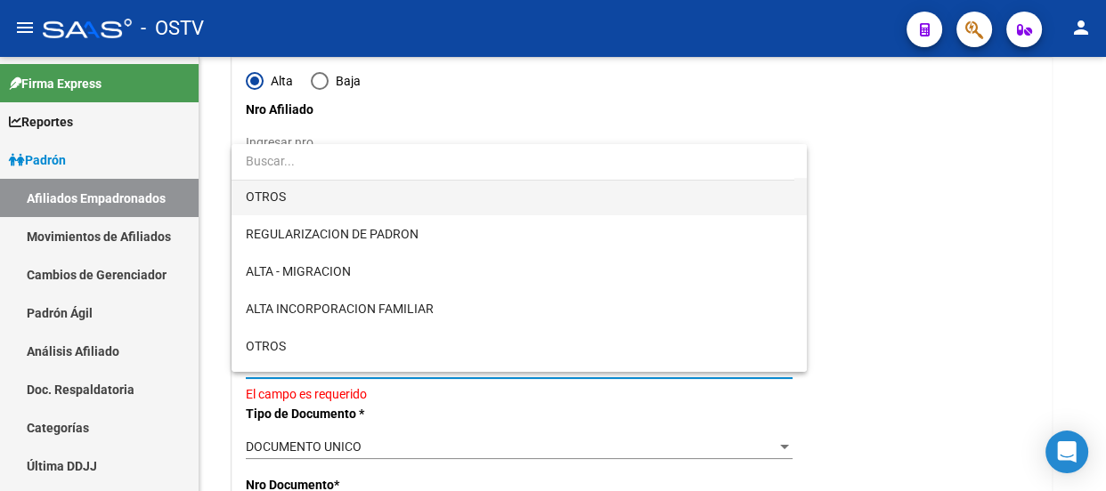
scroll to position [161, 0]
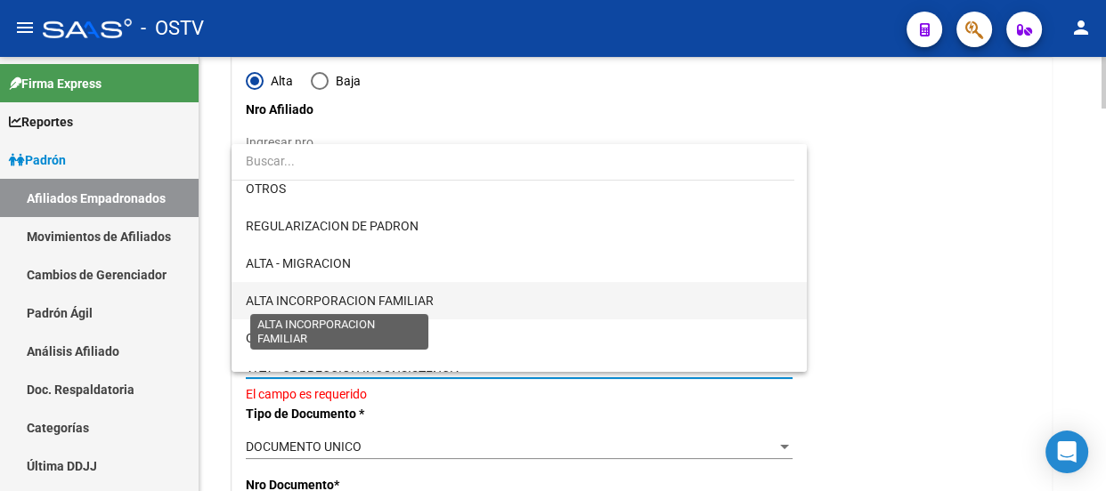
click at [361, 298] on span "ALTA INCORPORACION FAMILIAR" at bounding box center [340, 301] width 188 height 14
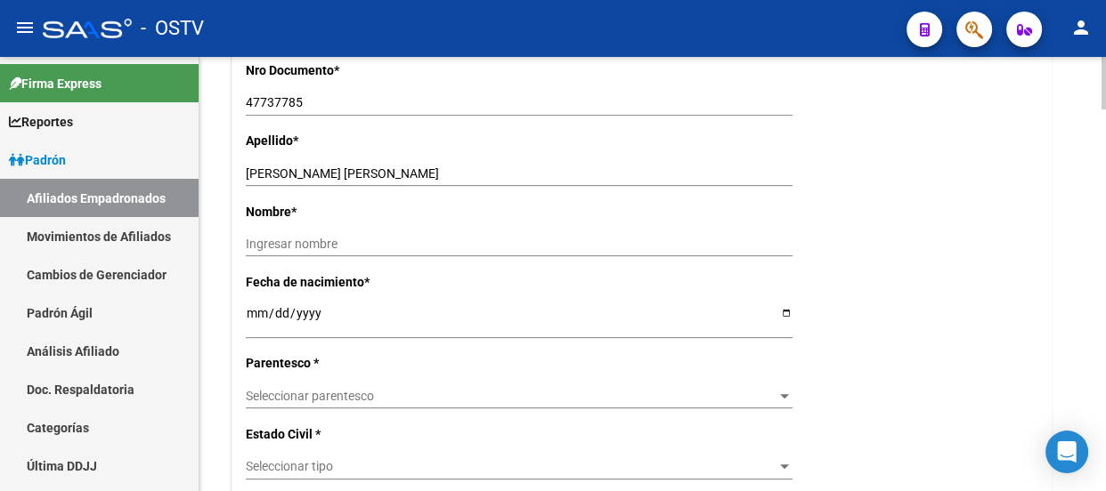
scroll to position [647, 0]
click at [296, 161] on div "[PERSON_NAME] [PERSON_NAME] Ingresar apellido" at bounding box center [519, 172] width 547 height 25
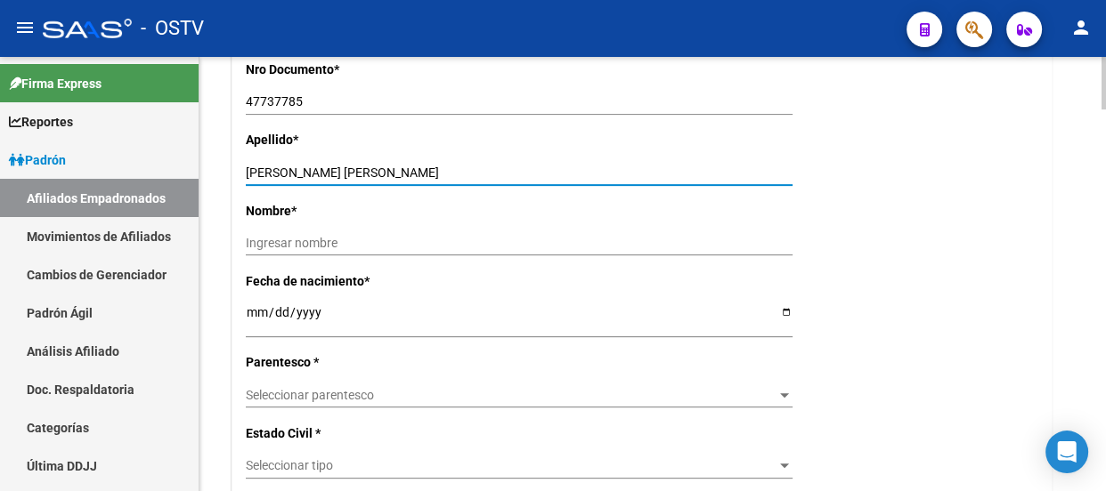
drag, startPoint x: 294, startPoint y: 169, endPoint x: 442, endPoint y: 174, distance: 147.8
click at [441, 174] on input "[PERSON_NAME] [PERSON_NAME]" at bounding box center [519, 173] width 547 height 15
type input "[PERSON_NAME]"
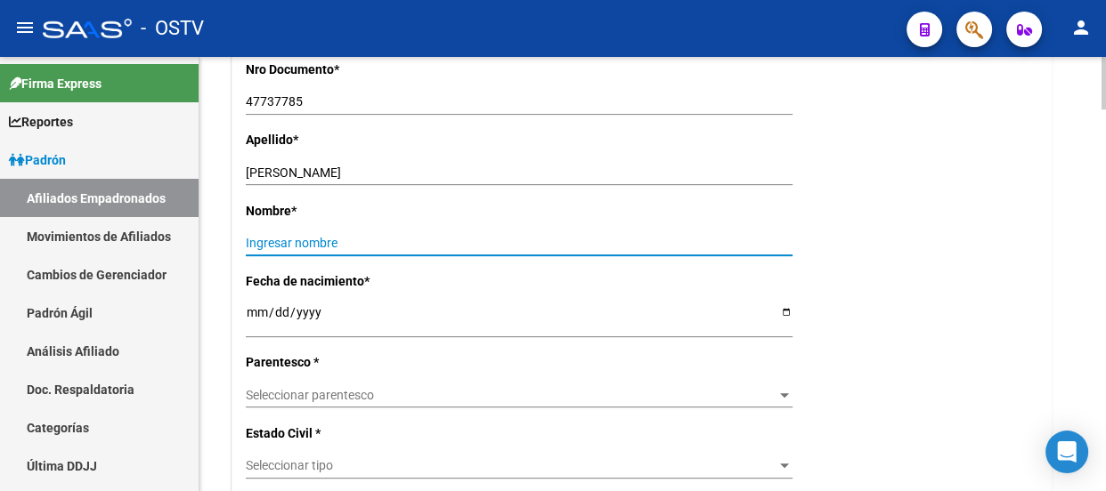
paste input "[PERSON_NAME] [PERSON_NAME]"
type input "[PERSON_NAME] [PERSON_NAME]"
click at [295, 398] on span "Seleccionar parentesco" at bounding box center [511, 395] width 531 height 15
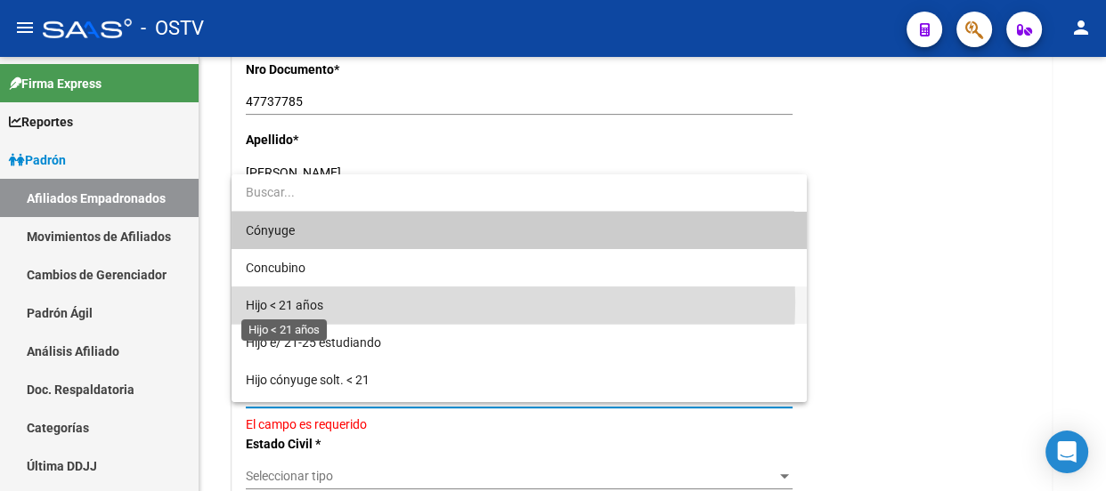
click at [303, 303] on span "Hijo < 21 años" at bounding box center [284, 305] width 77 height 14
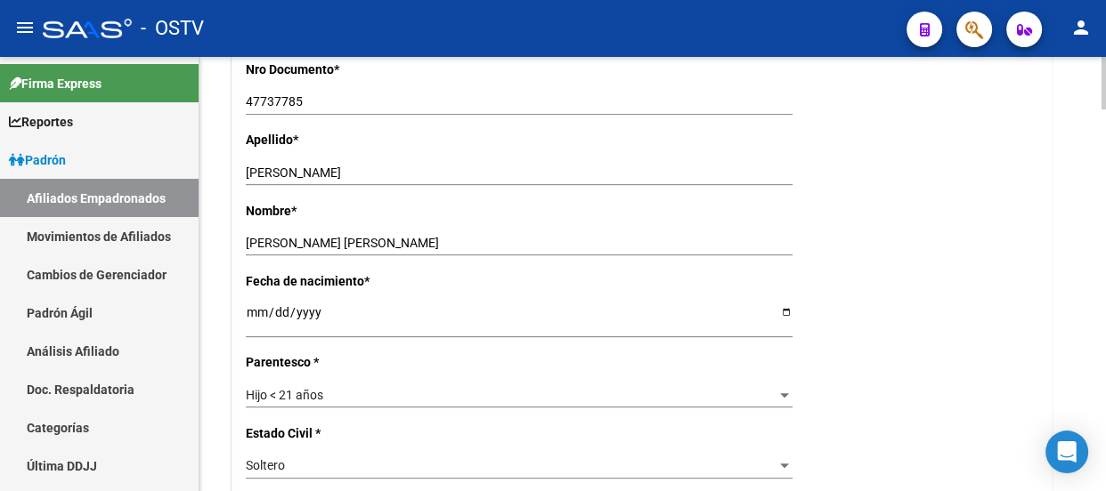
click at [309, 456] on div "[PERSON_NAME] Seleccionar tipo" at bounding box center [519, 466] width 547 height 25
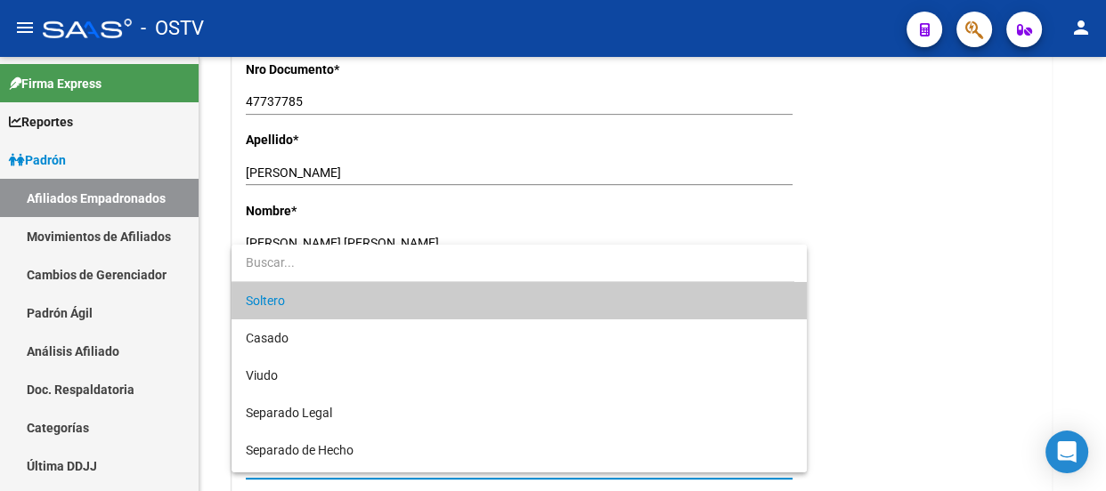
click at [951, 267] on div at bounding box center [553, 245] width 1106 height 491
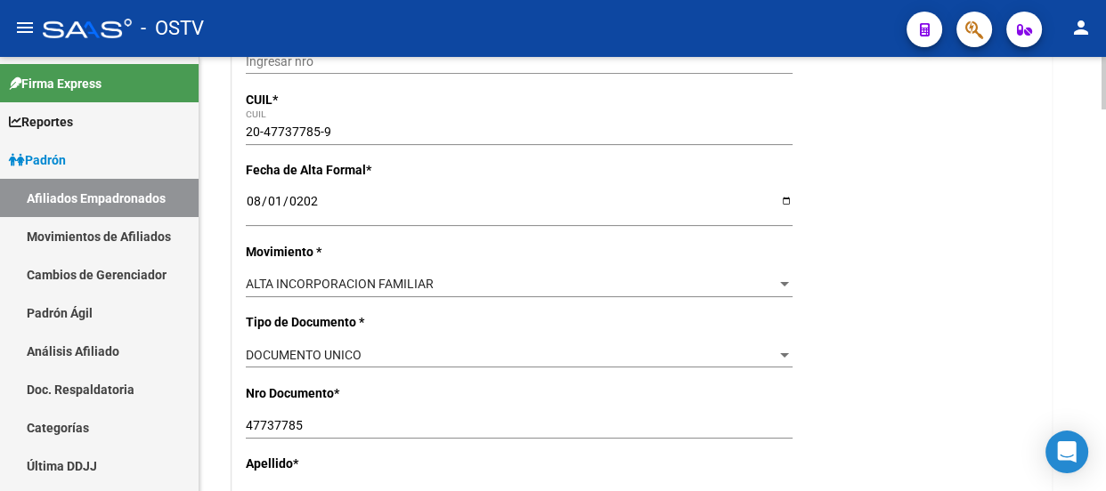
scroll to position [0, 0]
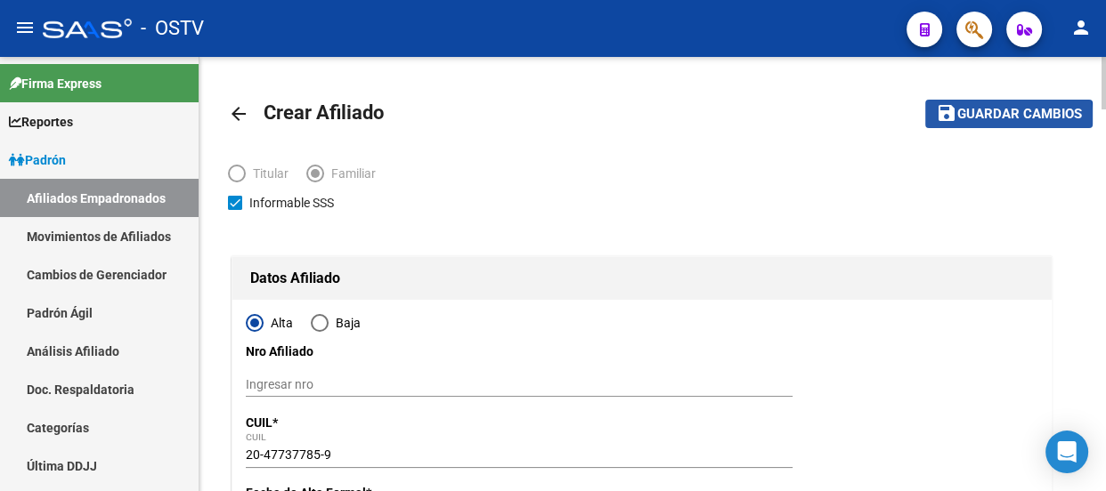
click at [984, 123] on button "save Guardar cambios" at bounding box center [1008, 114] width 167 height 28
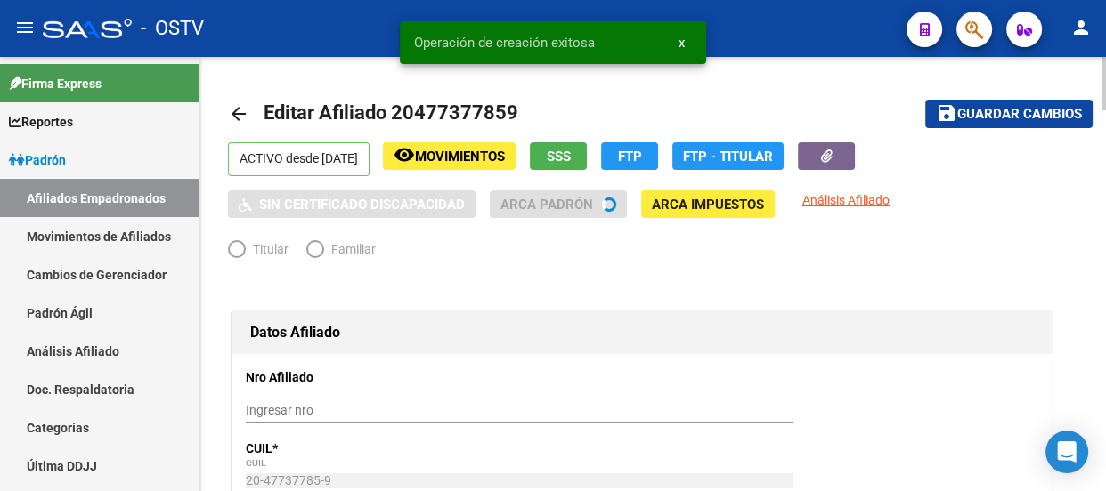
radio input "true"
type input "30-64480161-2"
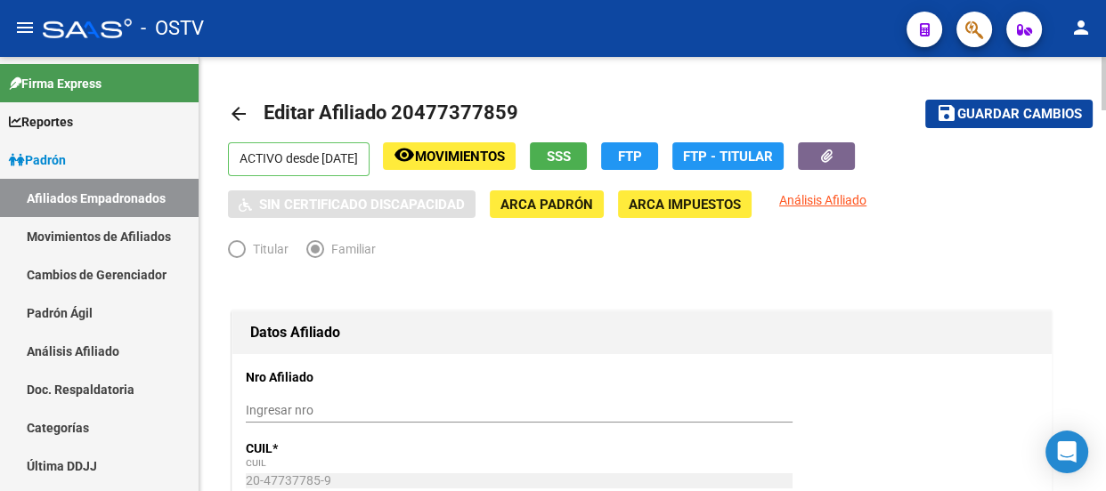
click at [382, 264] on mat-radio-button "Familiar" at bounding box center [349, 253] width 87 height 28
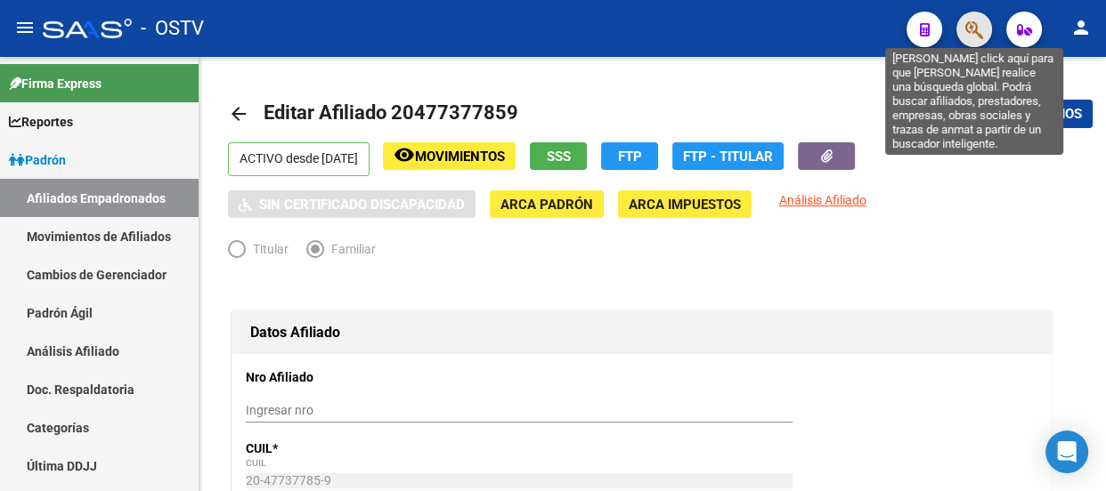
click at [973, 38] on icon "button" at bounding box center [974, 30] width 18 height 20
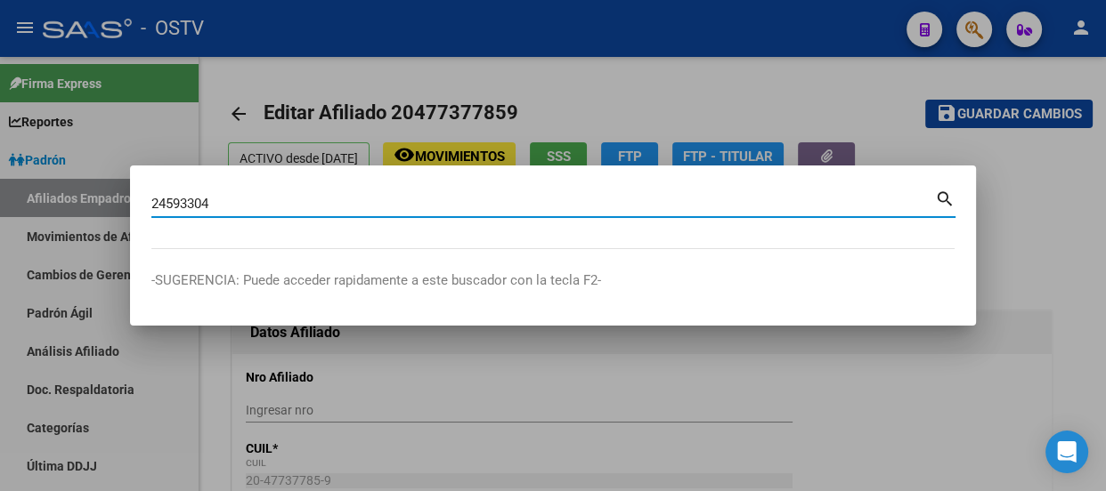
type input "24593304"
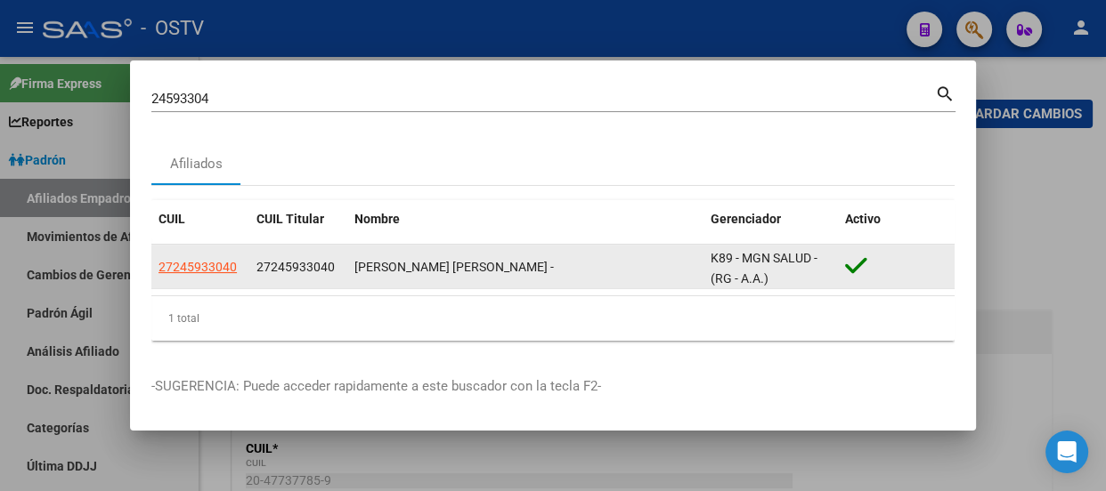
click at [223, 257] on datatable-body-cell "27245933040" at bounding box center [200, 267] width 98 height 44
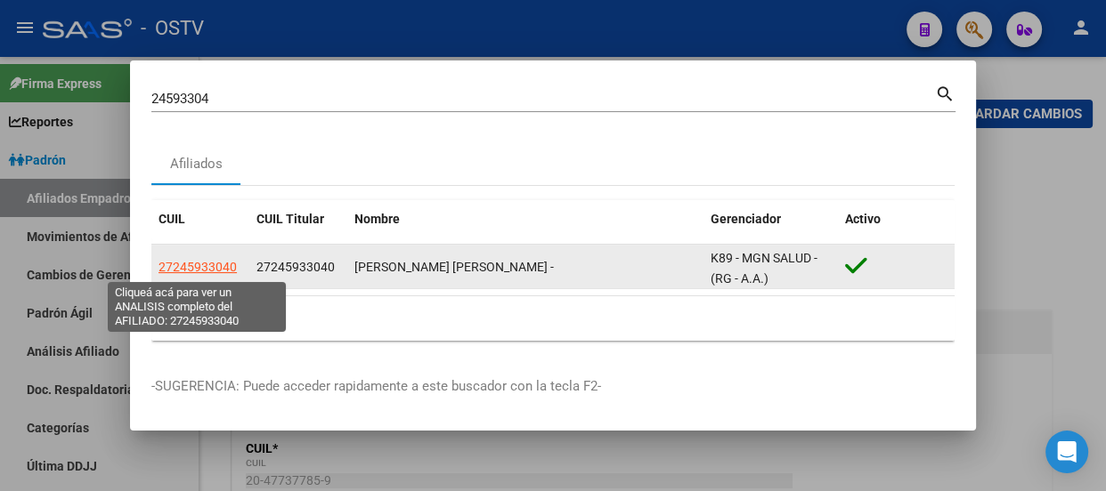
click at [227, 263] on span "27245933040" at bounding box center [197, 267] width 78 height 14
type textarea "27245933040"
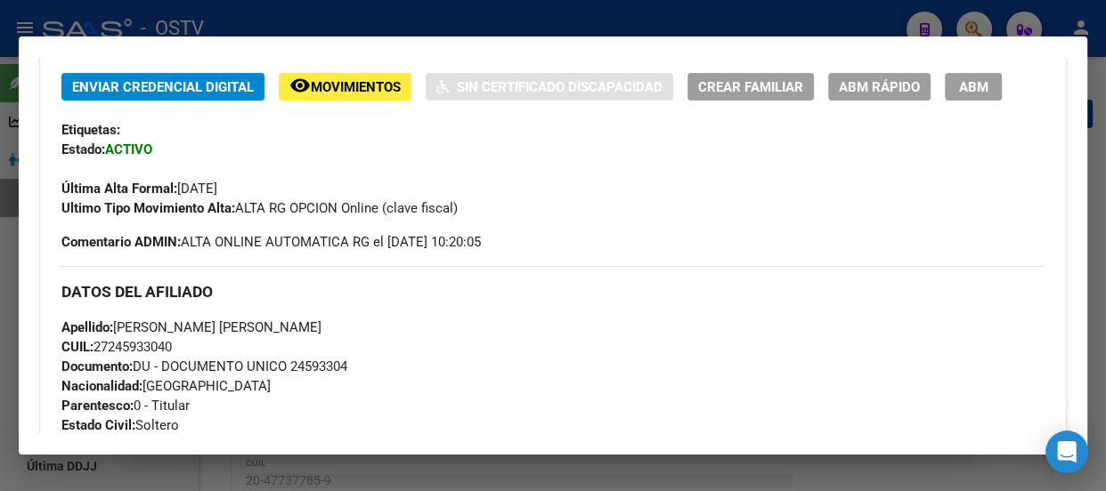
scroll to position [132, 0]
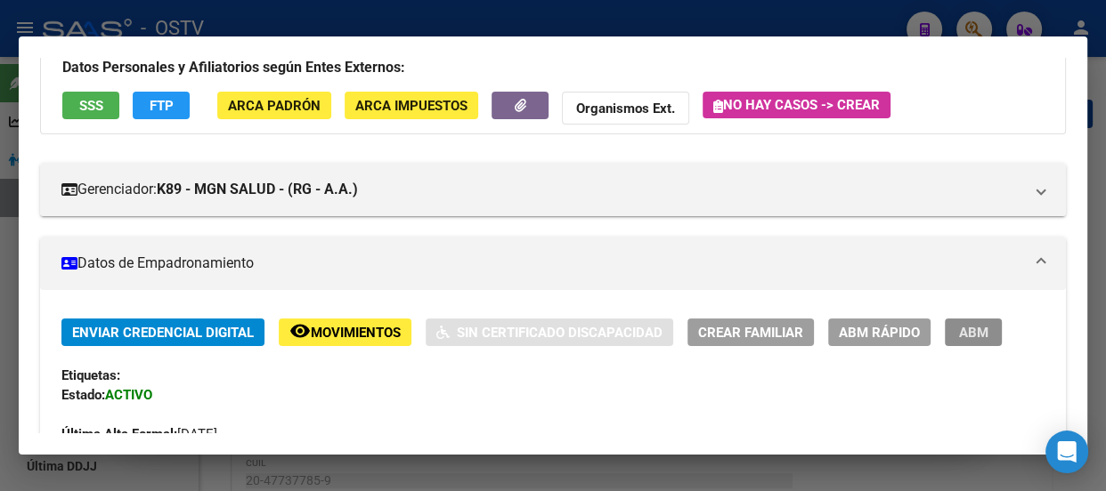
click at [990, 320] on button "ABM" at bounding box center [972, 333] width 57 height 28
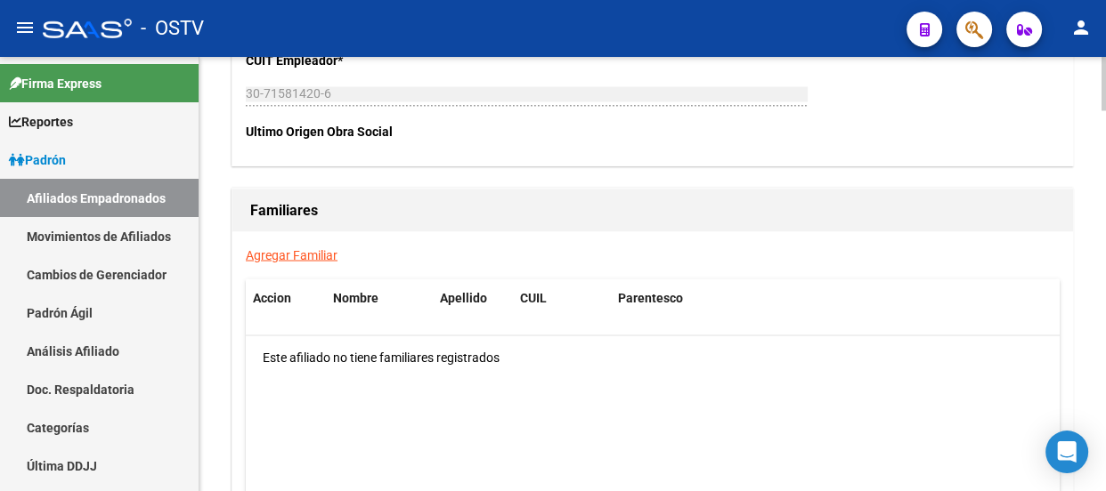
scroll to position [2913, 0]
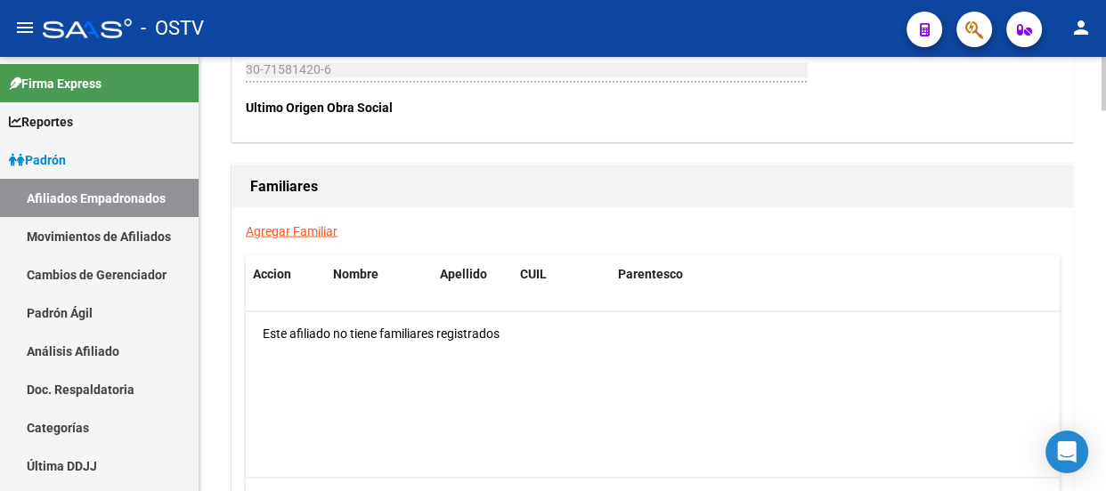
click at [302, 215] on div "Agregar Familiar Accion Nombre Apellido CUIL Parentesco Este afiliado no tiene …" at bounding box center [652, 378] width 840 height 342
click at [304, 224] on link "Agregar Familiar" at bounding box center [292, 230] width 92 height 14
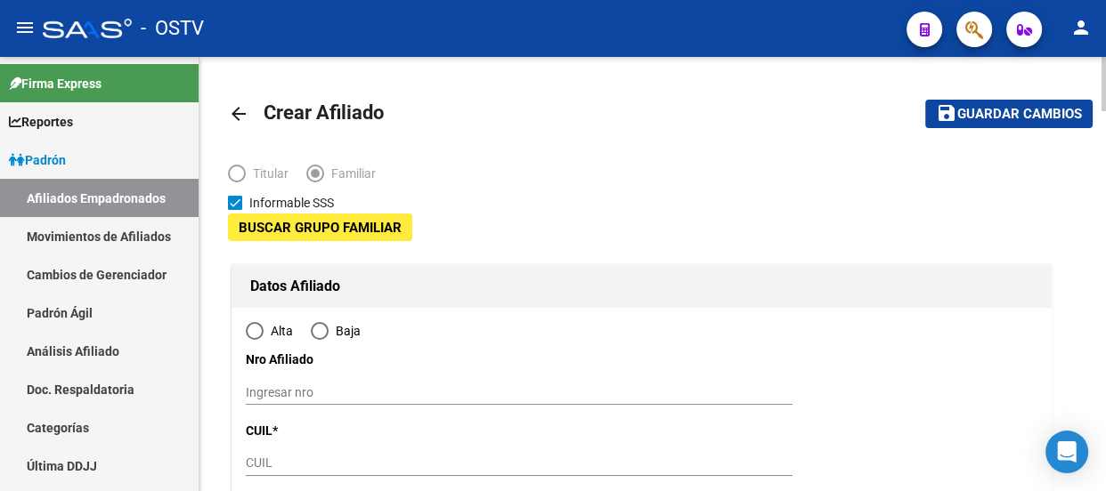
type input "30-71581420-6"
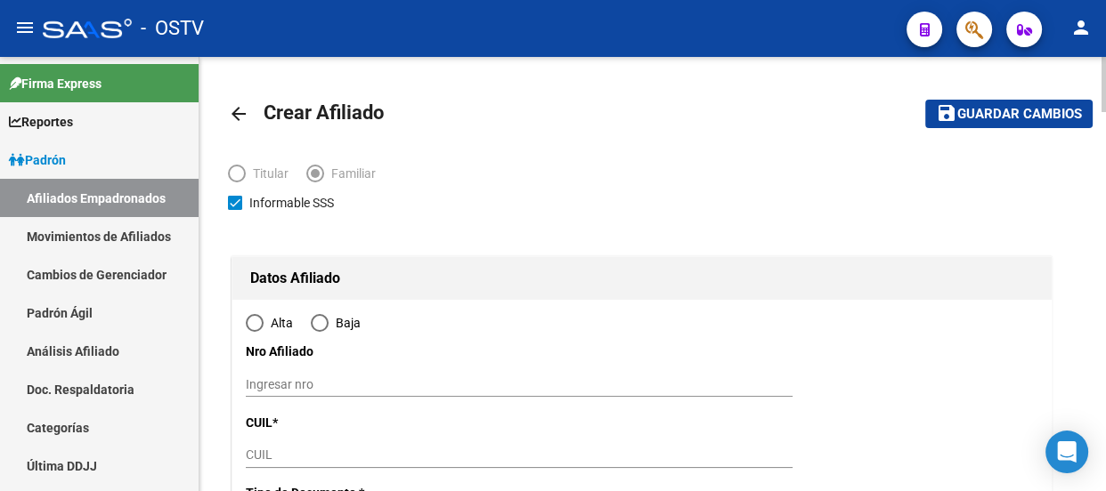
type input "CASTELAR"
type input "1712"
type input "[PERSON_NAME] 2390"
type input "1"
radio input "true"
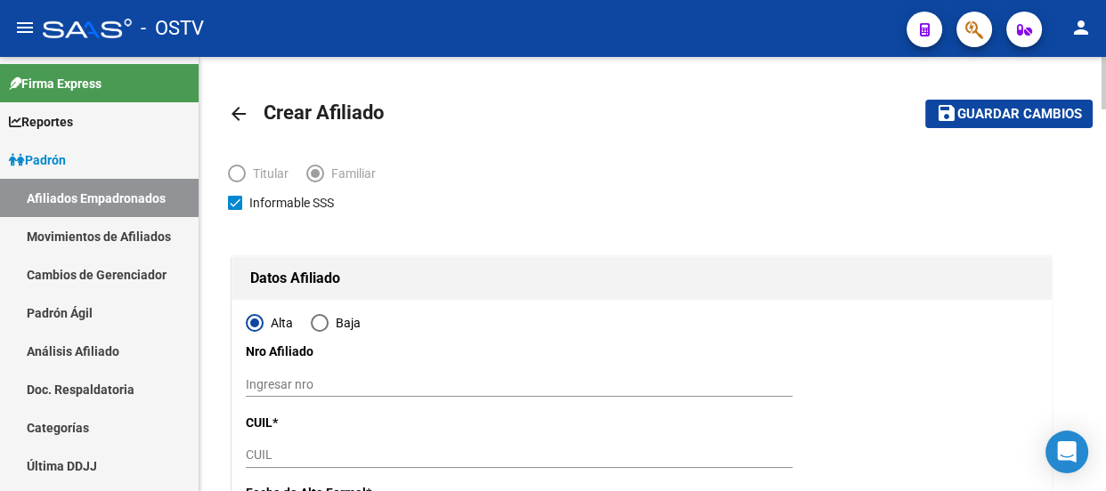
type input "30-71581420-6"
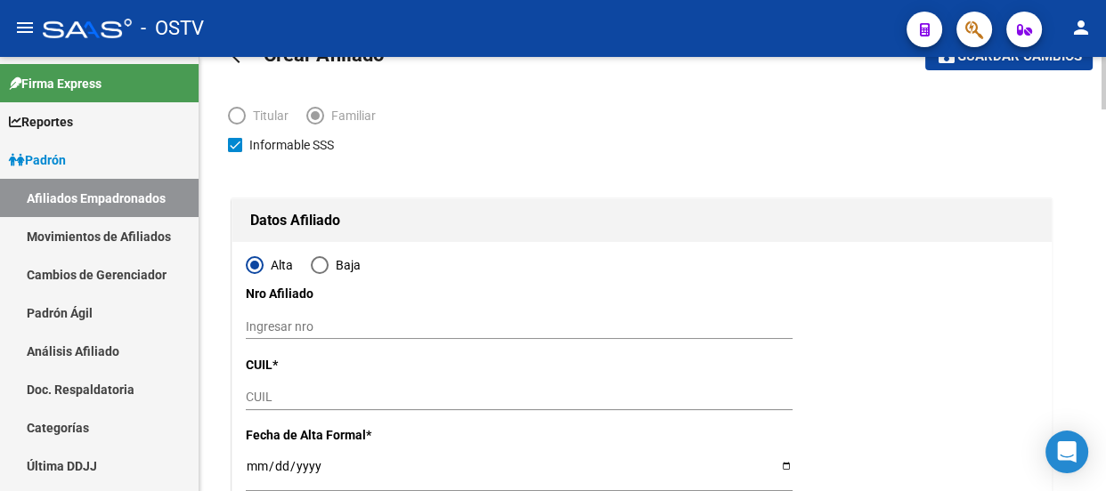
scroll to position [242, 0]
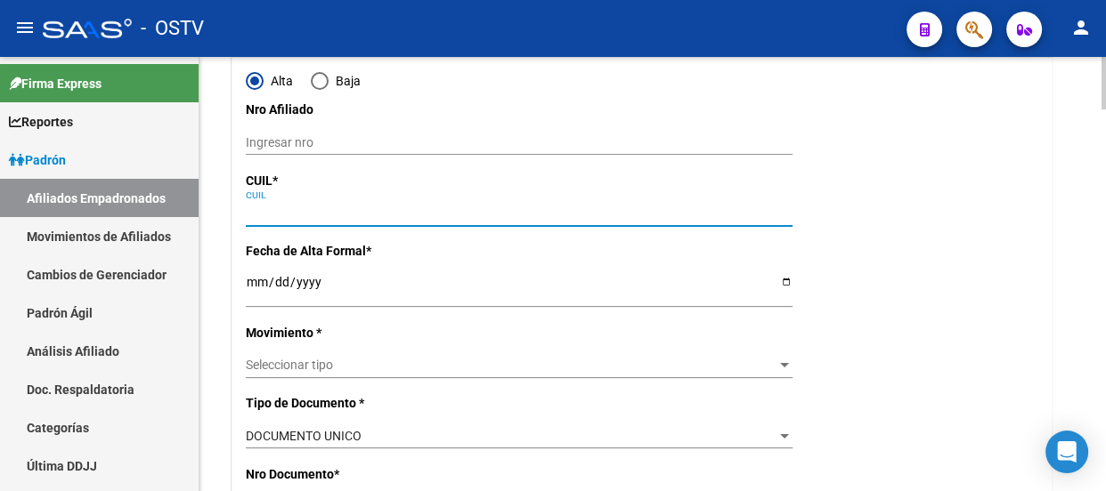
click at [287, 215] on input "CUIL" at bounding box center [519, 213] width 547 height 15
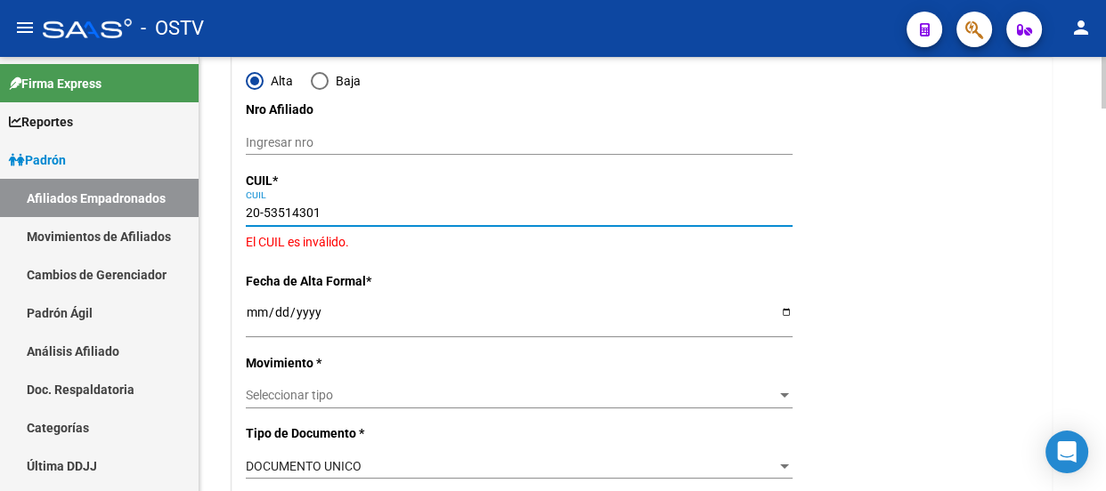
type input "20-53514301-4"
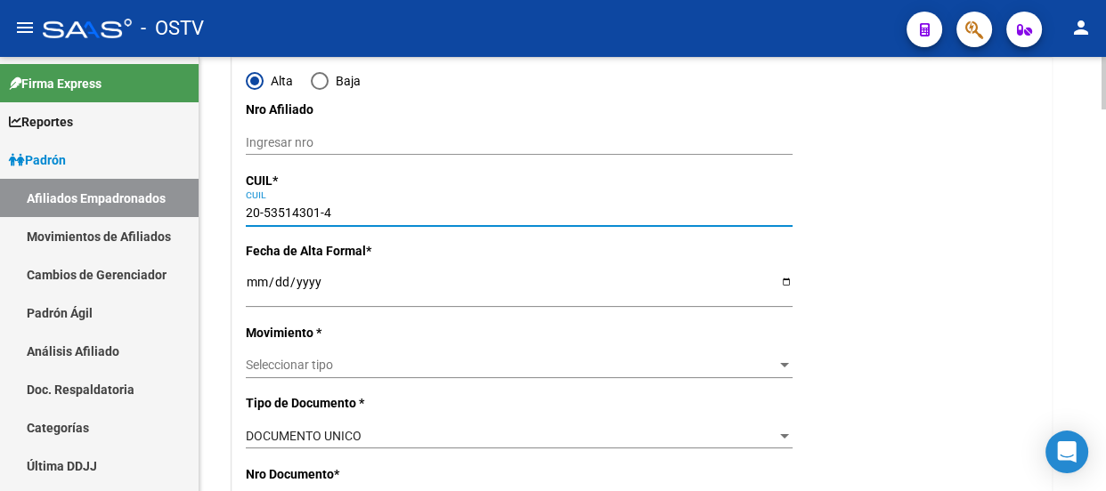
type input "53514301"
type input "CABEZA"
type input "SANTINO"
type input "[DATE]"
type input "BENAVIDEZ"
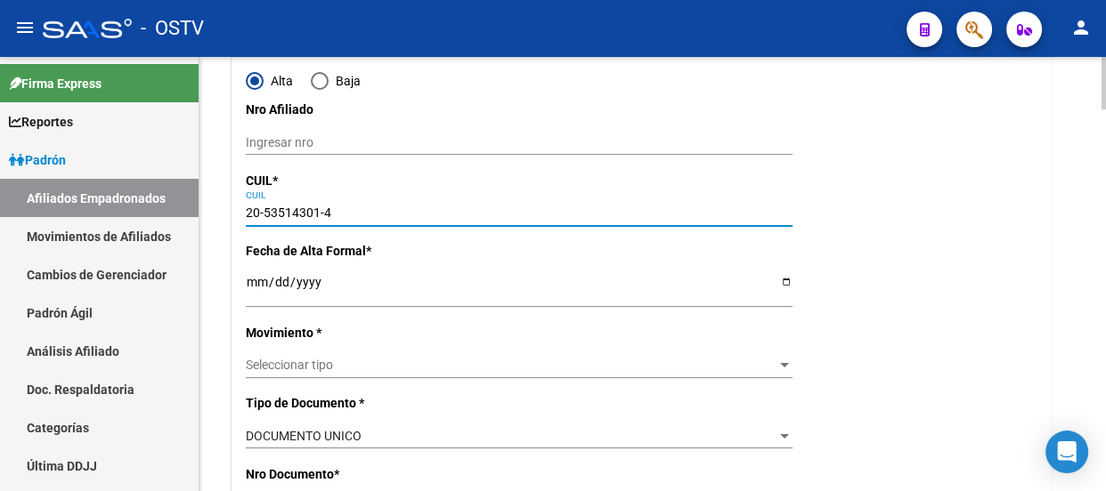
type input "1621"
type input "[PERSON_NAME]"
type input "2390"
type input "20-53514301-4"
click at [247, 276] on input "Ingresar fecha" at bounding box center [519, 288] width 547 height 27
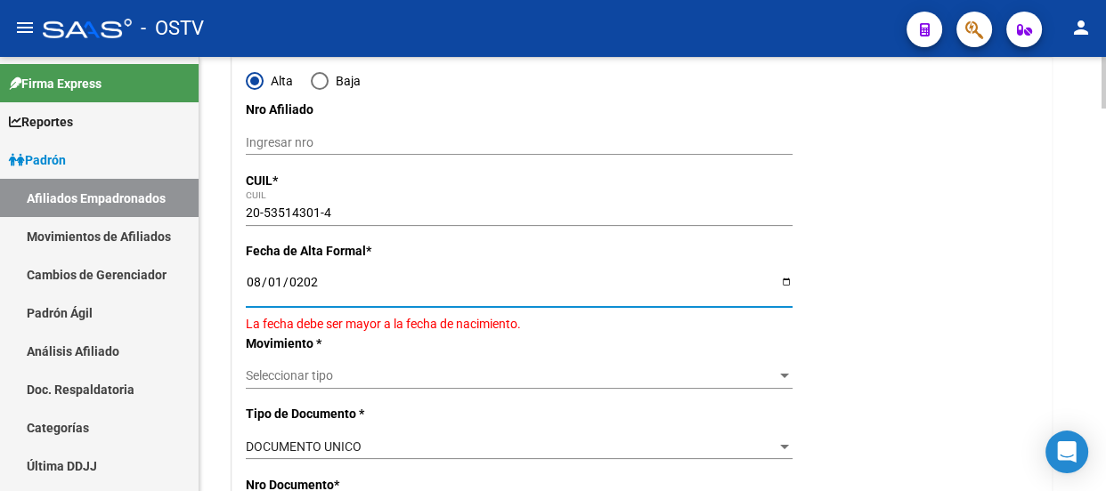
type input "[DATE]"
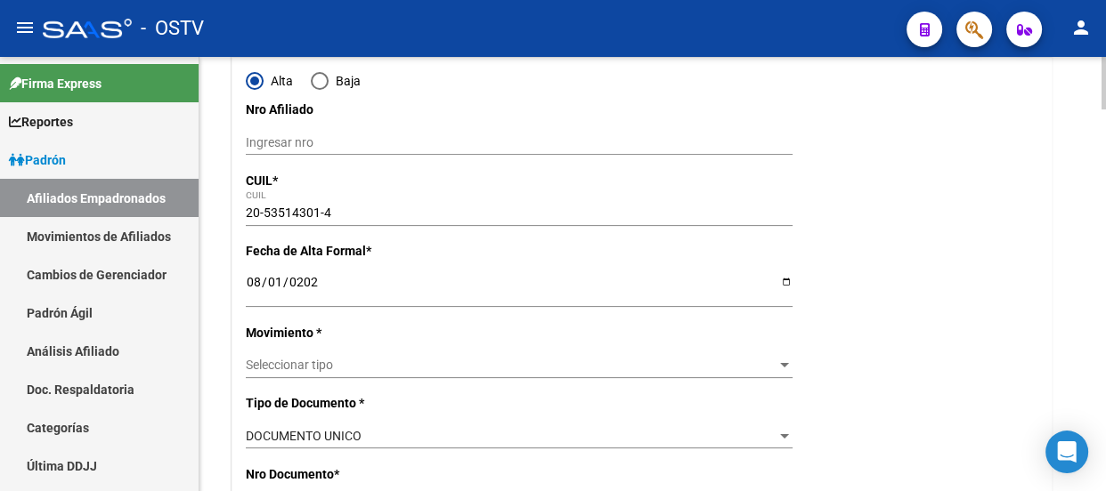
click at [312, 382] on div "Seleccionar tipo Seleccionar tipo" at bounding box center [519, 373] width 547 height 40
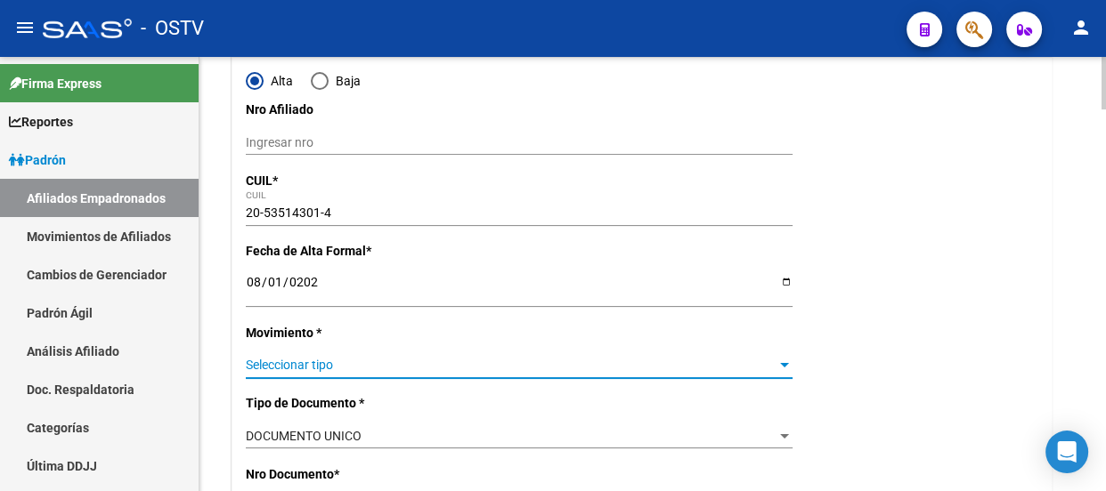
click at [313, 366] on span "Seleccionar tipo" at bounding box center [511, 365] width 531 height 15
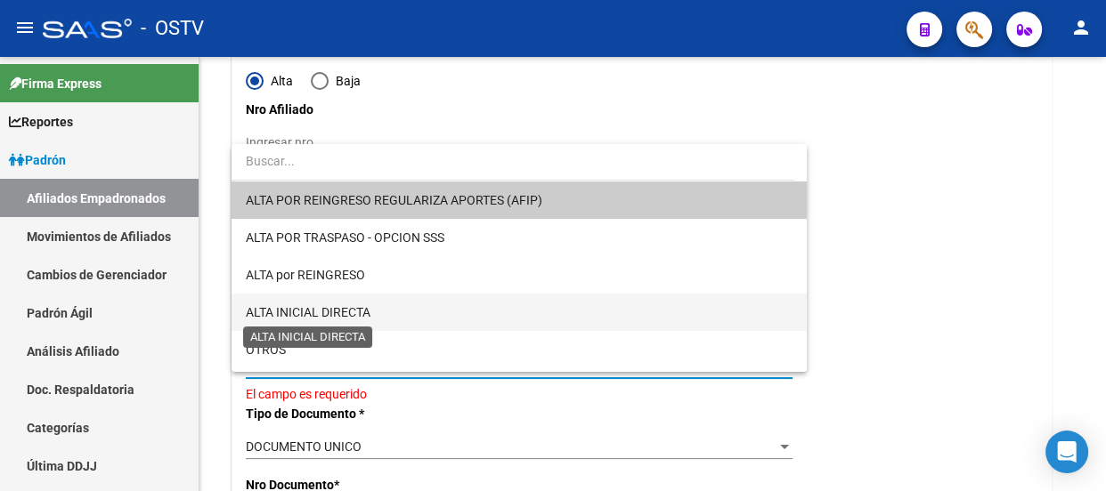
scroll to position [161, 0]
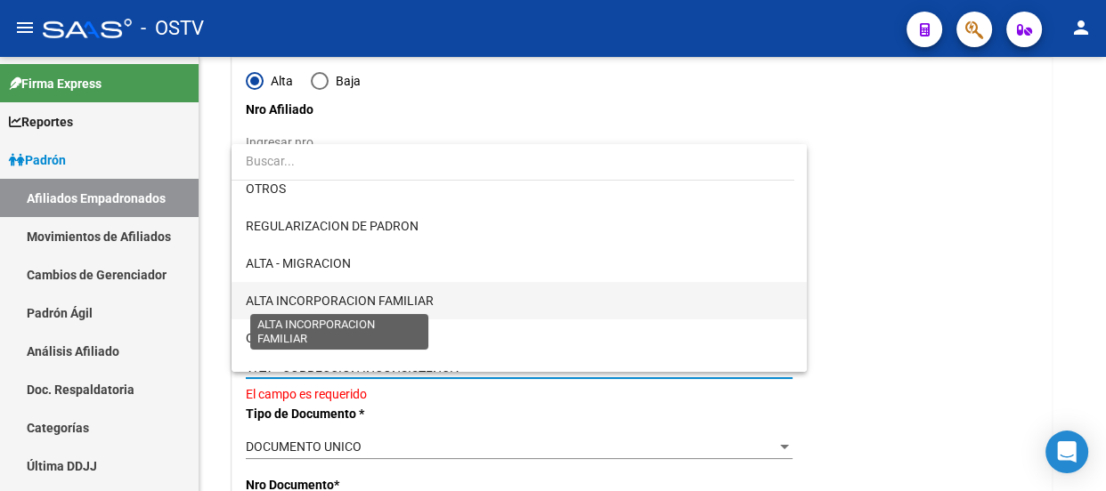
click at [348, 297] on span "ALTA INCORPORACION FAMILIAR" at bounding box center [340, 301] width 188 height 14
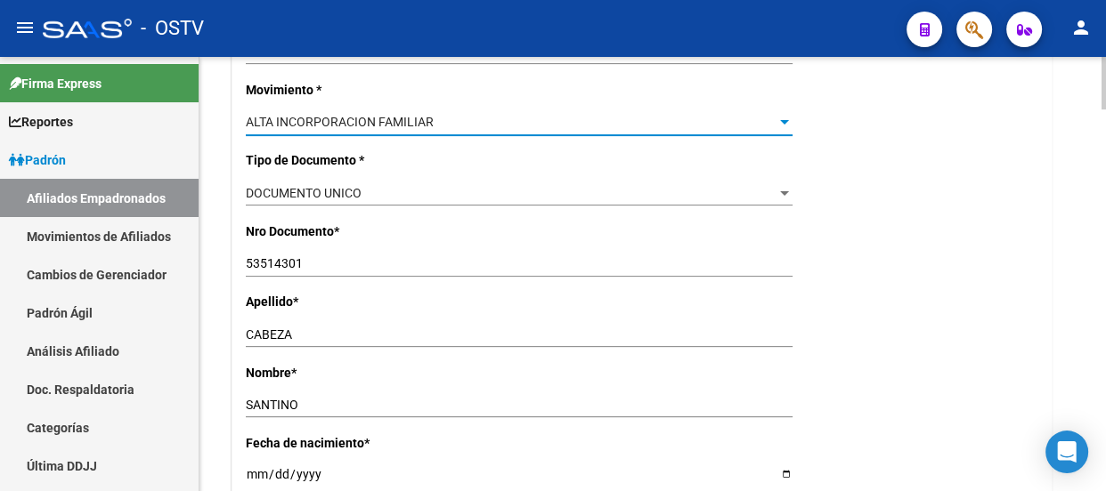
scroll to position [728, 0]
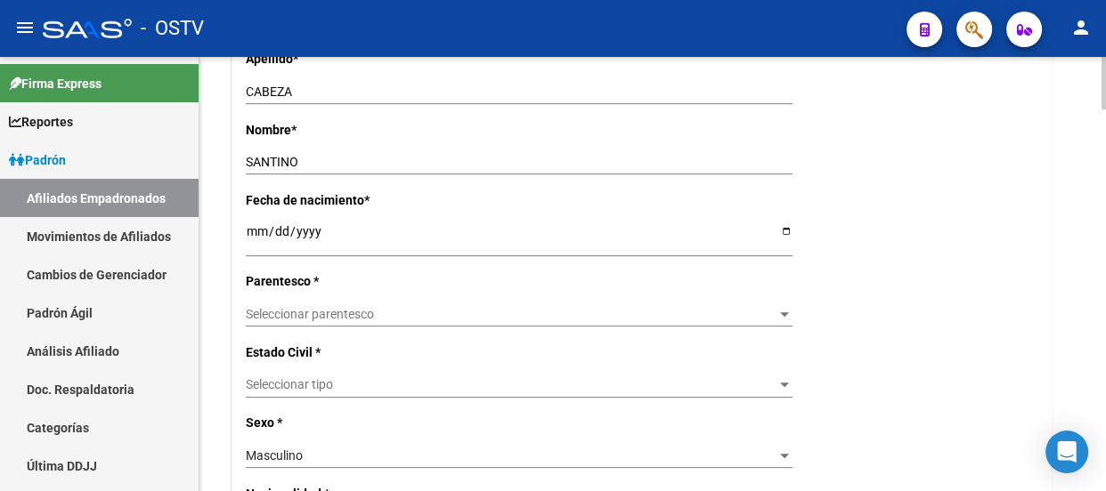
click at [317, 313] on span "Seleccionar parentesco" at bounding box center [511, 314] width 531 height 15
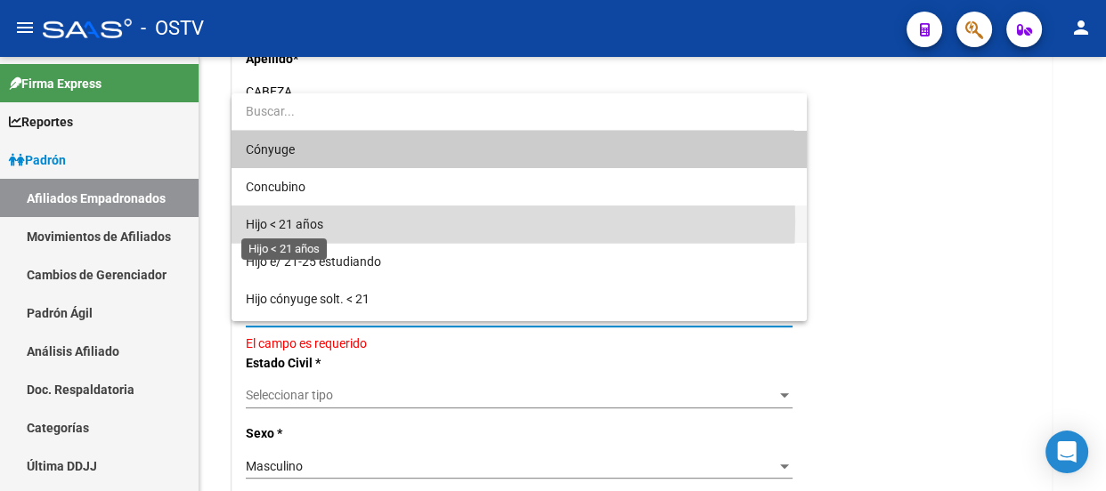
click at [312, 222] on span "Hijo < 21 años" at bounding box center [284, 224] width 77 height 14
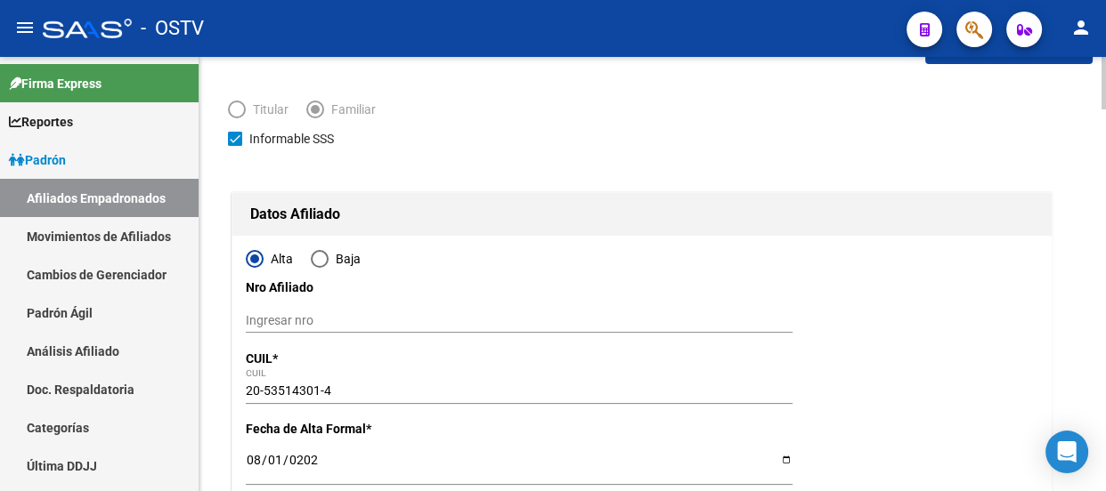
scroll to position [0, 0]
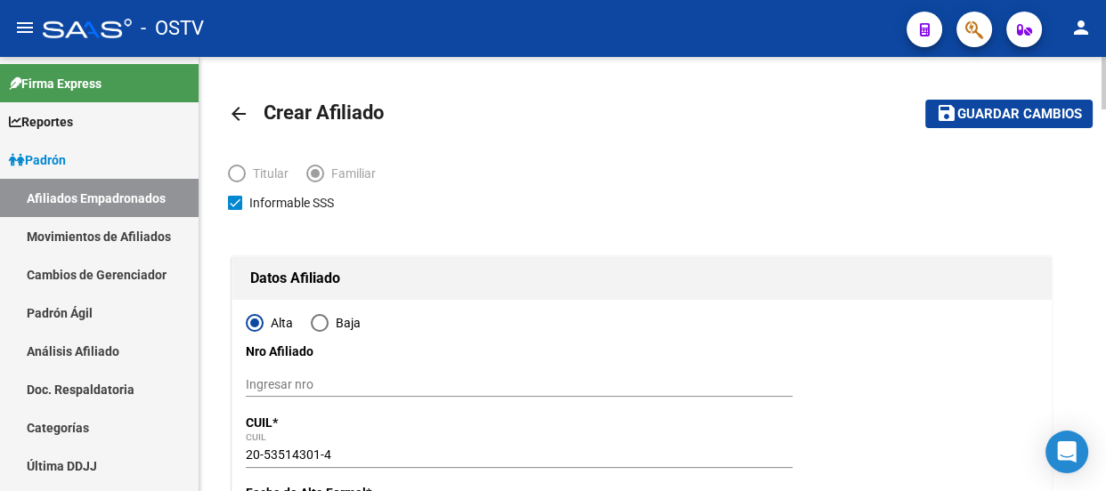
click at [965, 91] on mat-toolbar-row "save Guardar cambios" at bounding box center [973, 113] width 237 height 57
click at [974, 103] on button "save Guardar cambios" at bounding box center [1008, 114] width 167 height 28
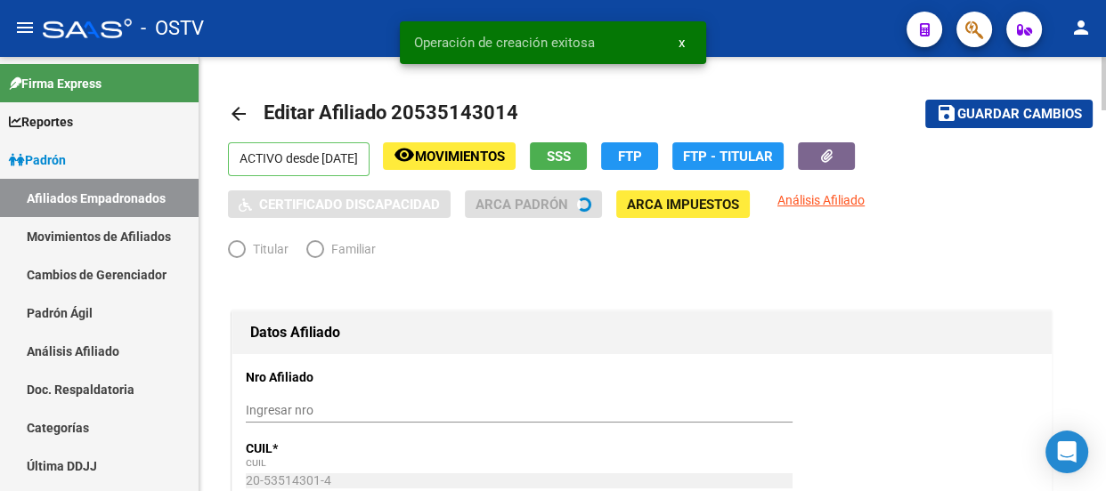
radio input "true"
type input "30-71581420-6"
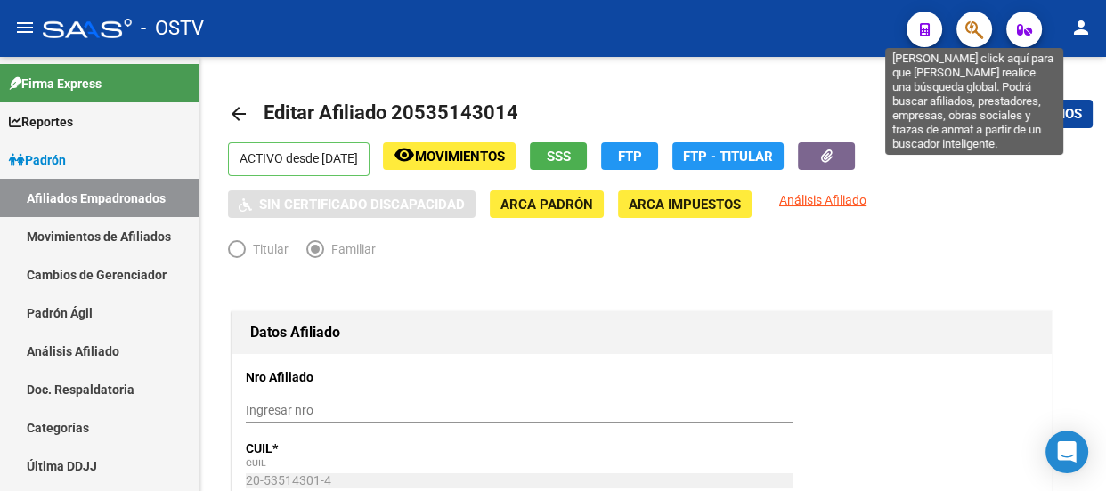
click at [958, 28] on button "button" at bounding box center [974, 30] width 36 height 36
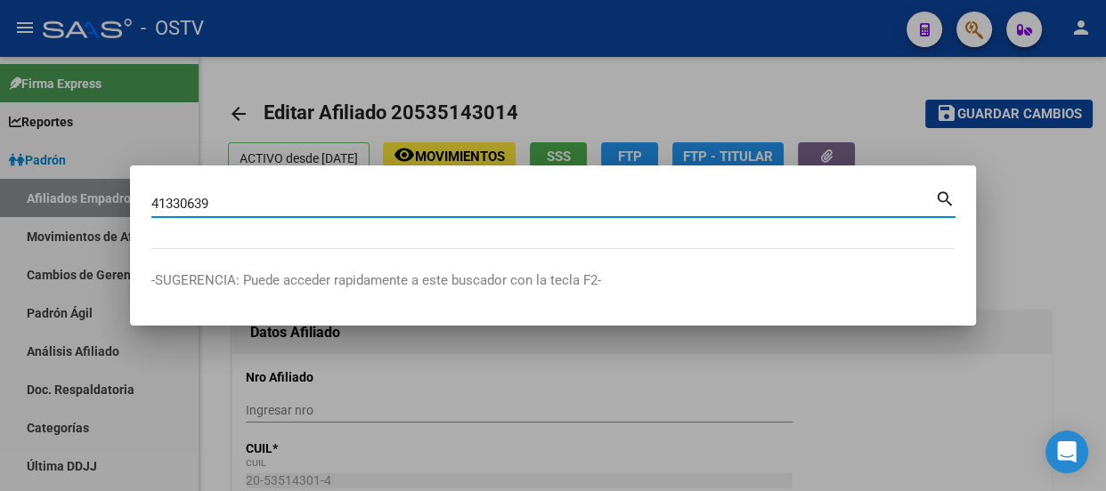
type input "41330639"
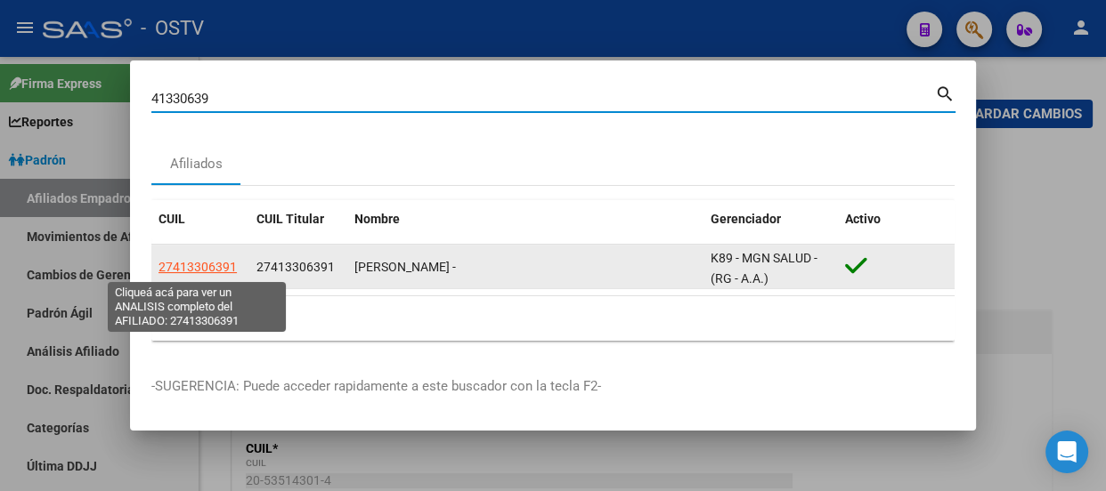
click at [187, 272] on span "27413306391" at bounding box center [197, 267] width 78 height 14
type textarea "27413306391"
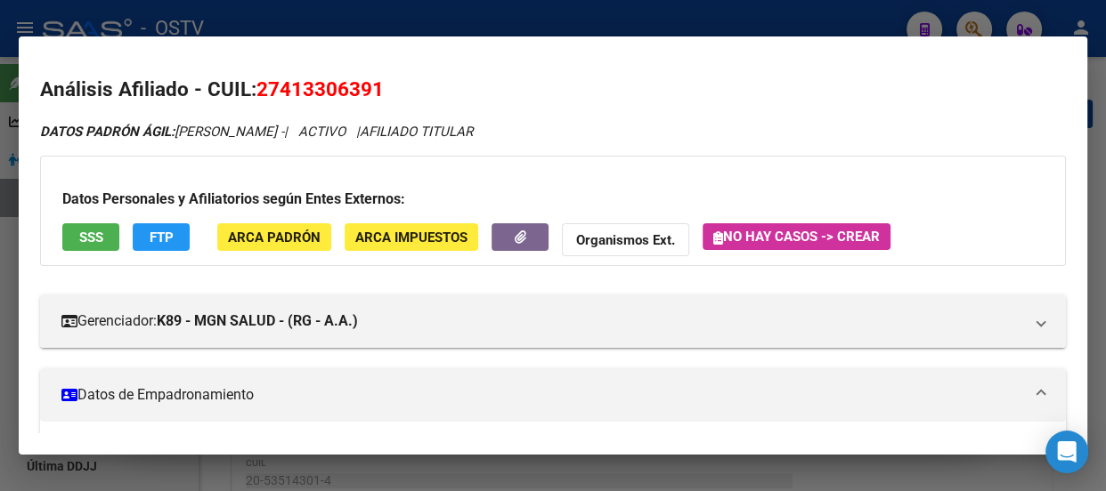
click at [766, 26] on div at bounding box center [553, 245] width 1106 height 491
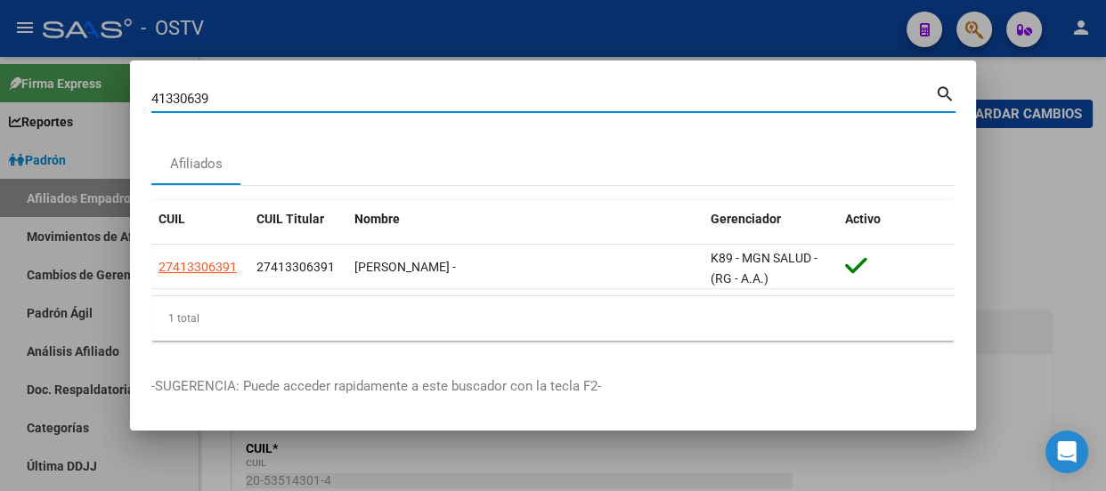
drag, startPoint x: 463, startPoint y: 94, endPoint x: 0, endPoint y: 89, distance: 462.9
click at [0, 89] on div "41330639 Buscar (apellido, dni, cuil, nro traspaso, cuit, obra social) search A…" at bounding box center [553, 245] width 1106 height 491
type input "36465853"
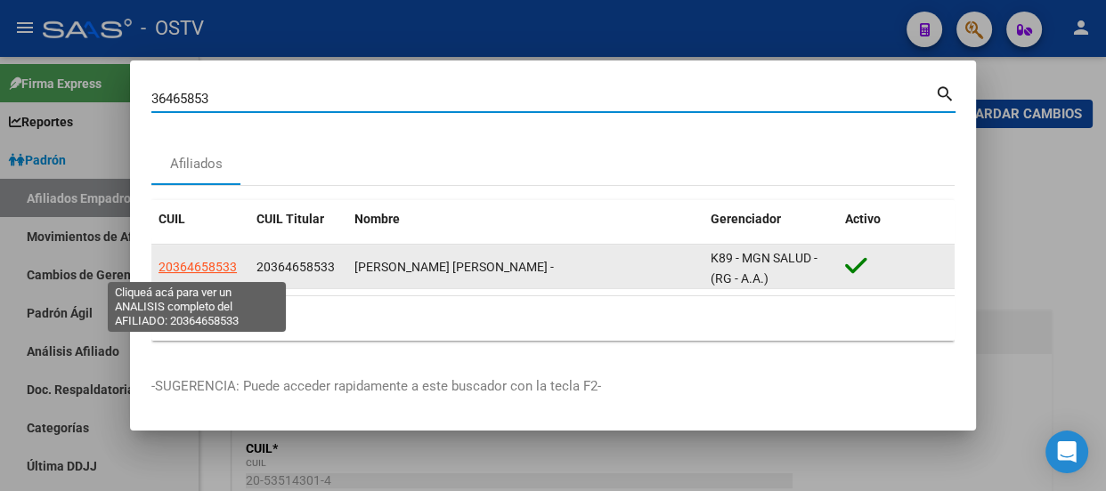
click at [201, 264] on span "20364658533" at bounding box center [197, 267] width 78 height 14
type textarea "20364658533"
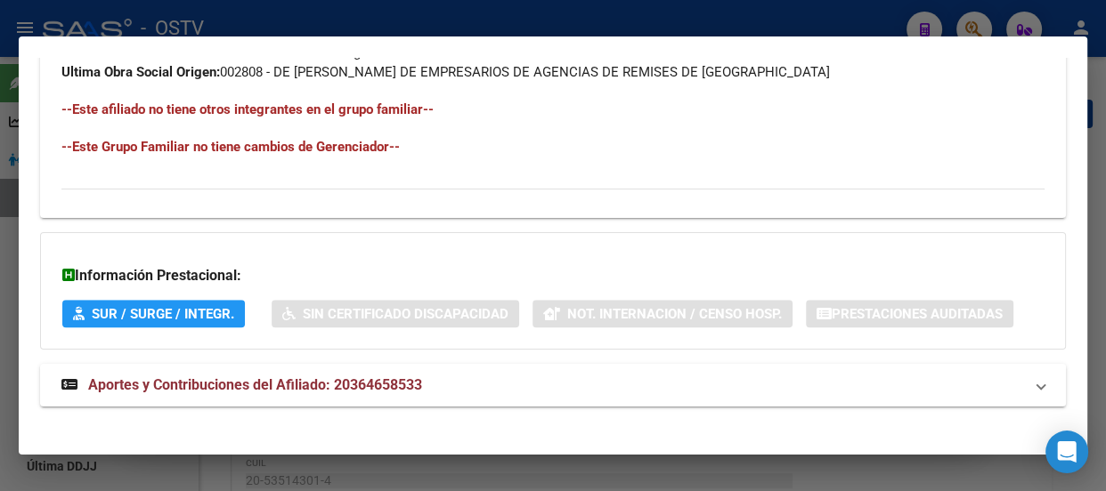
scroll to position [1103, 0]
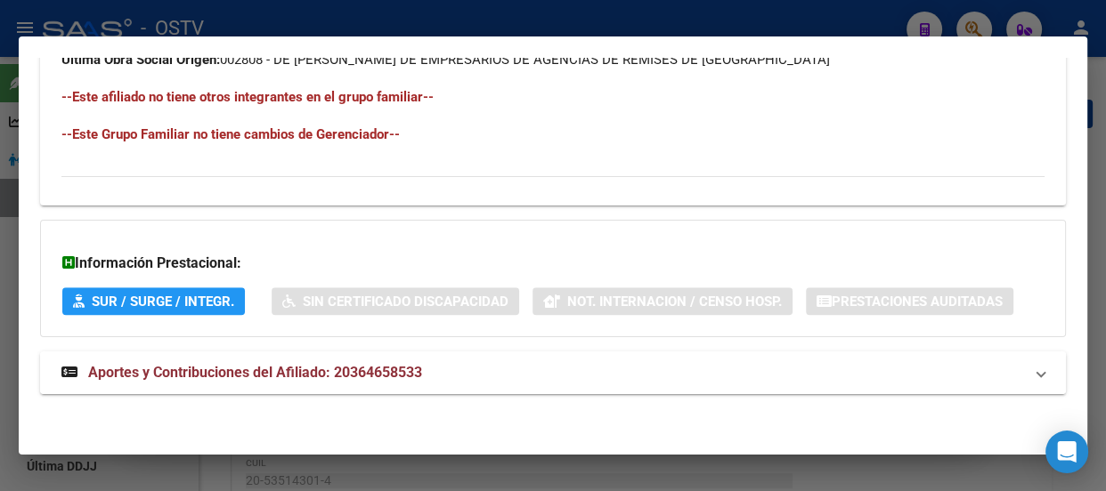
click at [314, 384] on mat-expansion-panel-header "Aportes y Contribuciones del Afiliado: 20364658533" at bounding box center [552, 373] width 1025 height 43
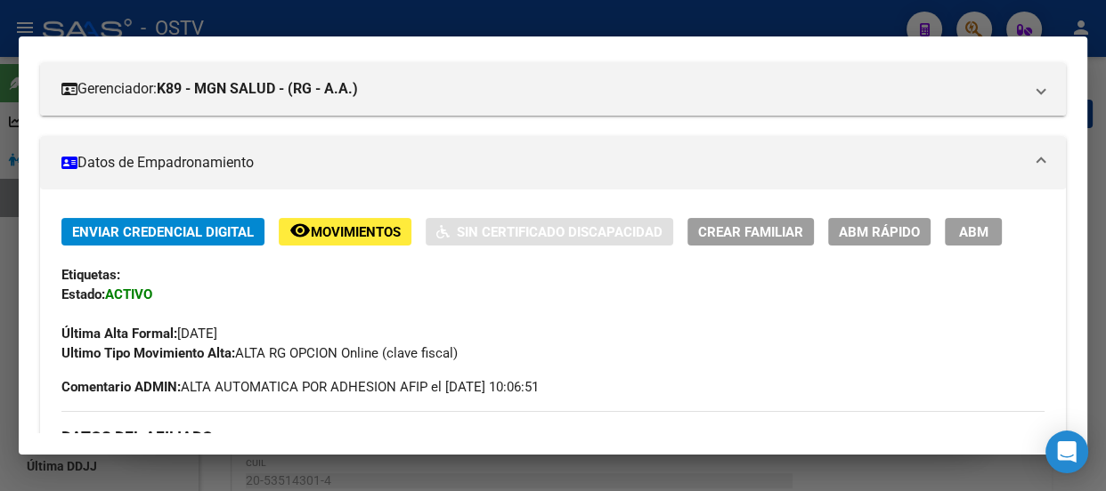
scroll to position [323, 0]
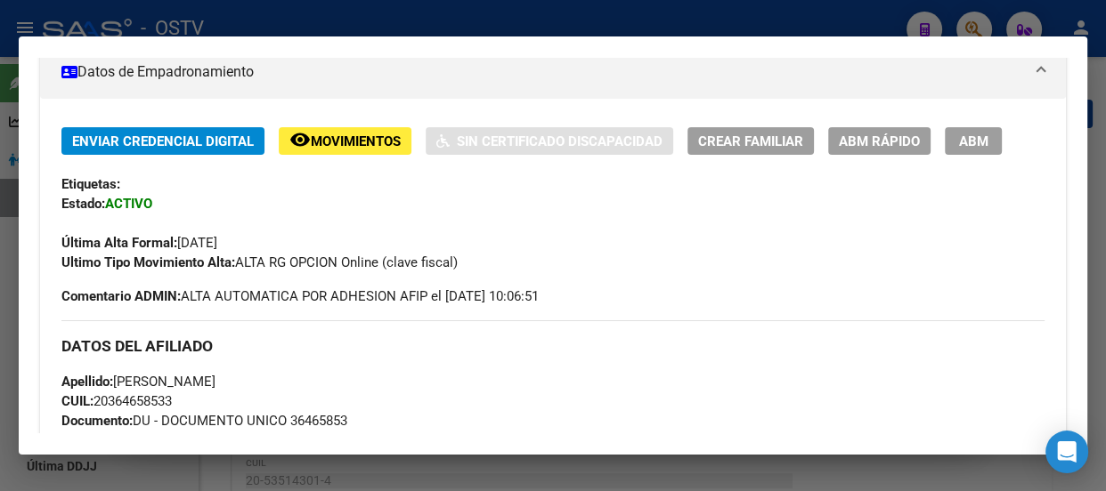
click at [969, 153] on div "Enviar Credencial Digital remove_red_eye Movimientos Sin Certificado Discapacid…" at bounding box center [552, 199] width 983 height 145
click at [961, 151] on button "ABM" at bounding box center [972, 141] width 57 height 28
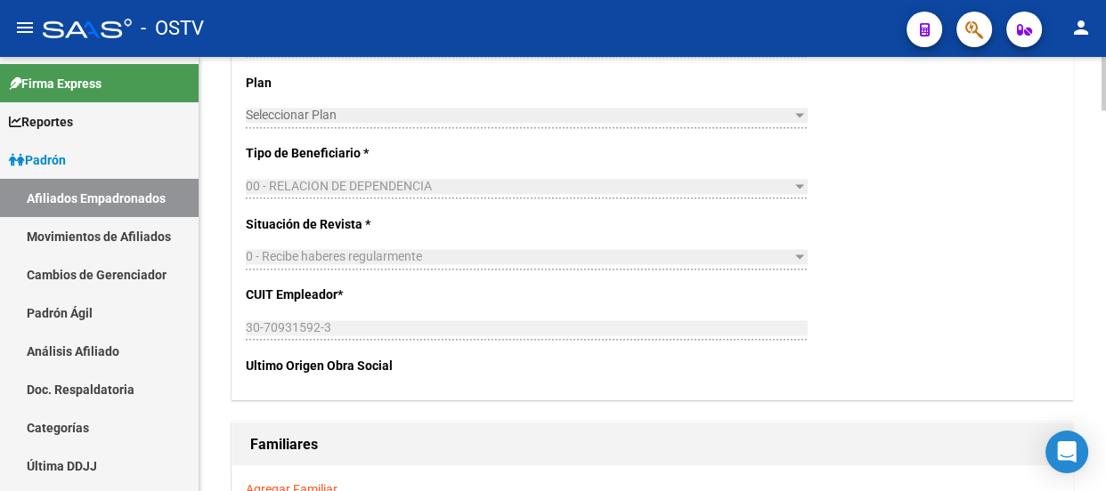
scroll to position [2913, 0]
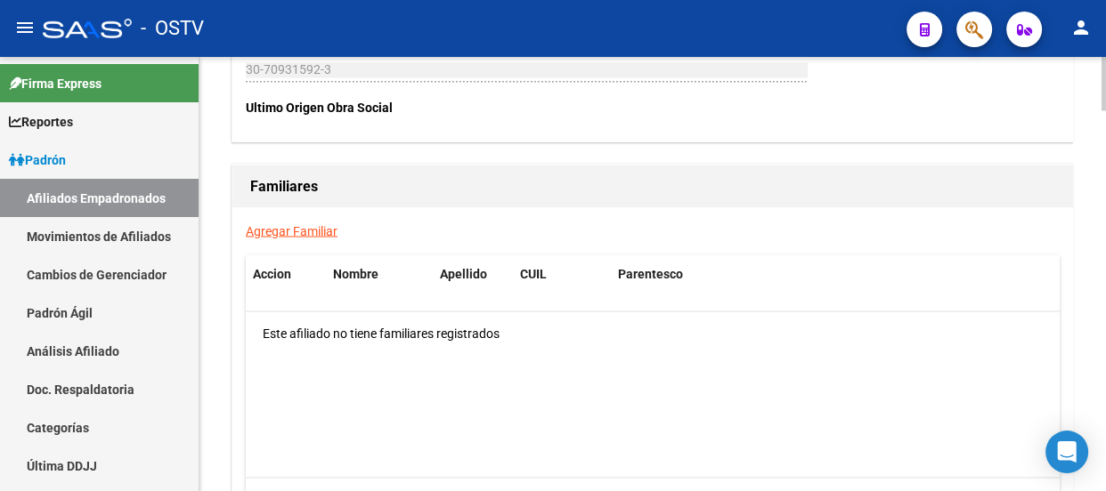
click at [323, 229] on link "Agregar Familiar" at bounding box center [292, 230] width 92 height 14
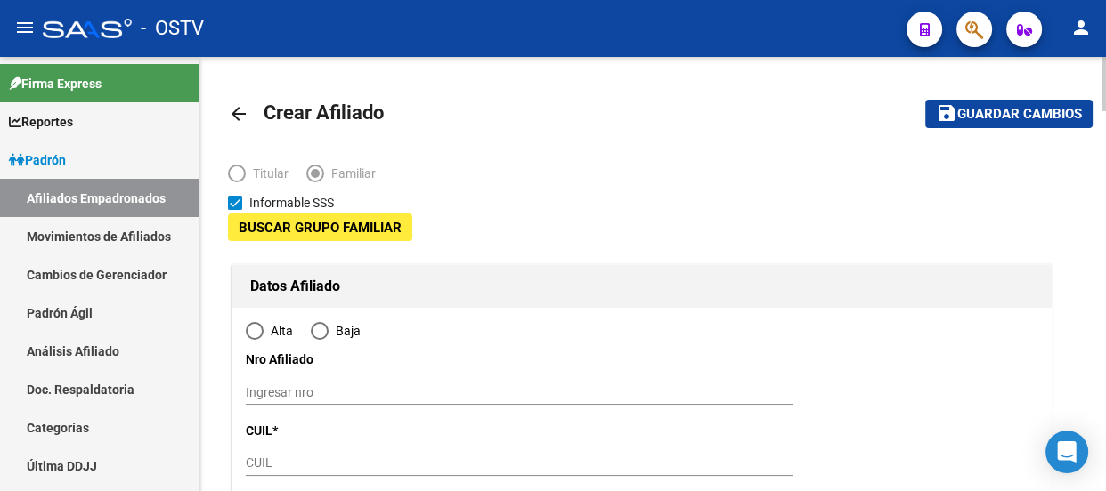
type input "30-70931592-3"
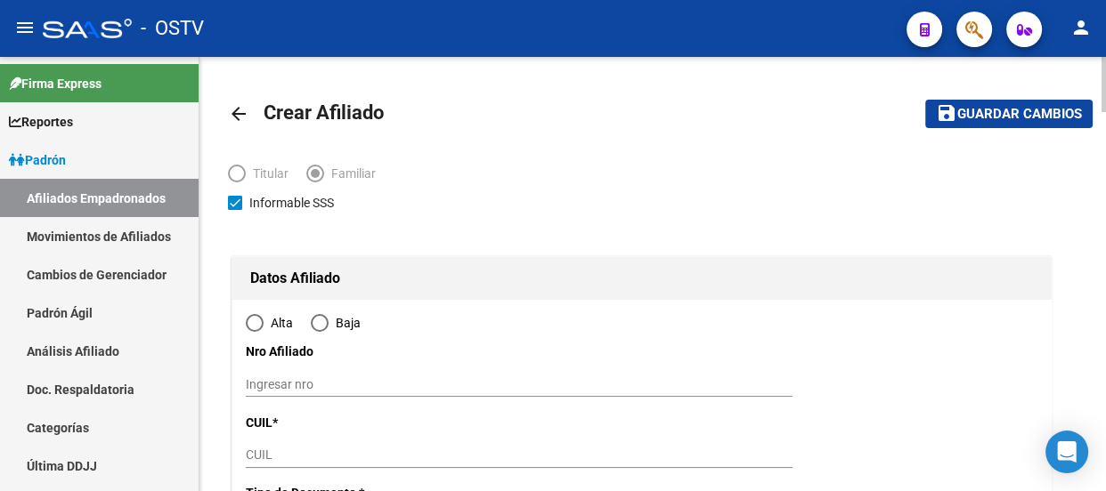
type input "MORENO"
type input "1744"
type input "S. SPIRITU"
type input "3193"
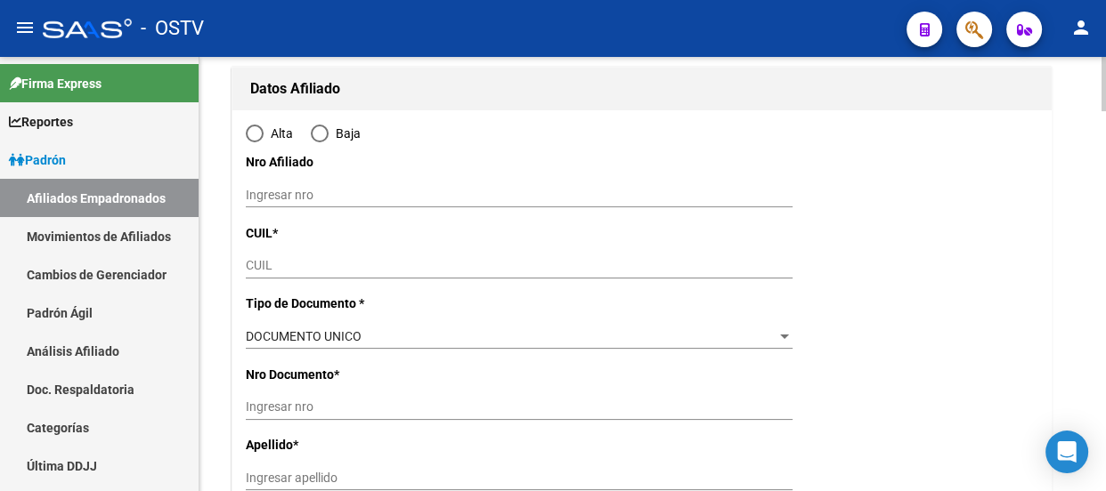
scroll to position [242, 0]
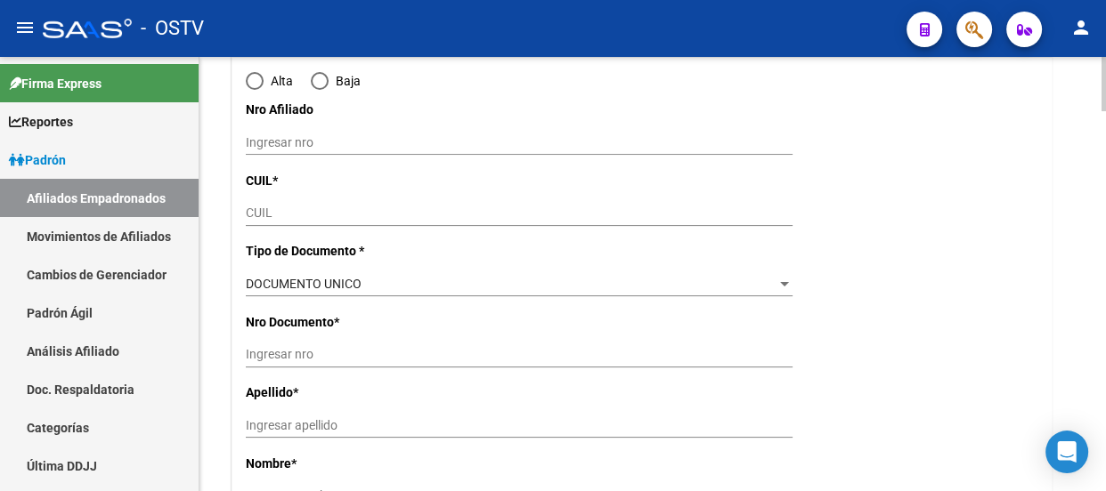
radio input "true"
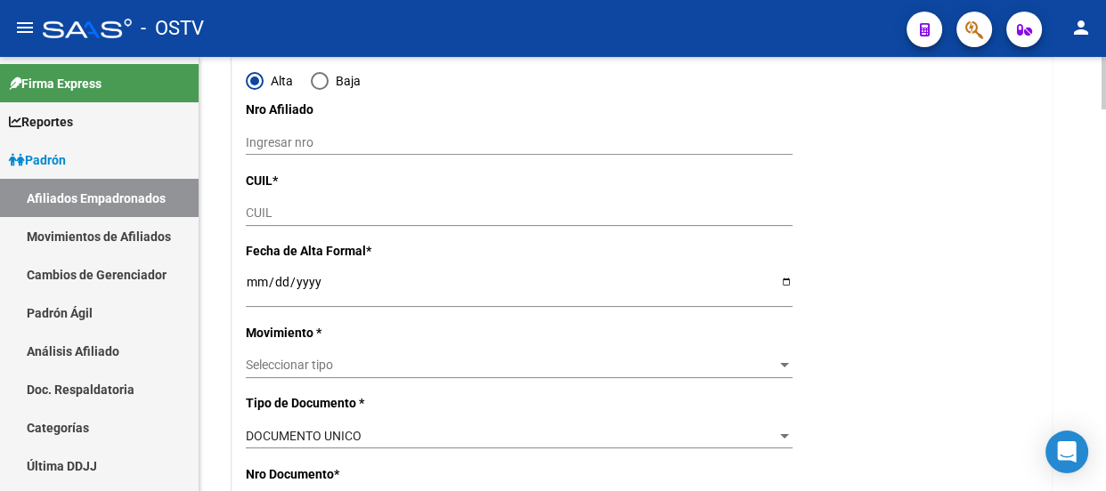
click at [271, 206] on input "CUIL" at bounding box center [519, 213] width 547 height 15
type input "30-70931592-3"
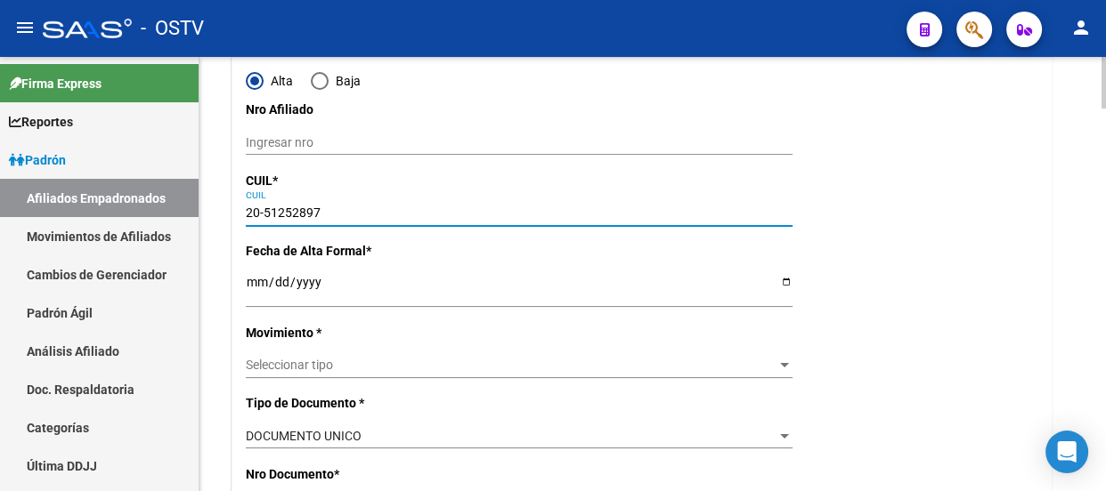
type input "20-51252897-0"
type input "51252897"
type input "[PERSON_NAME]"
type input "[DATE]"
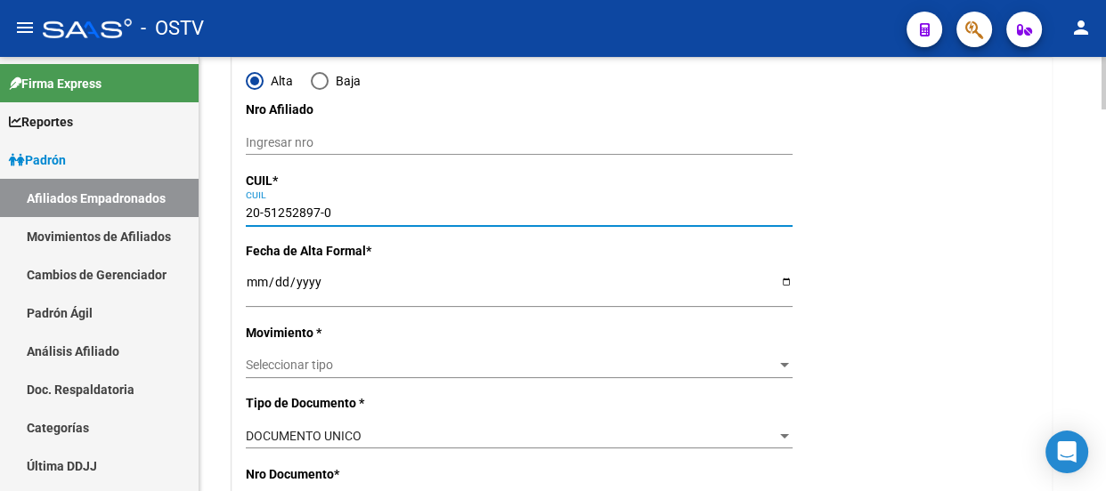
type input "MORENO"
type input "SANCTI [PERSON_NAME]"
type input "20-51252897-0"
click at [255, 281] on input "Ingresar fecha" at bounding box center [519, 288] width 547 height 27
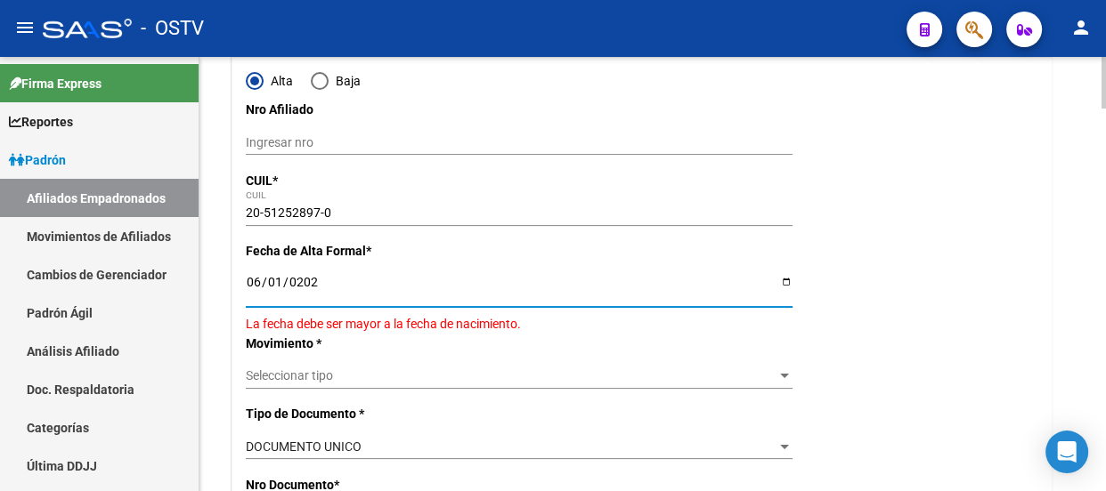
type input "[DATE]"
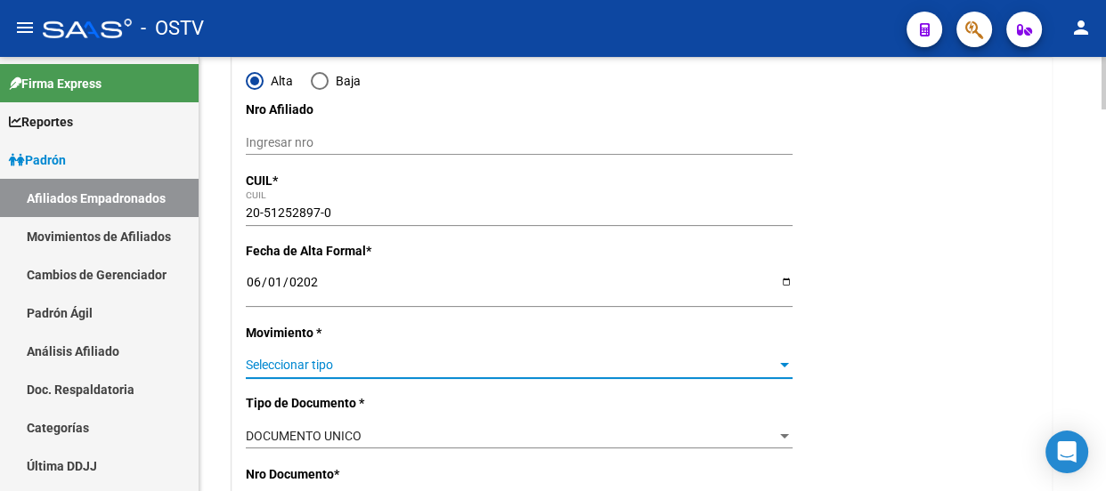
click at [279, 361] on span "Seleccionar tipo" at bounding box center [511, 365] width 531 height 15
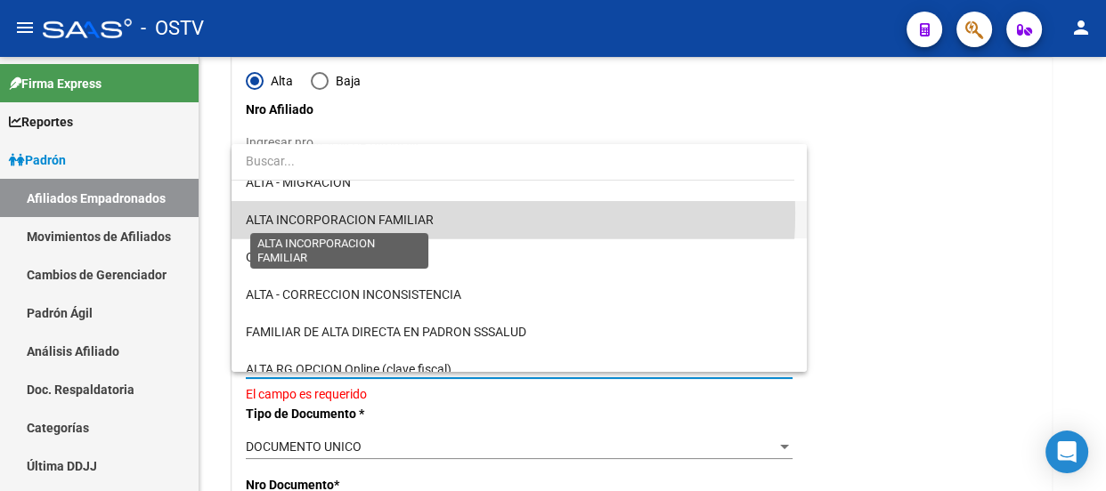
click at [371, 213] on span "ALTA INCORPORACION FAMILIAR" at bounding box center [340, 220] width 188 height 14
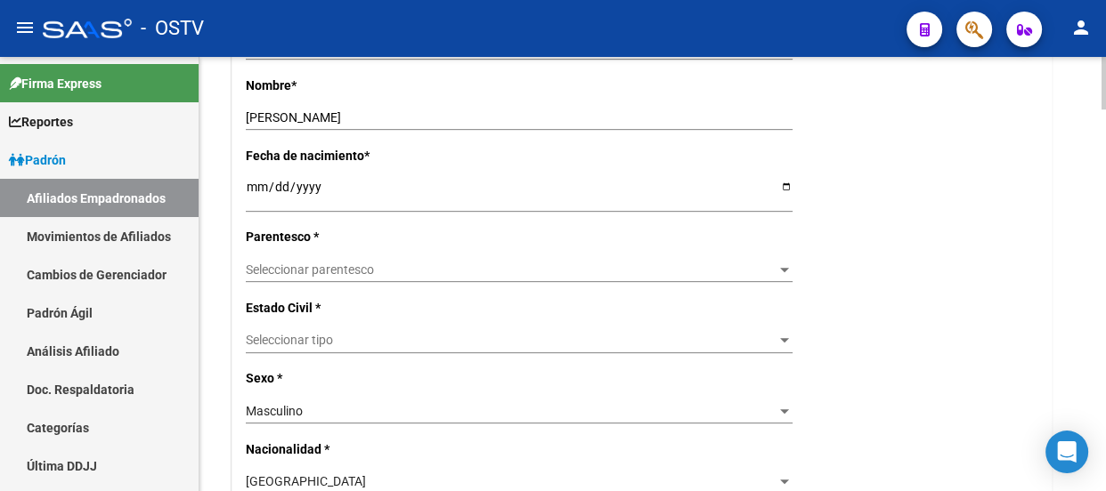
scroll to position [809, 0]
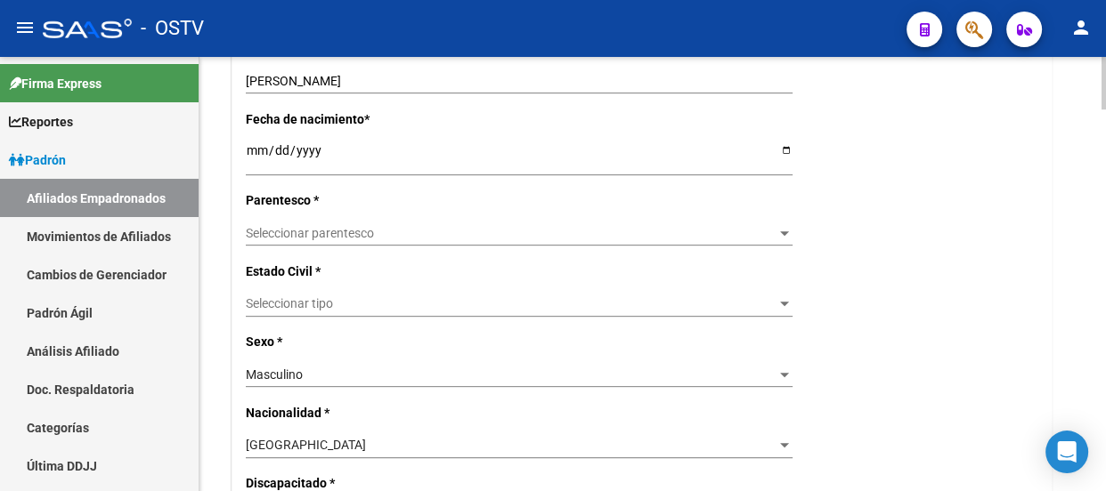
click at [348, 228] on span "Seleccionar parentesco" at bounding box center [511, 233] width 531 height 15
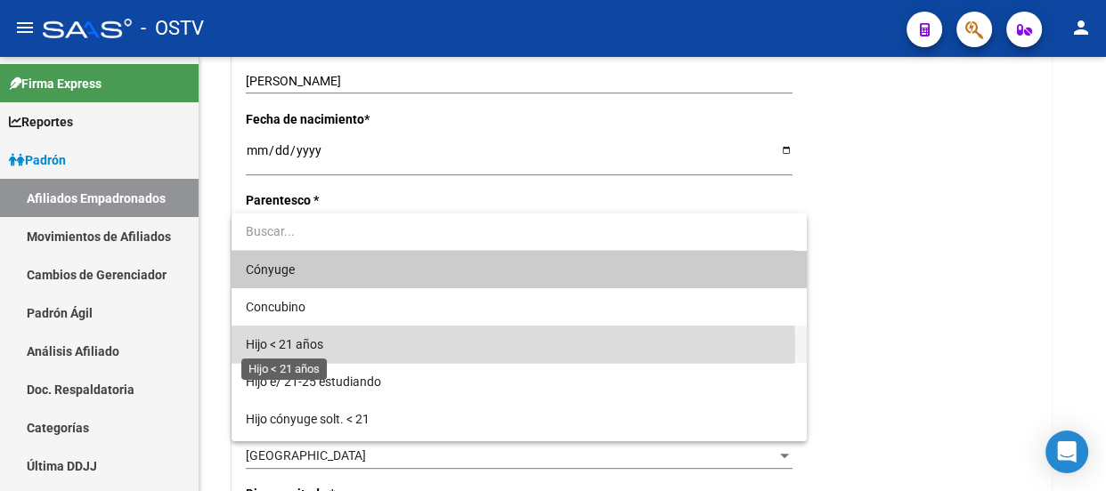
click at [295, 347] on span "Hijo < 21 años" at bounding box center [284, 344] width 77 height 14
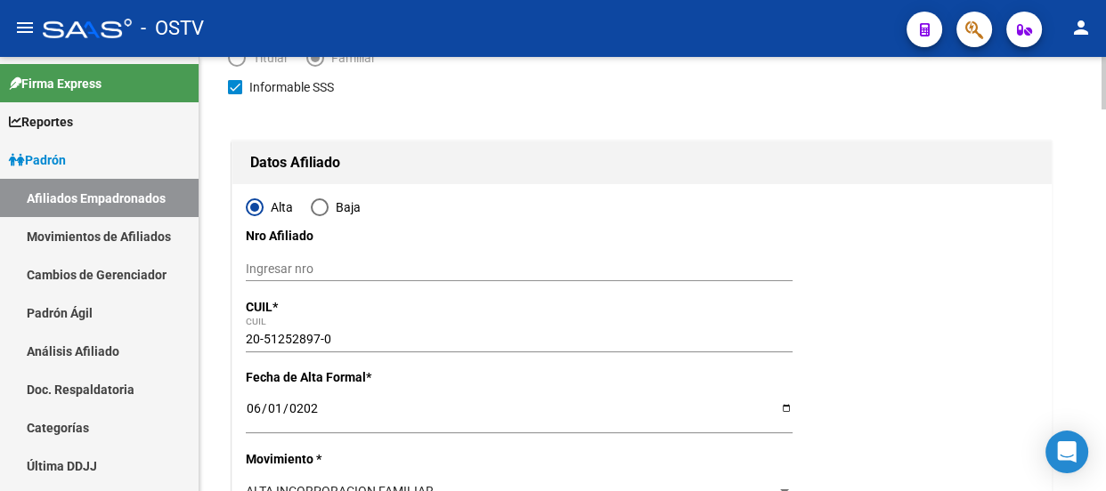
scroll to position [0, 0]
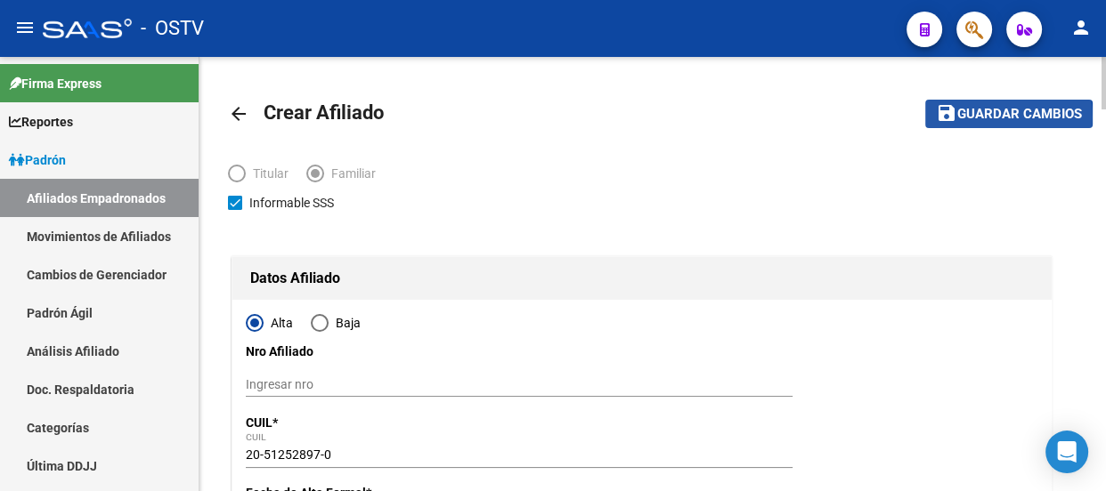
click at [990, 118] on span "Guardar cambios" at bounding box center [1019, 115] width 125 height 16
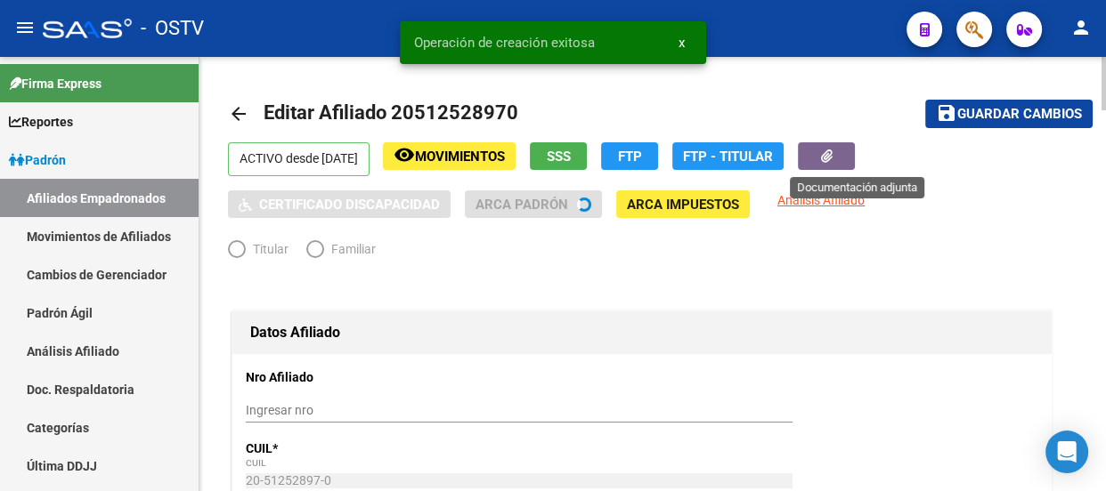
radio input "true"
type input "30-70931592-3"
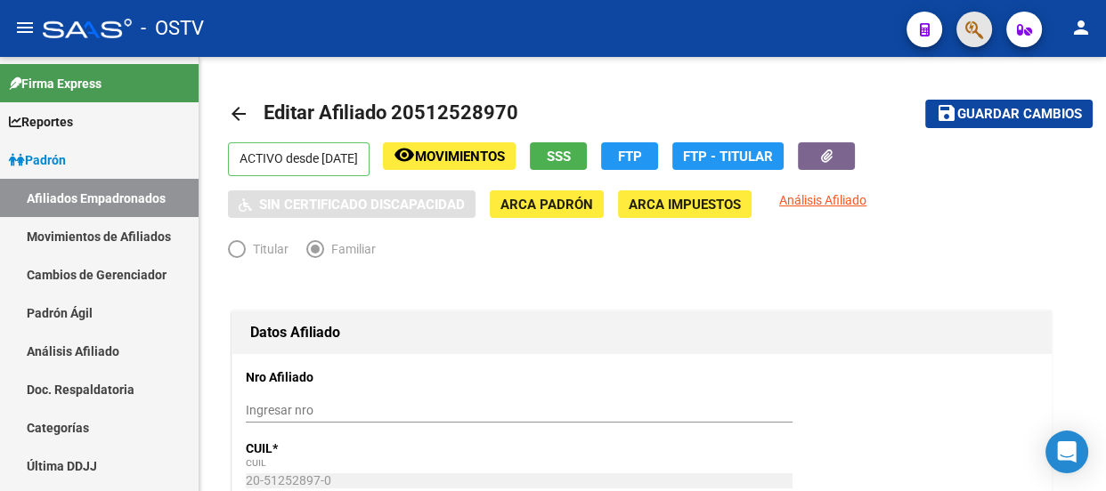
click at [961, 22] on button "button" at bounding box center [974, 30] width 36 height 36
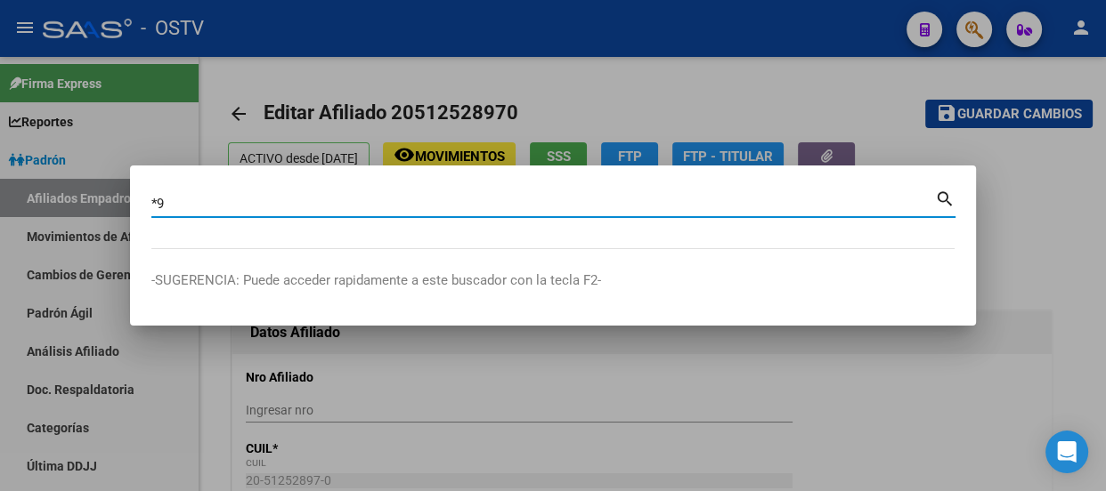
type input "*"
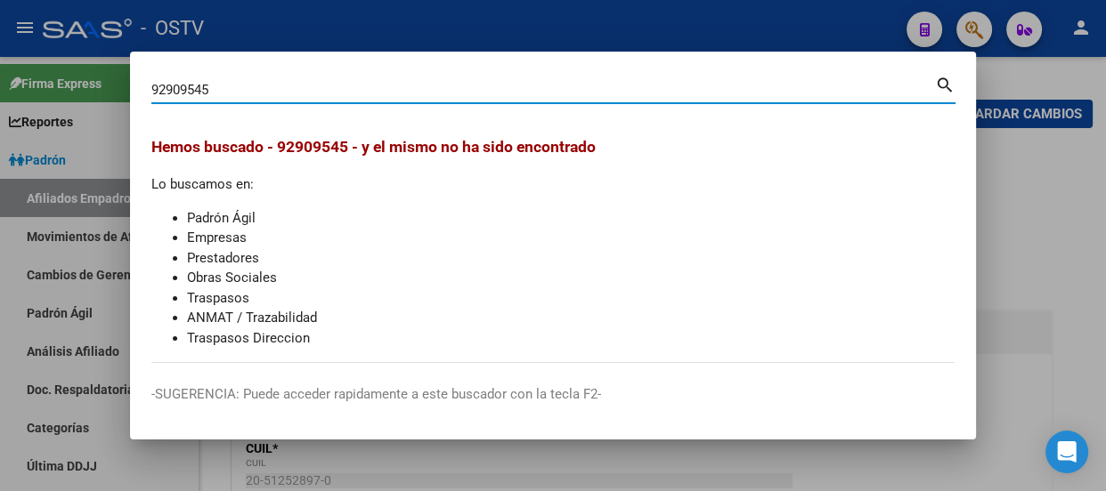
type input "92909545"
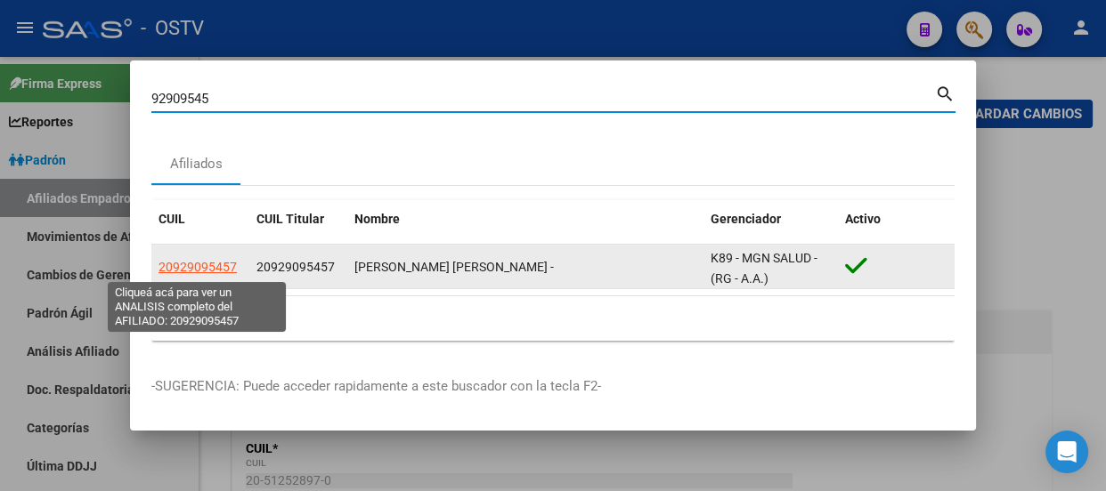
click at [214, 272] on span "20929095457" at bounding box center [197, 267] width 78 height 14
type textarea "20929095457"
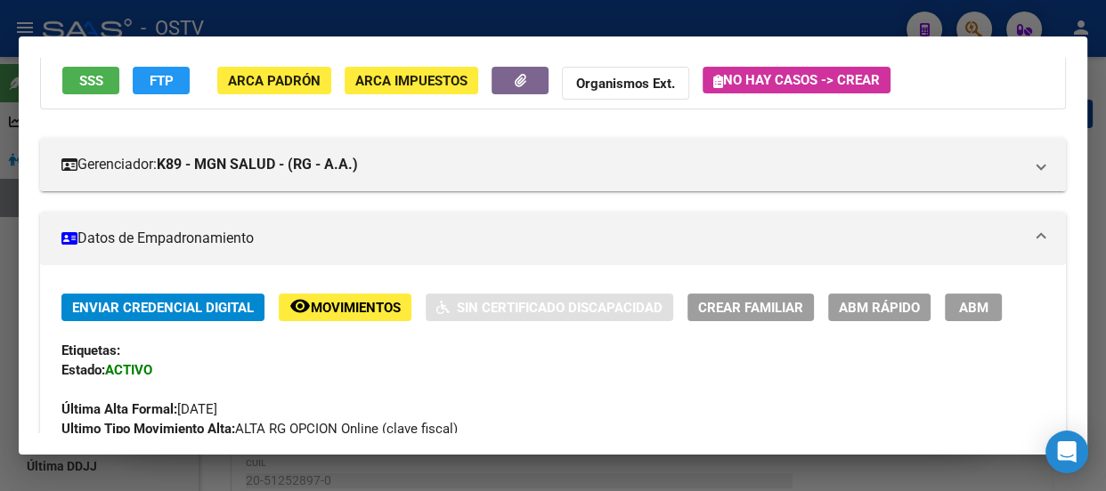
scroll to position [151, 0]
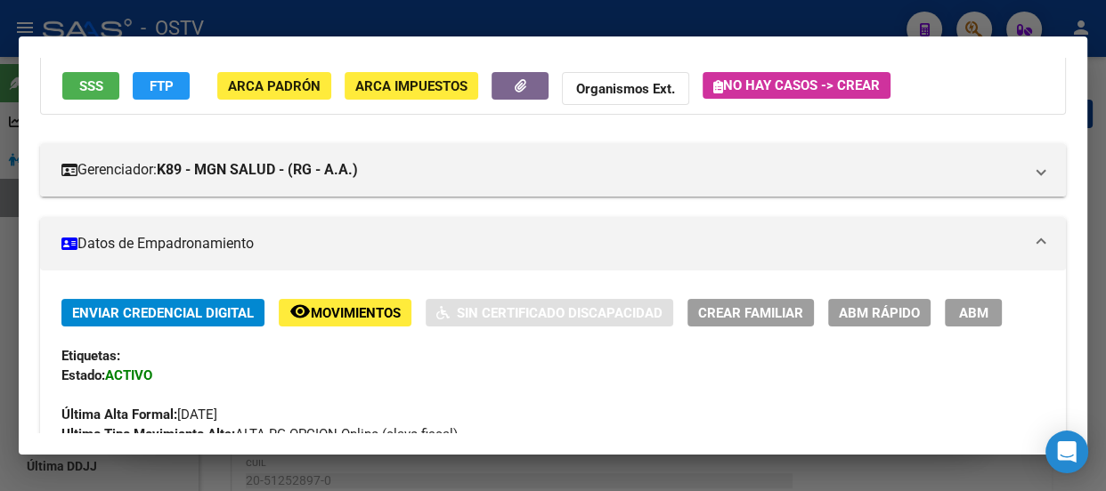
drag, startPoint x: 980, startPoint y: 308, endPoint x: 961, endPoint y: 312, distance: 19.0
click at [980, 310] on span "ABM" at bounding box center [973, 313] width 29 height 16
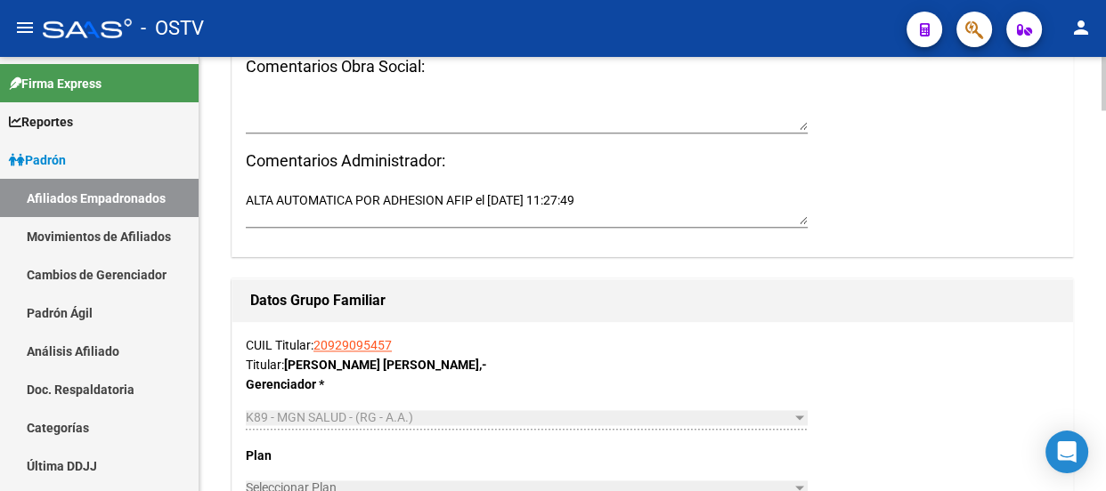
scroll to position [2751, 0]
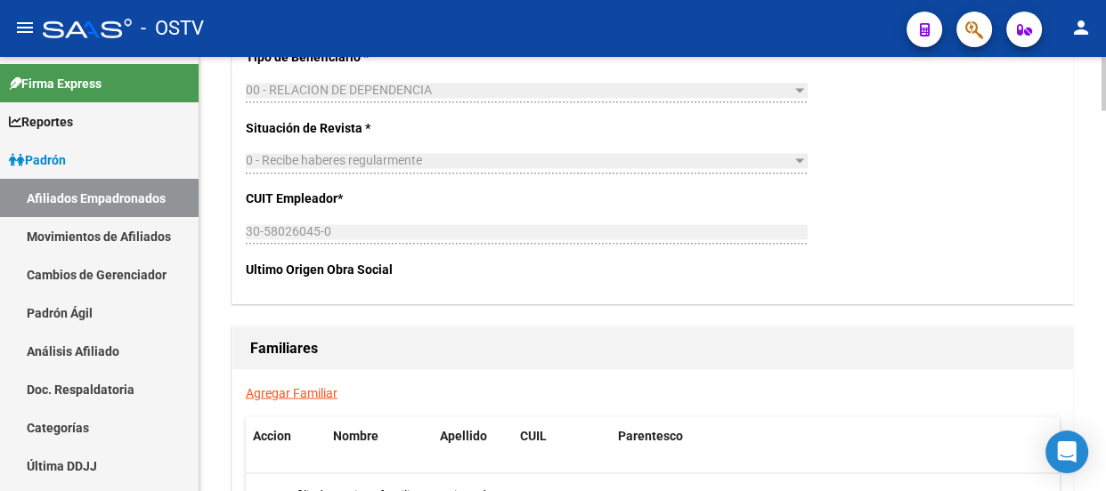
click at [291, 395] on link "Agregar Familiar" at bounding box center [292, 392] width 92 height 14
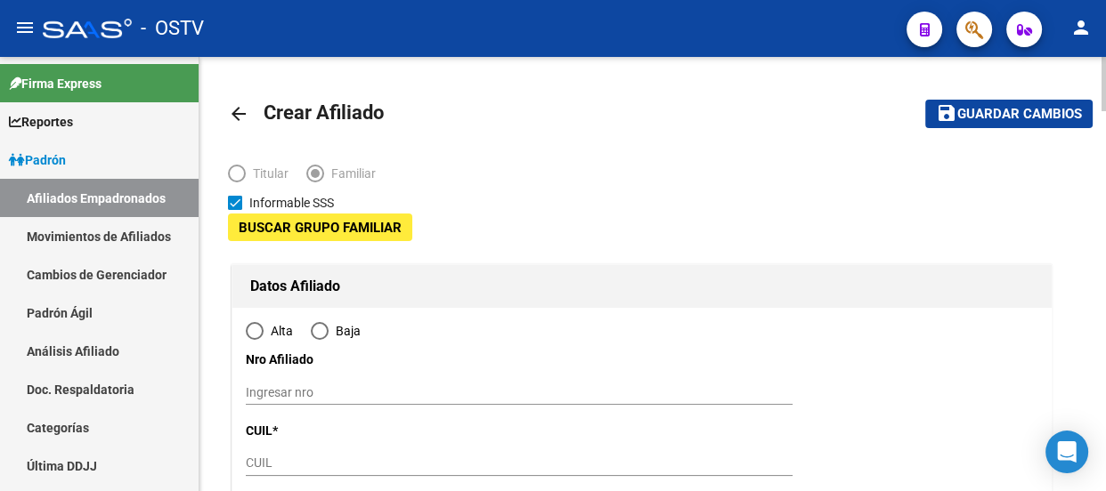
type input "30-58026045-0"
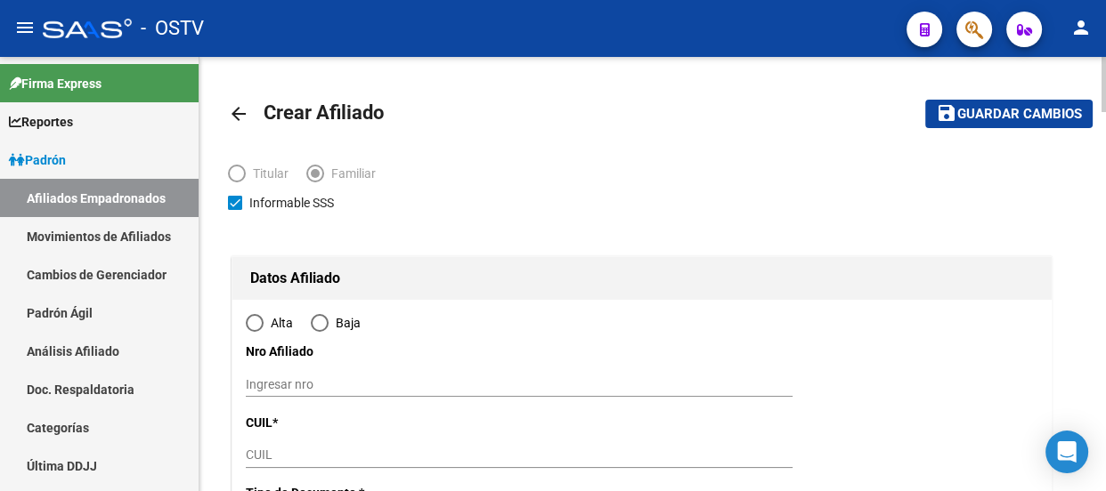
type input "MERLO"
type input "1722"
type input "REP ARABE [GEOGRAPHIC_DATA]"
type input "2986"
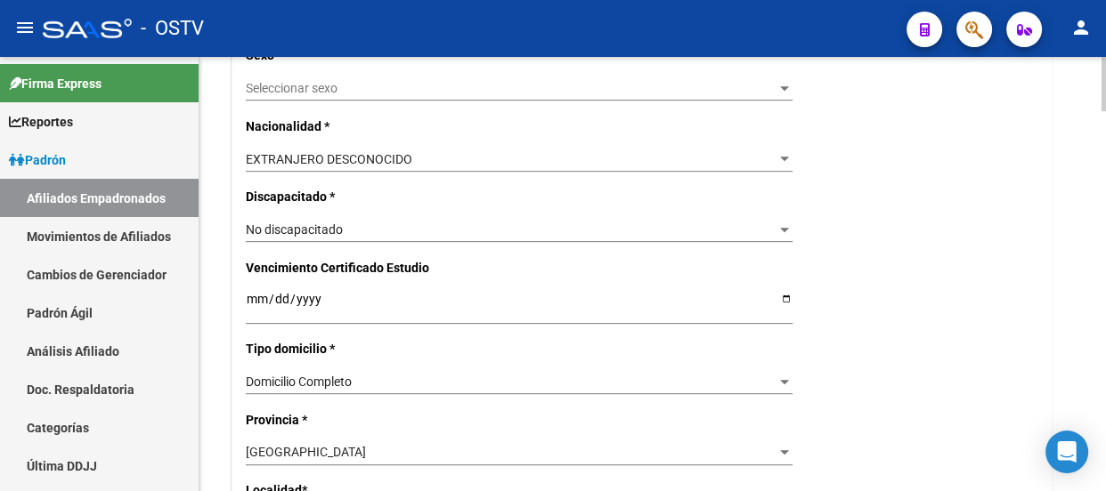
radio input "true"
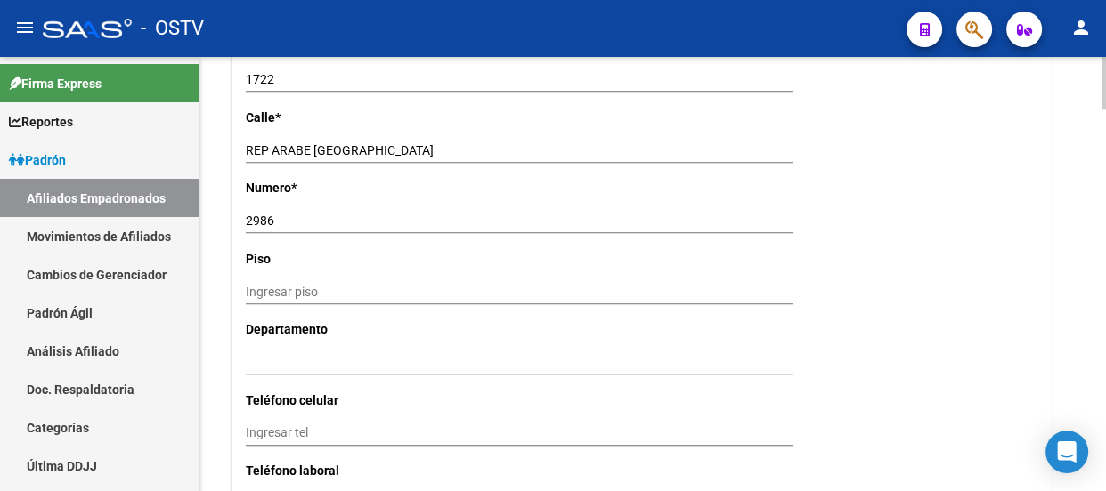
type input "30-58026045-0"
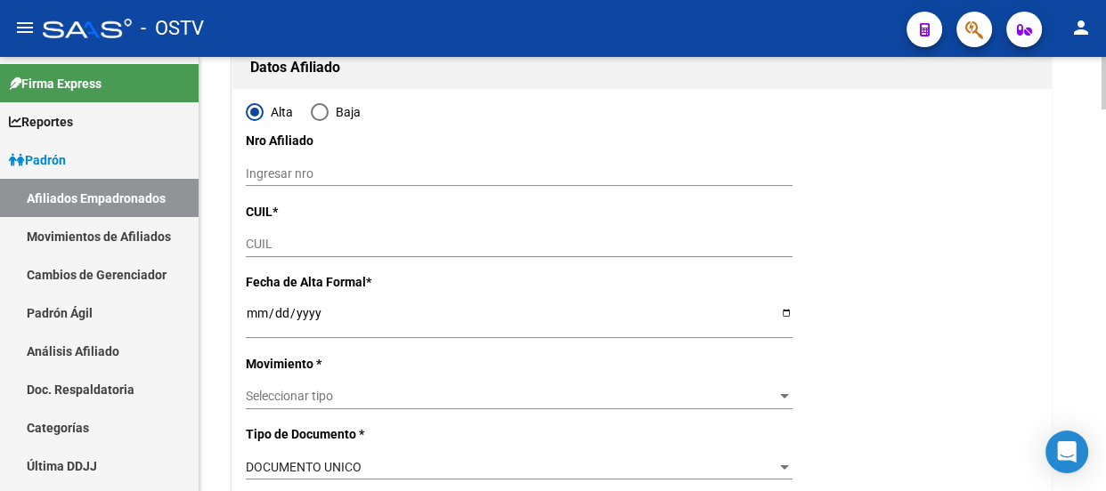
scroll to position [242, 0]
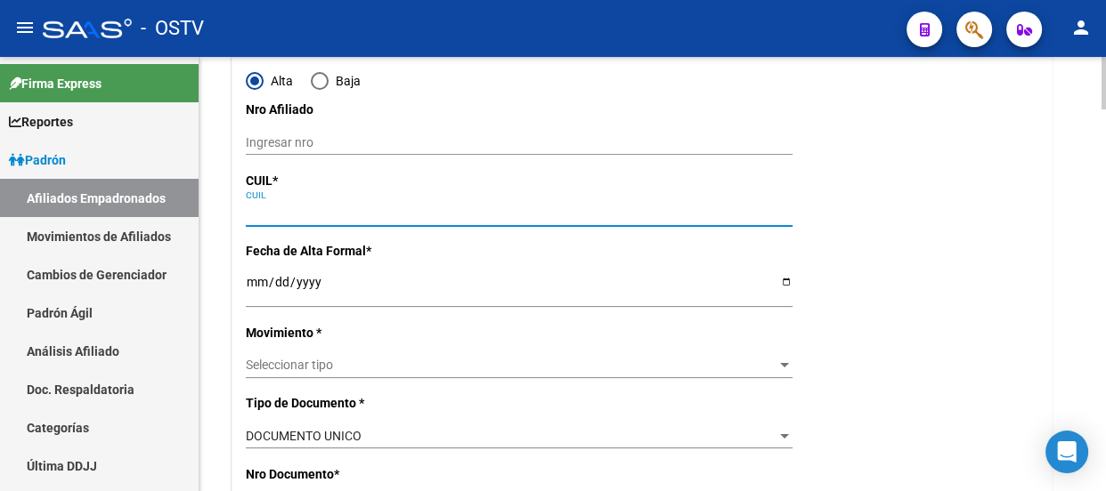
click at [281, 213] on input "CUIL" at bounding box center [519, 213] width 547 height 15
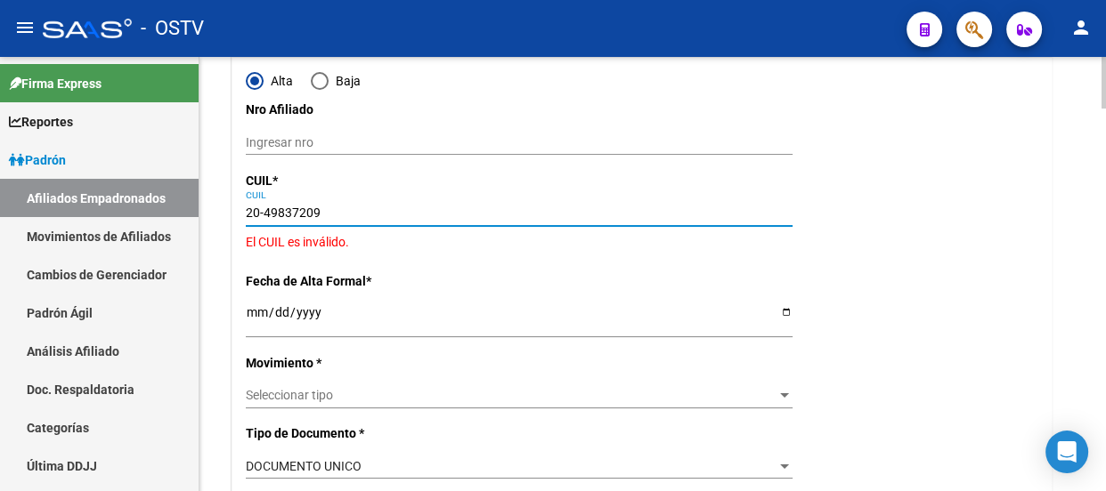
type input "20-49837209-1"
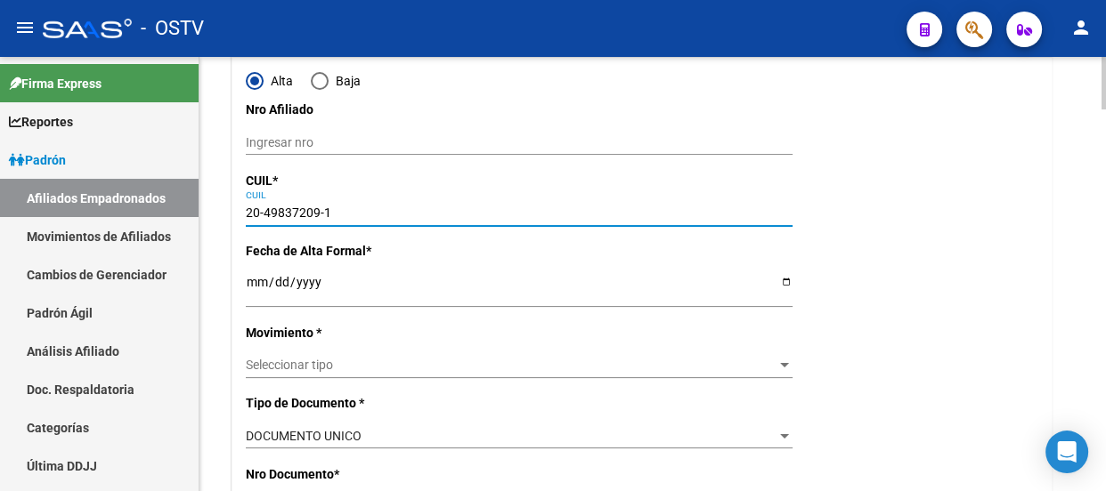
type input "49837209"
type input "[PERSON_NAME]"
type input "[DATE]"
type input "CABA"
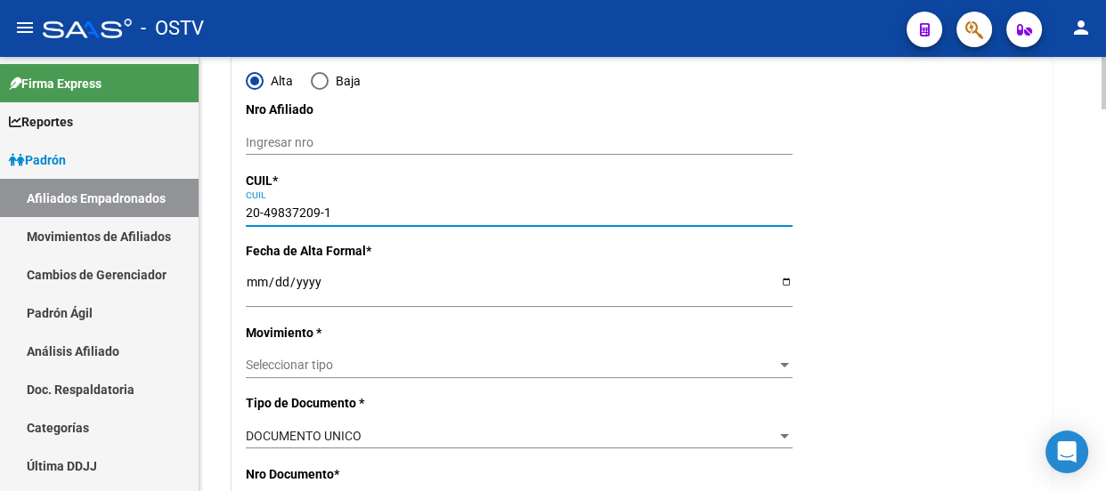
type input "1414"
type input "MALABIA"
type input "465"
type input "02"
type input "20-49837209-1"
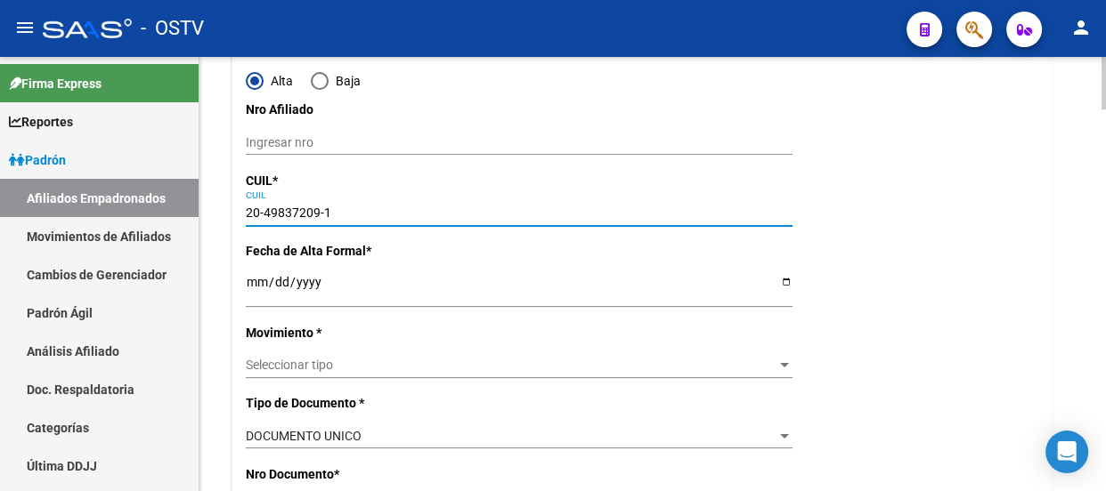
click at [256, 284] on input "Ingresar fecha" at bounding box center [519, 288] width 547 height 27
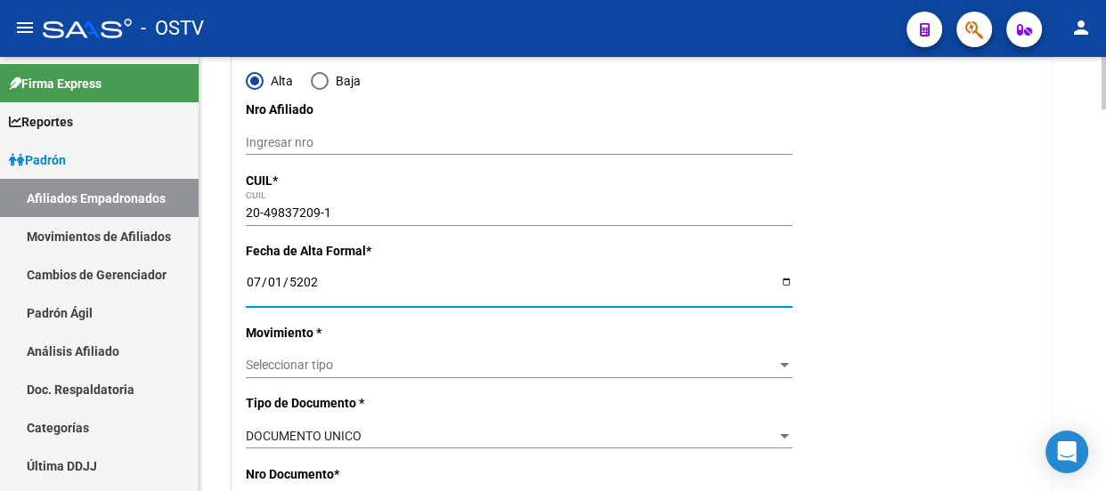
type input "[DATE]"
click at [312, 367] on span "Seleccionar tipo" at bounding box center [511, 365] width 531 height 15
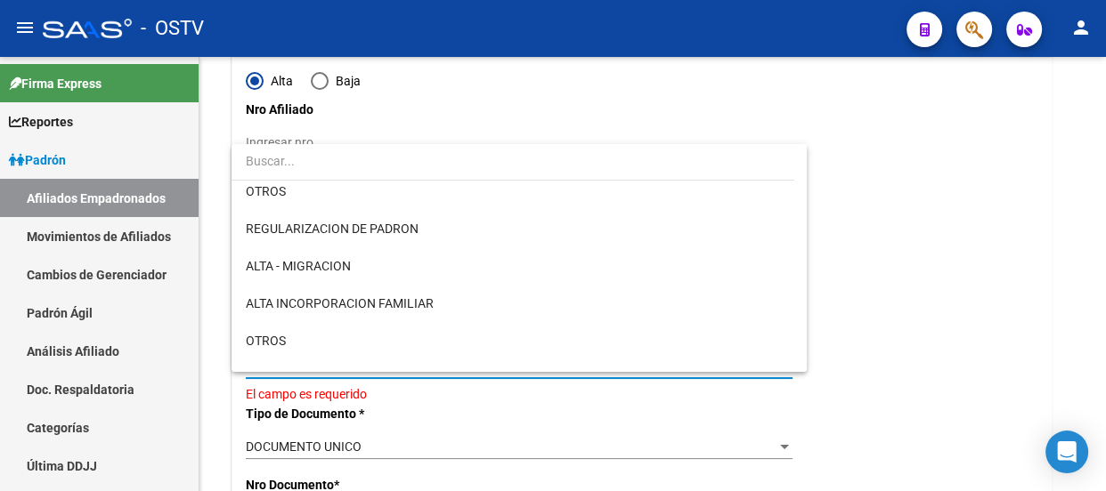
scroll to position [161, 0]
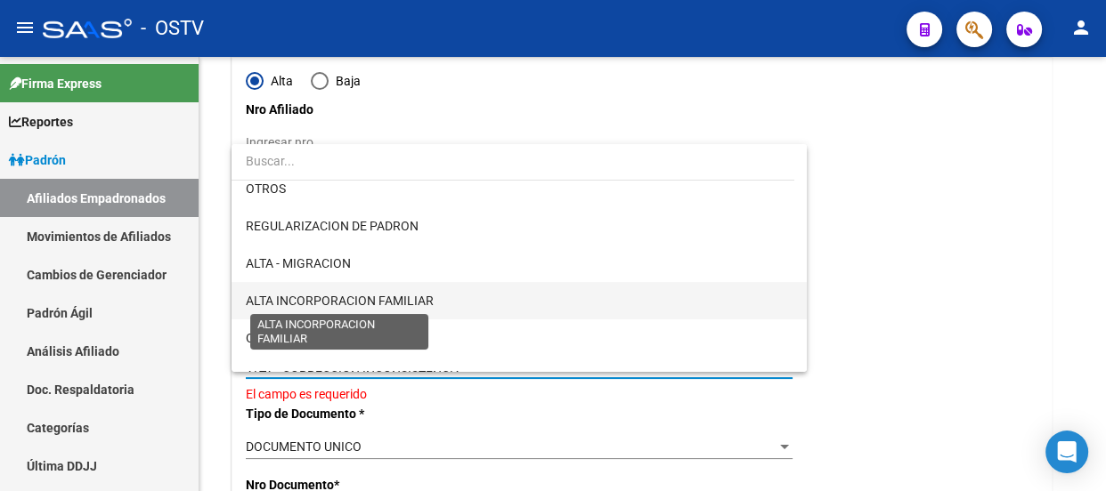
click at [356, 308] on span "ALTA INCORPORACION FAMILIAR" at bounding box center [519, 300] width 547 height 37
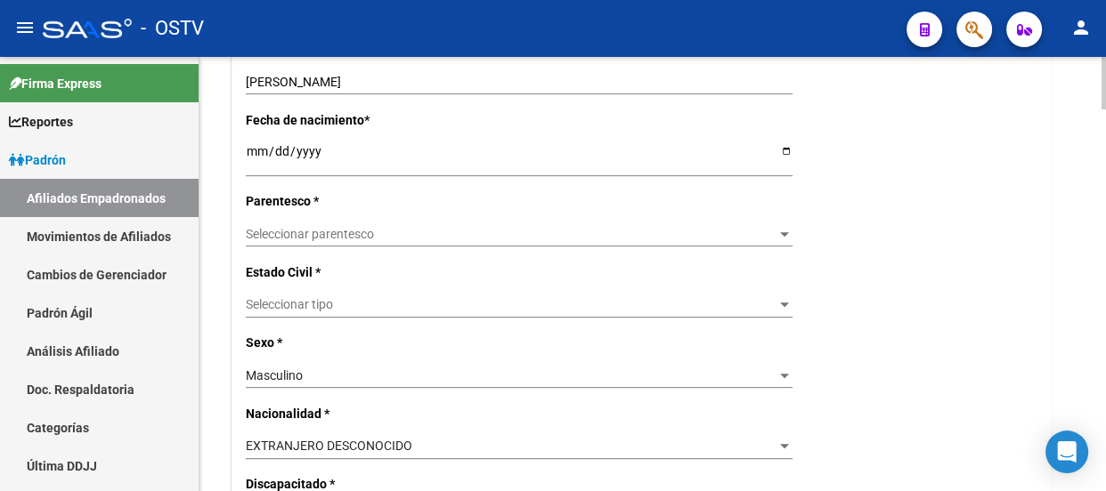
scroll to position [809, 0]
click at [329, 213] on div "Alta Baja Nro Afiliado Ingresar nro CUIL * 20-49837209-1 CUIL ARCA [PERSON_NAME…" at bounding box center [641, 490] width 819 height 1998
click at [330, 221] on div "Seleccionar parentesco Seleccionar parentesco" at bounding box center [519, 233] width 547 height 25
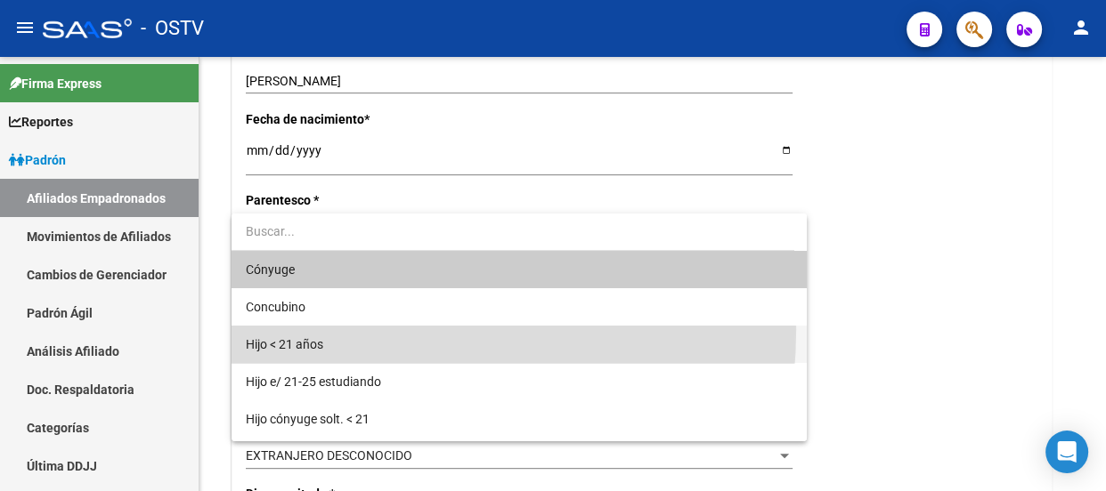
click at [320, 329] on span "Hijo < 21 años" at bounding box center [519, 344] width 547 height 37
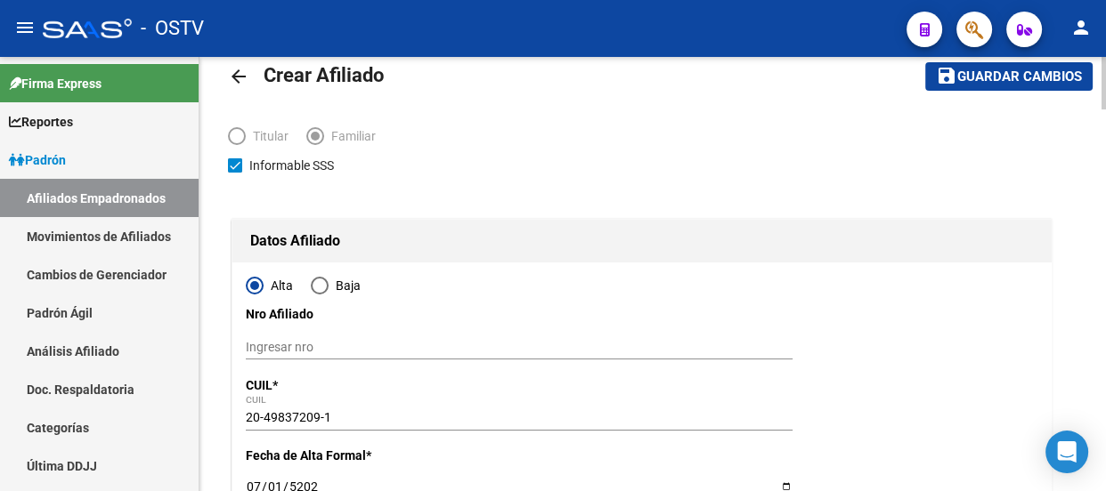
scroll to position [0, 0]
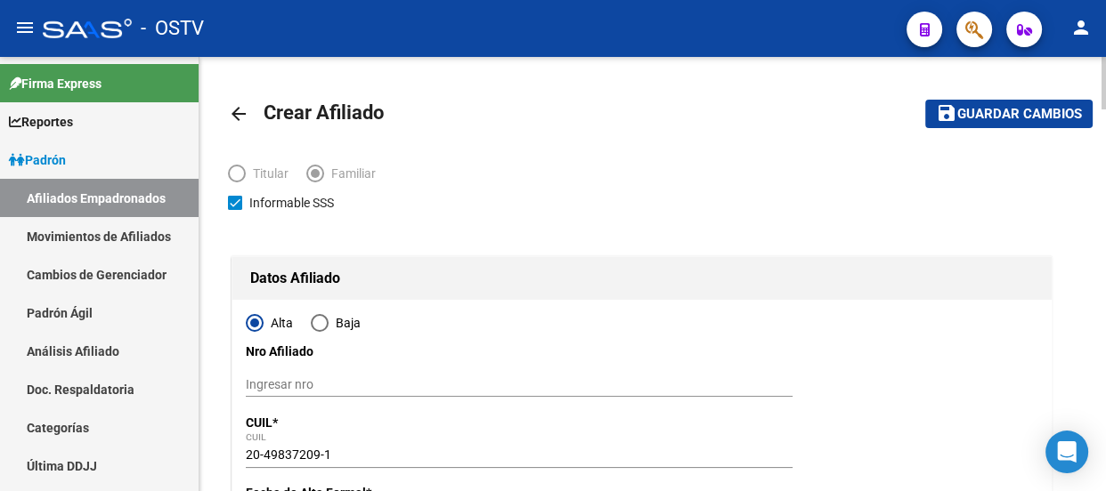
click at [1039, 109] on span "Guardar cambios" at bounding box center [1019, 115] width 125 height 16
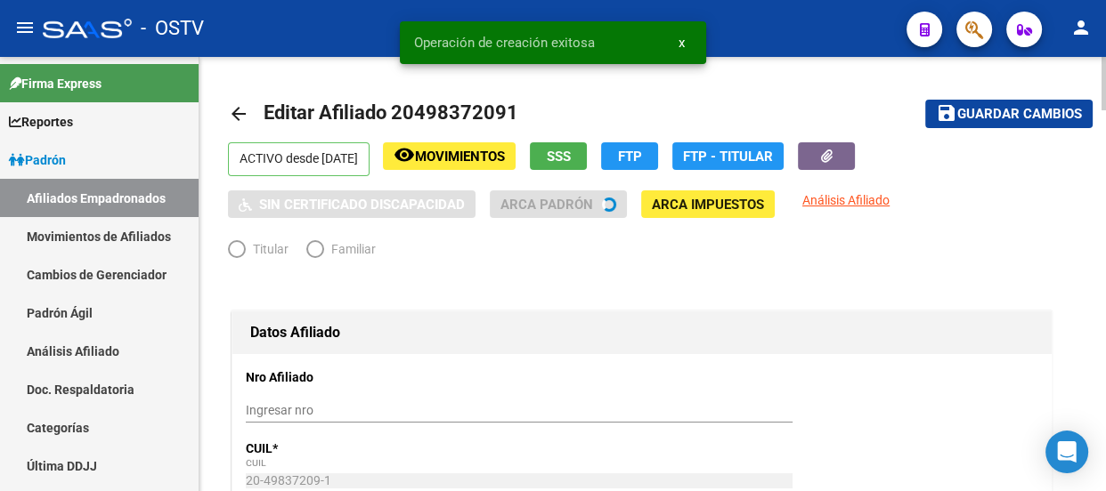
radio input "true"
type input "30-58026045-0"
